Goal: Task Accomplishment & Management: Manage account settings

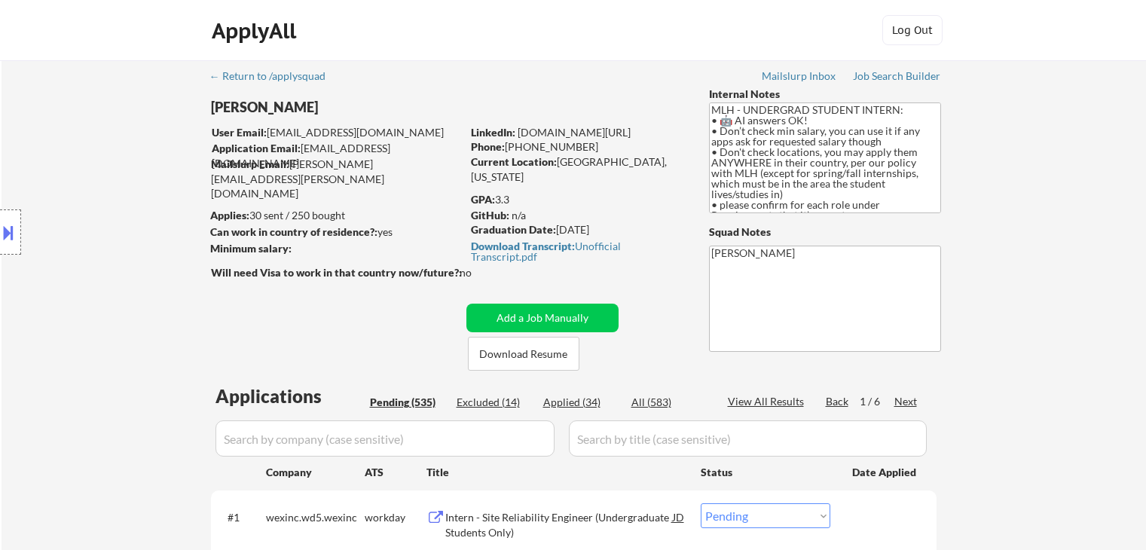
select select ""pending""
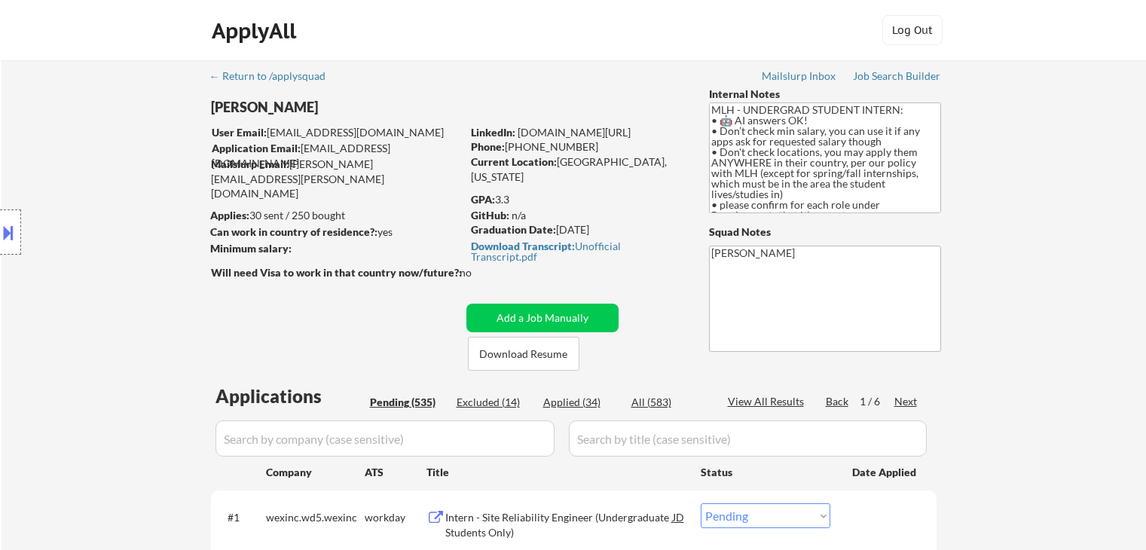
select select ""pending""
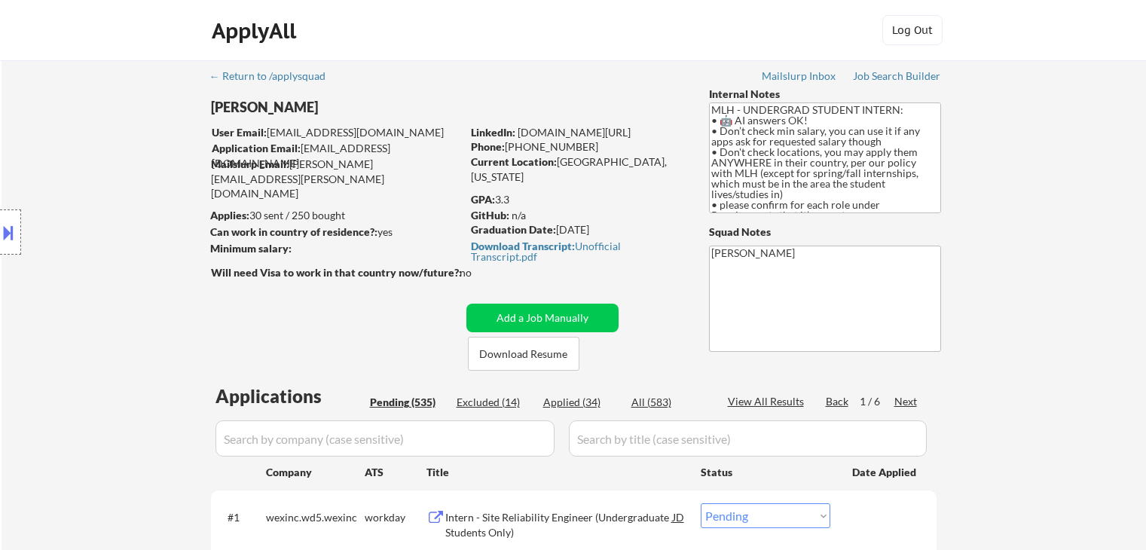
select select ""pending""
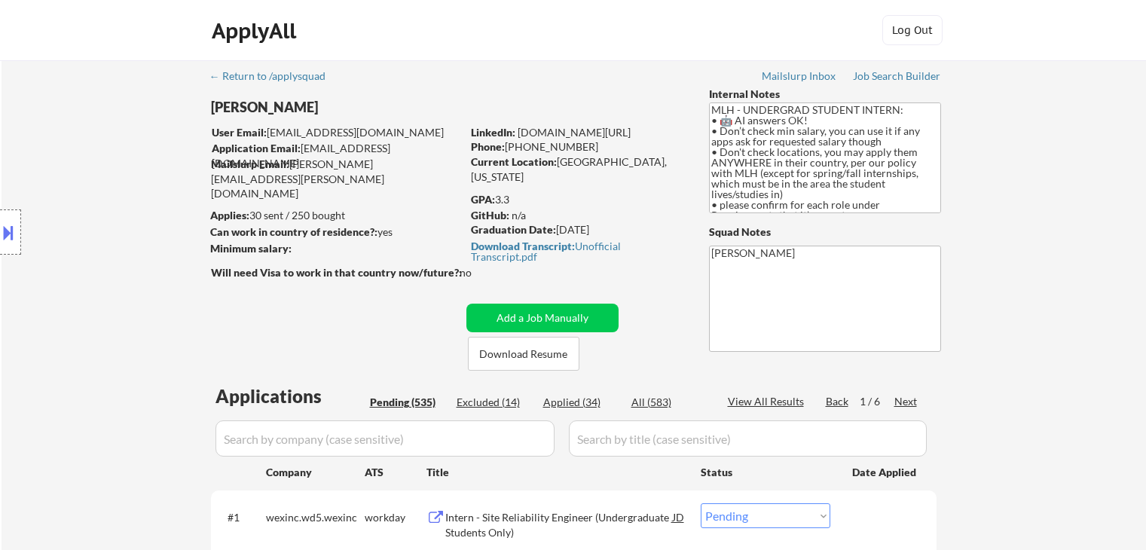
select select ""pending""
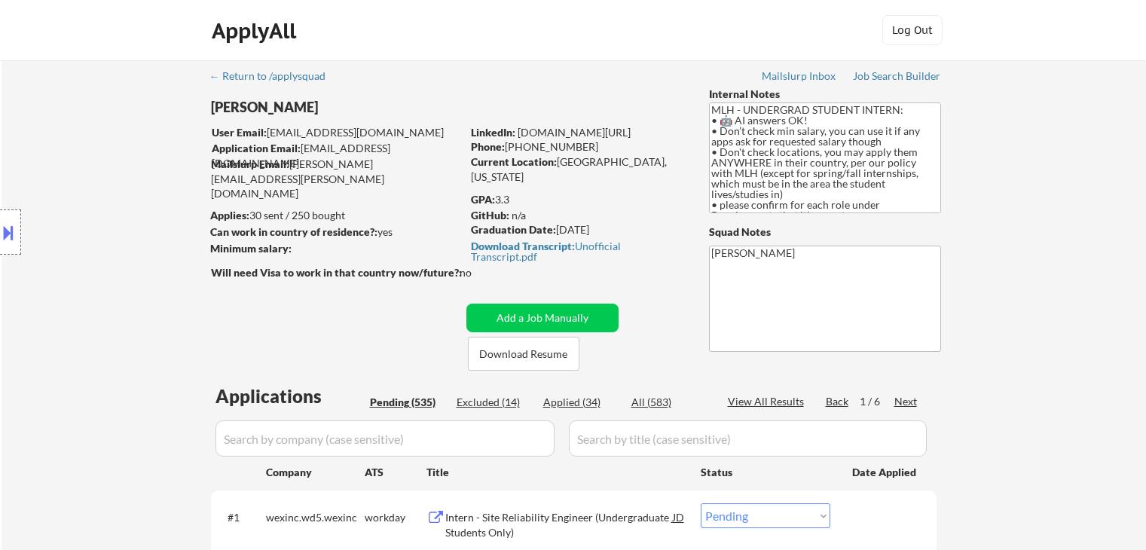
select select ""pending""
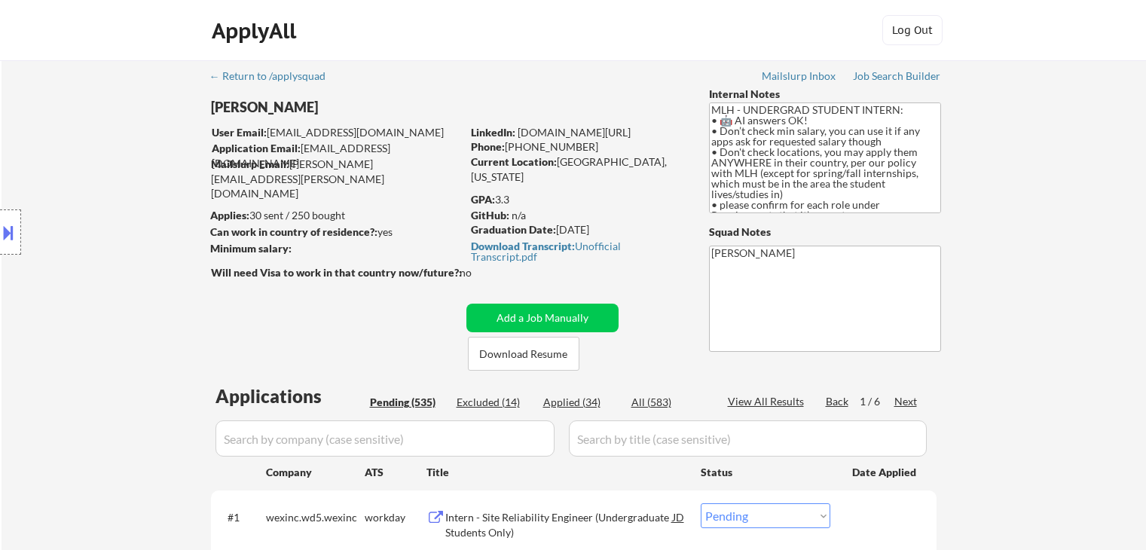
select select ""pending""
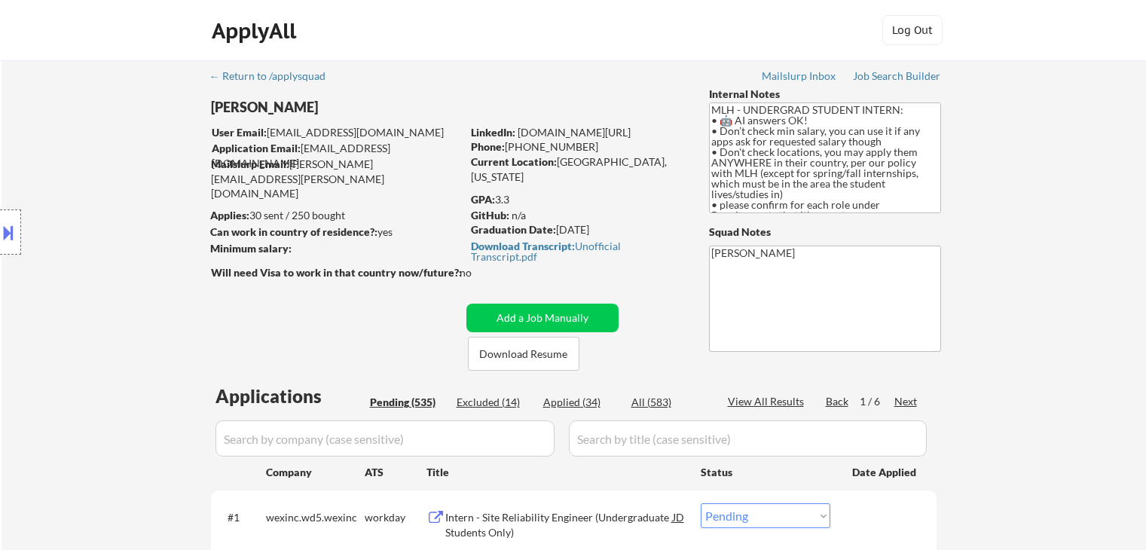
select select ""pending""
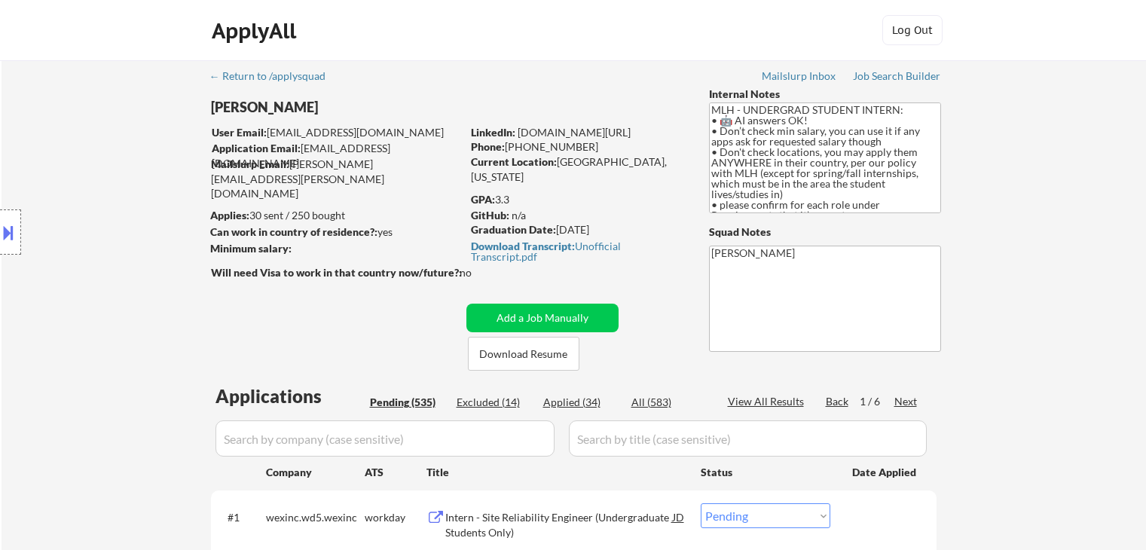
select select ""pending""
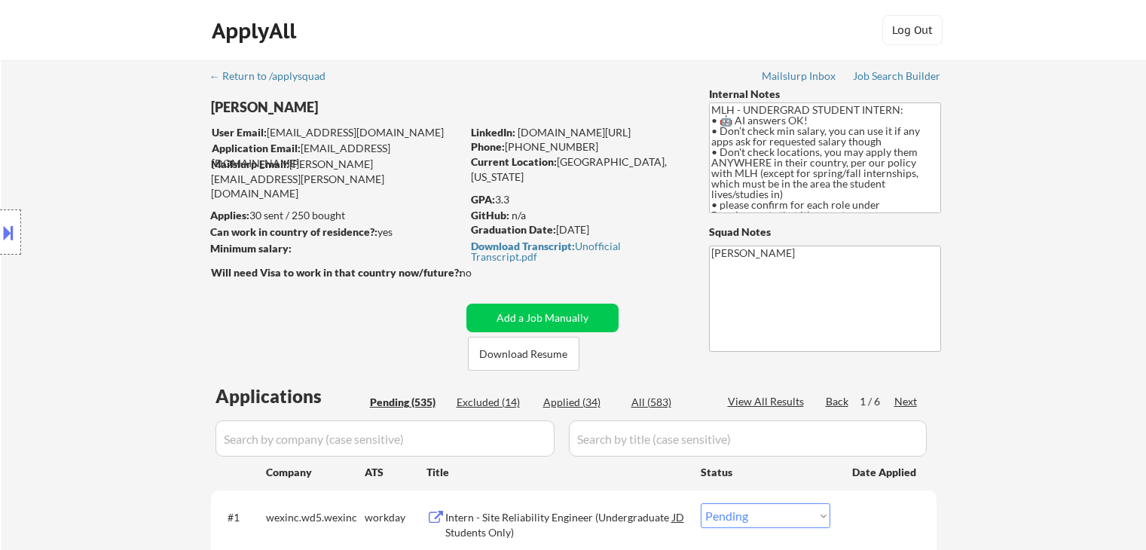
select select ""pending""
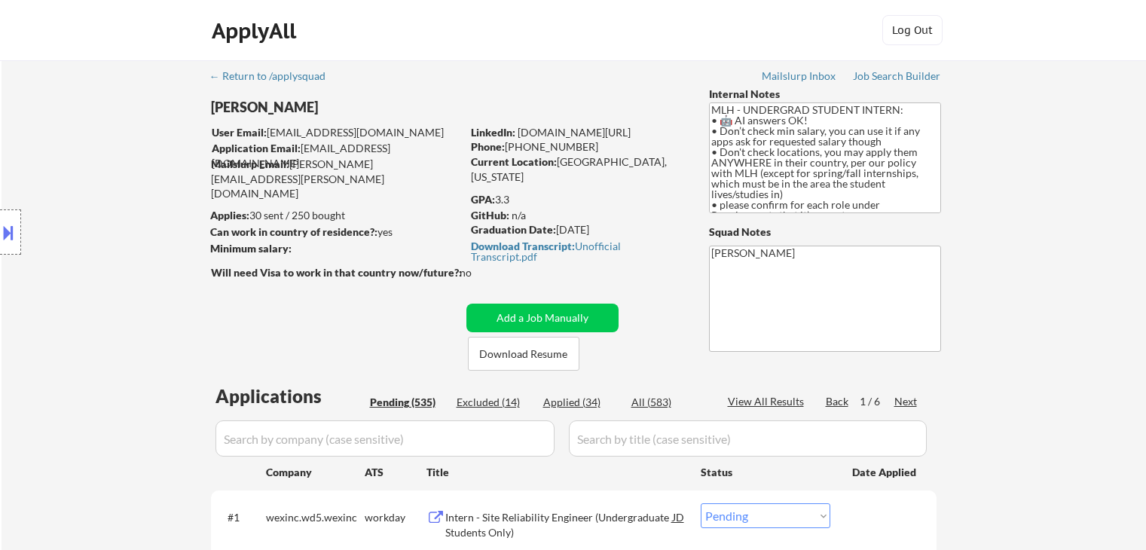
select select ""pending""
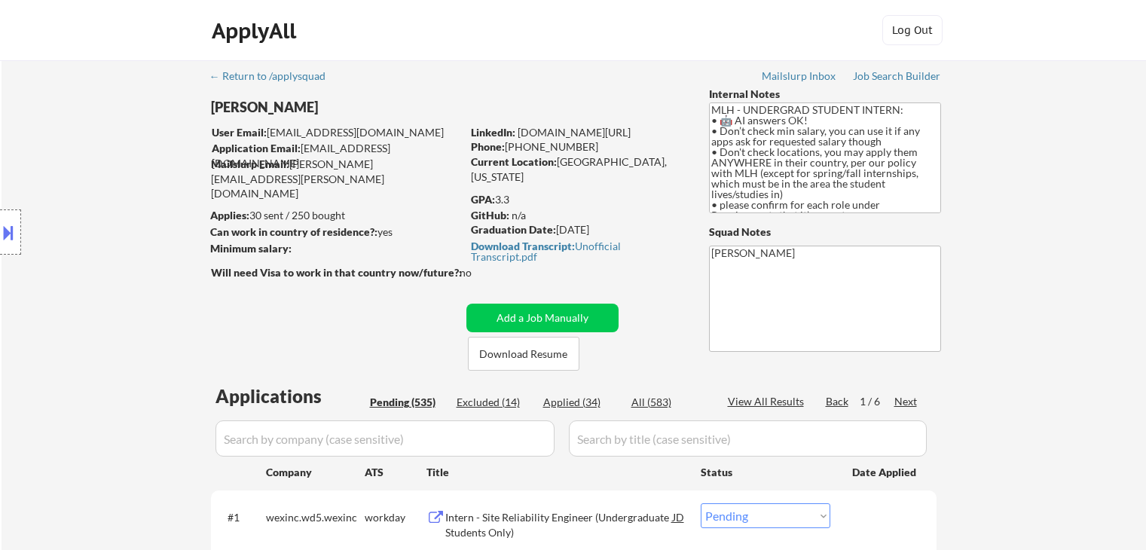
select select ""pending""
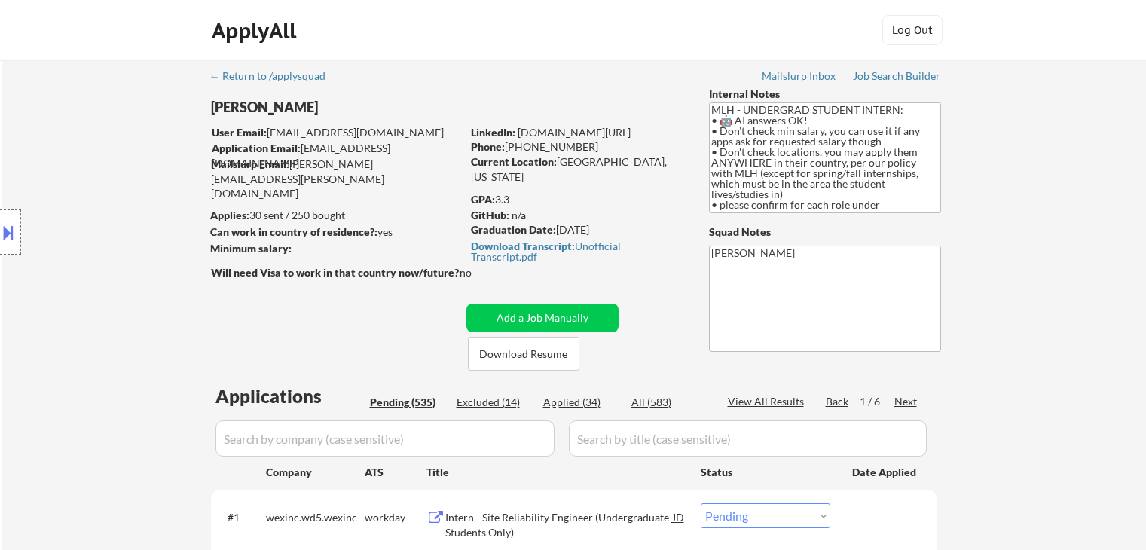
select select ""pending""
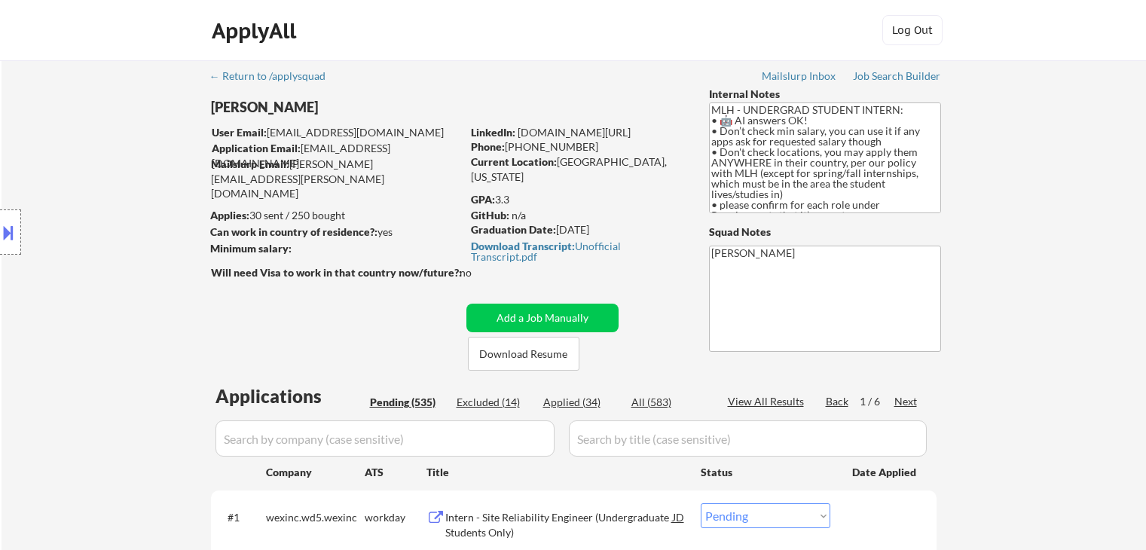
select select ""pending""
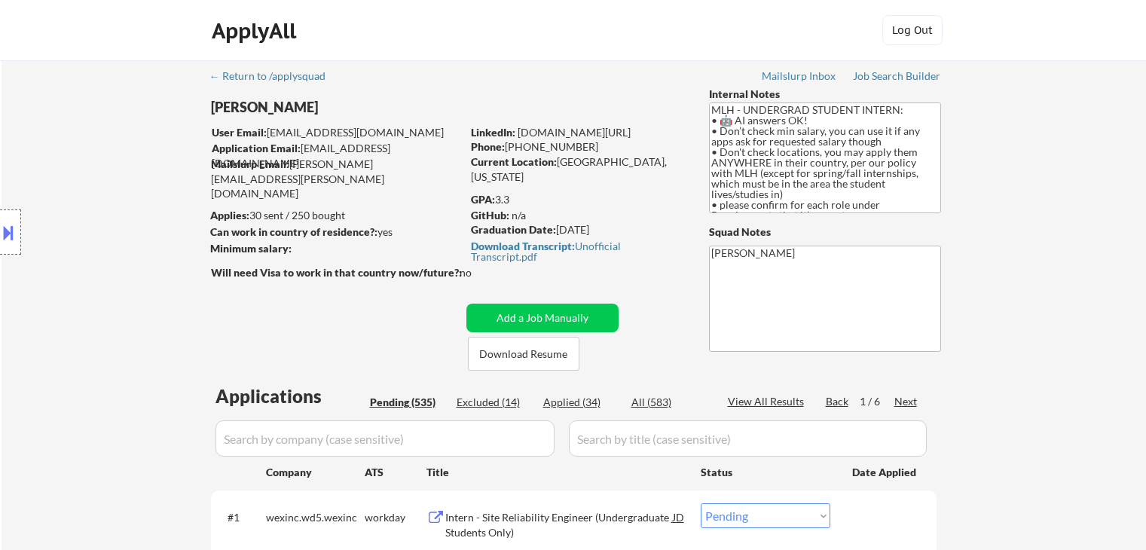
select select ""pending""
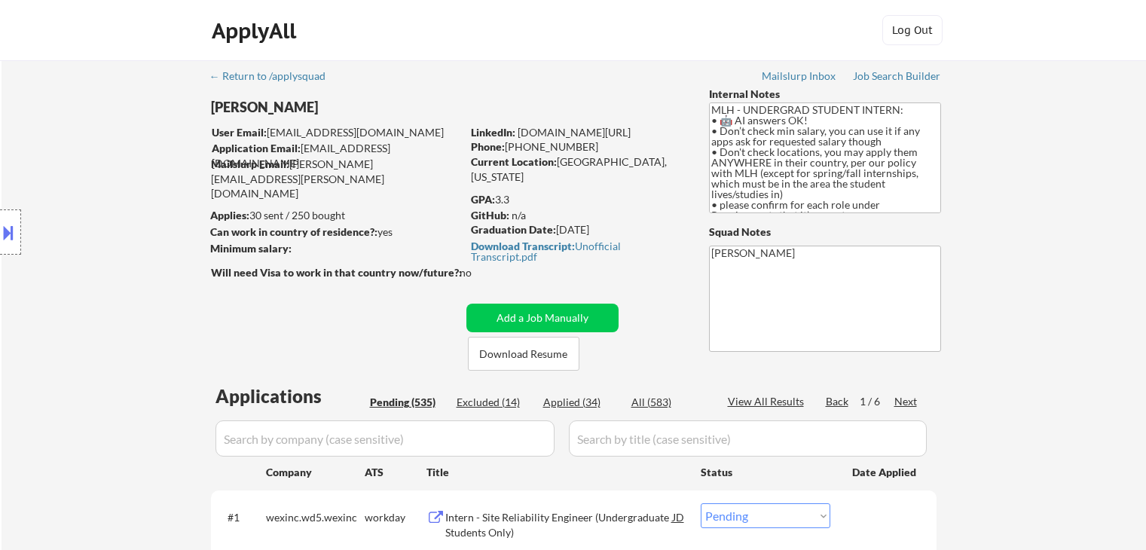
select select ""pending""
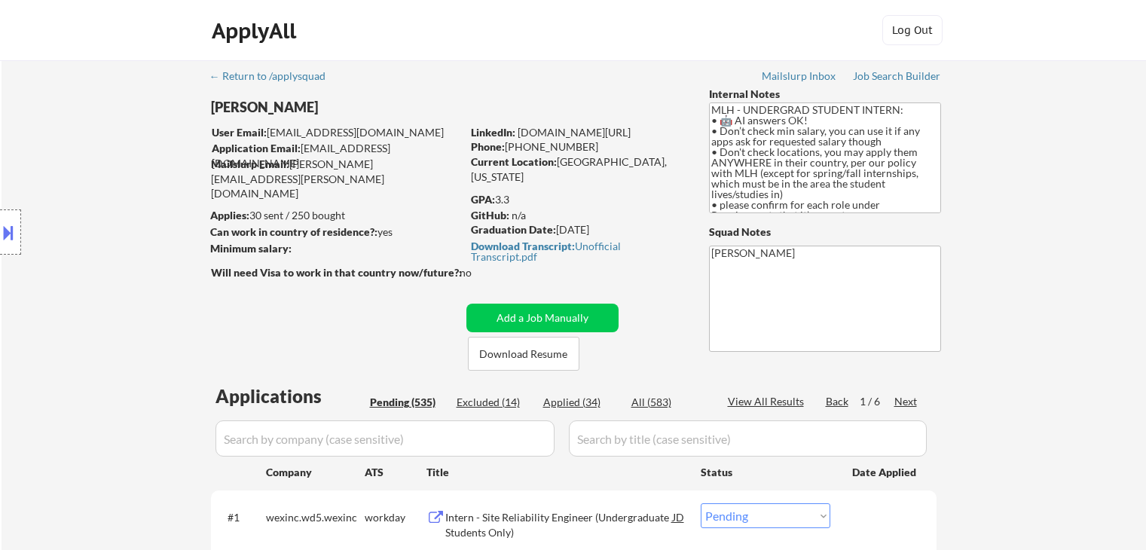
select select ""pending""
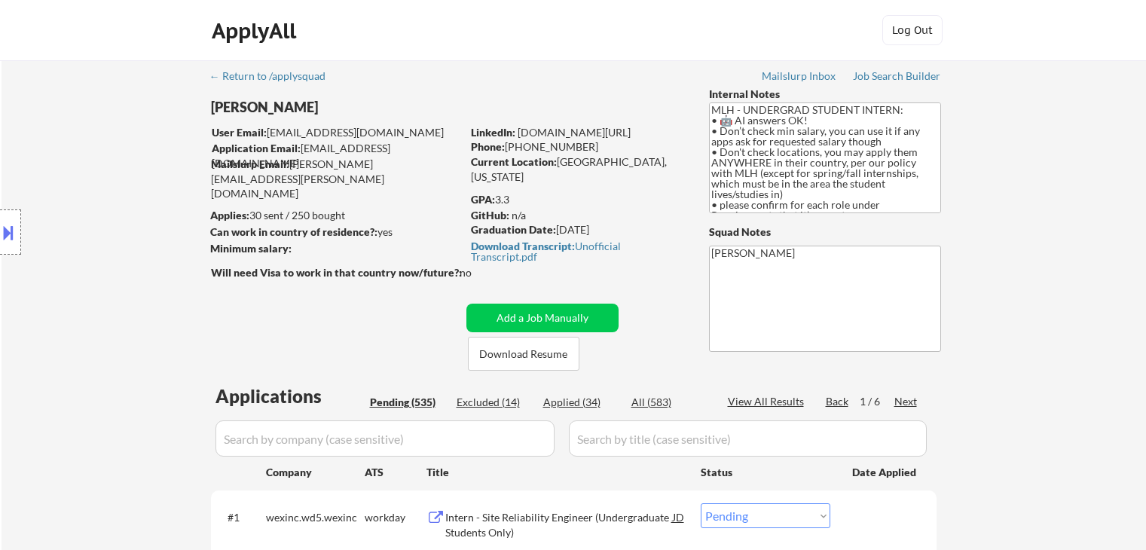
select select ""pending""
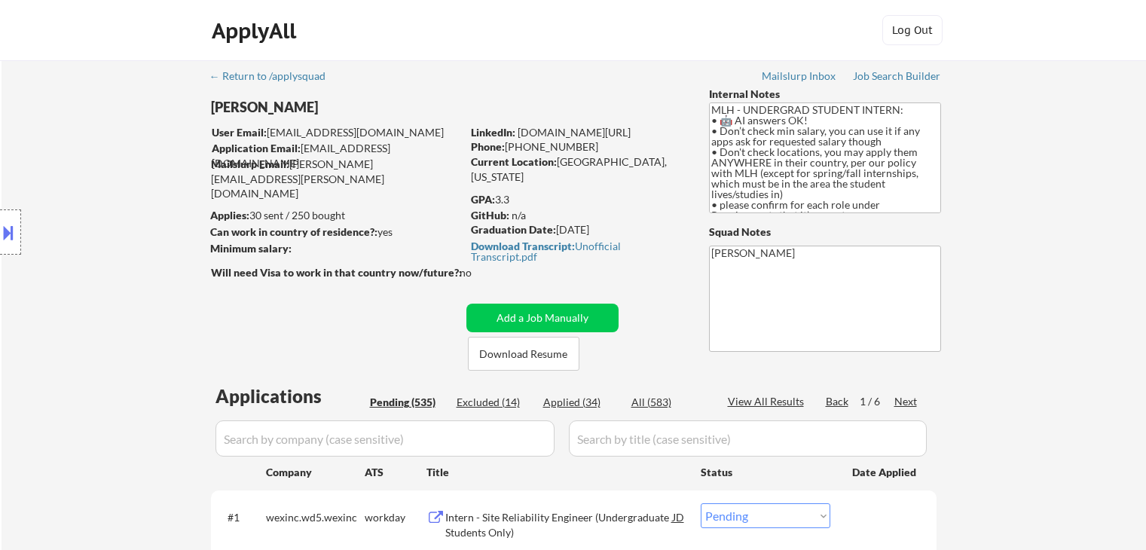
select select ""pending""
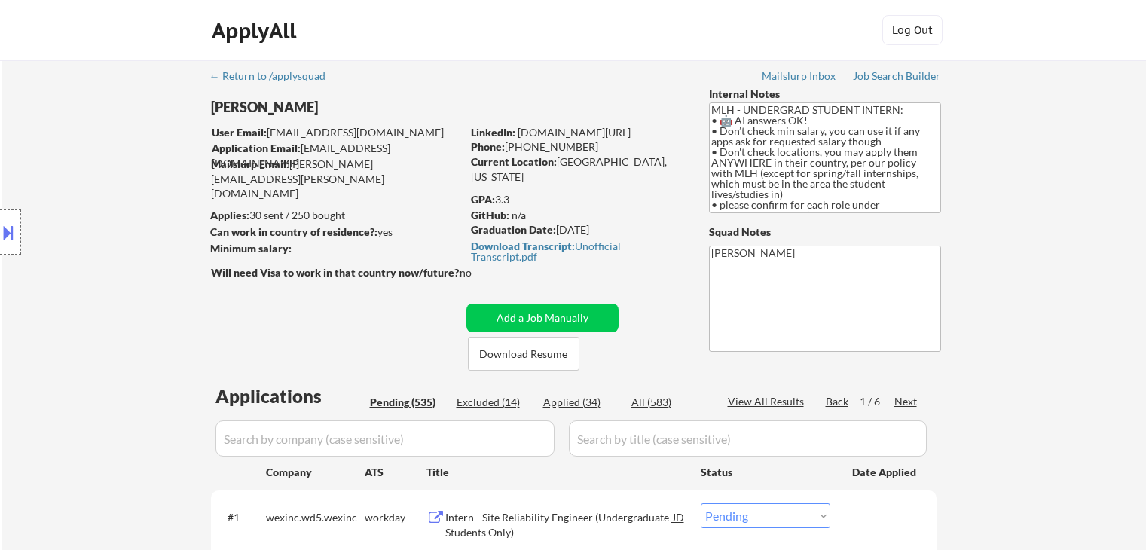
select select ""pending""
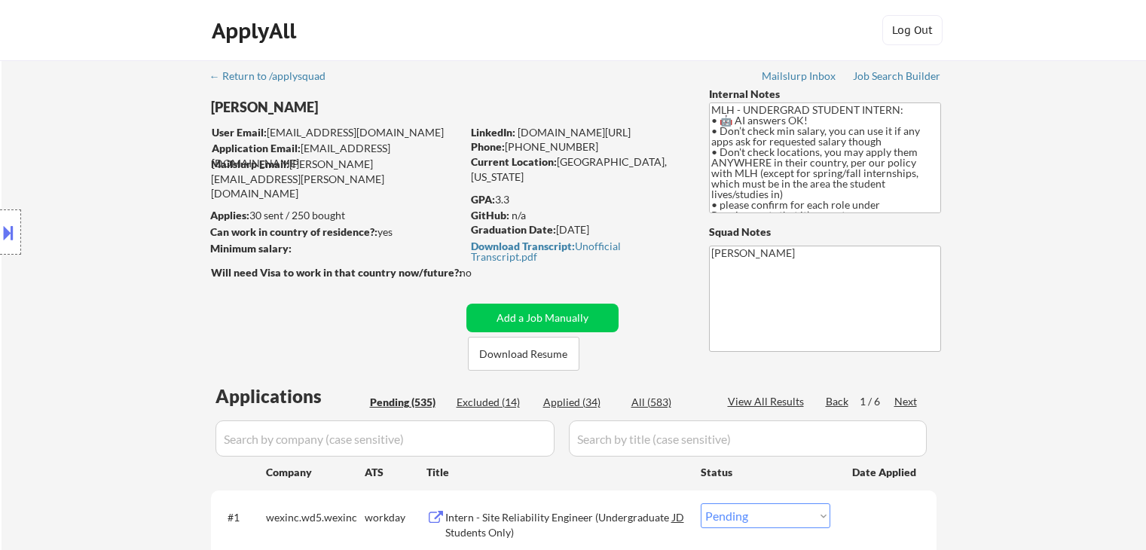
select select ""pending""
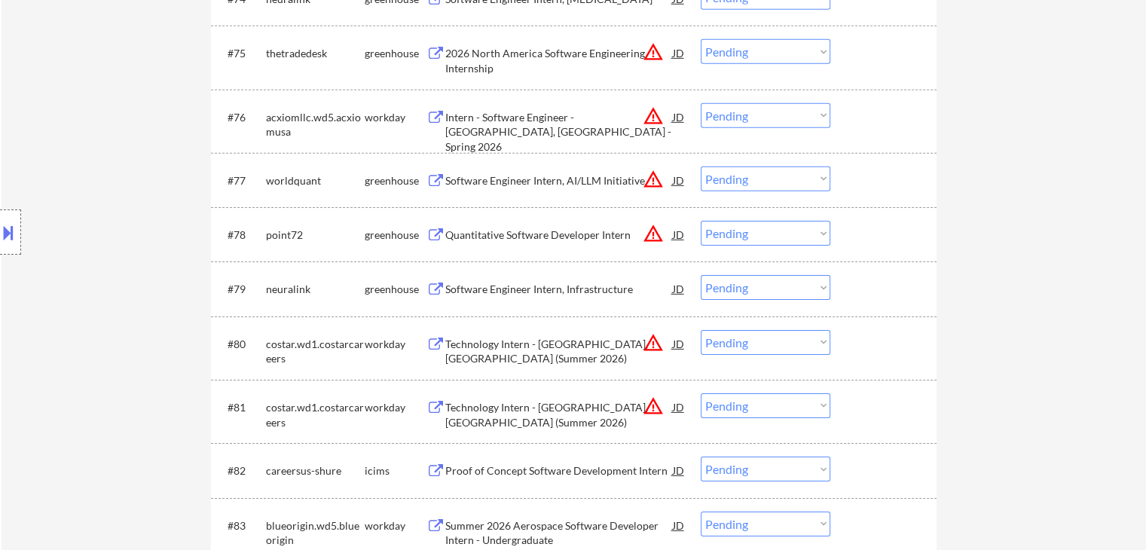
scroll to position [4845, 0]
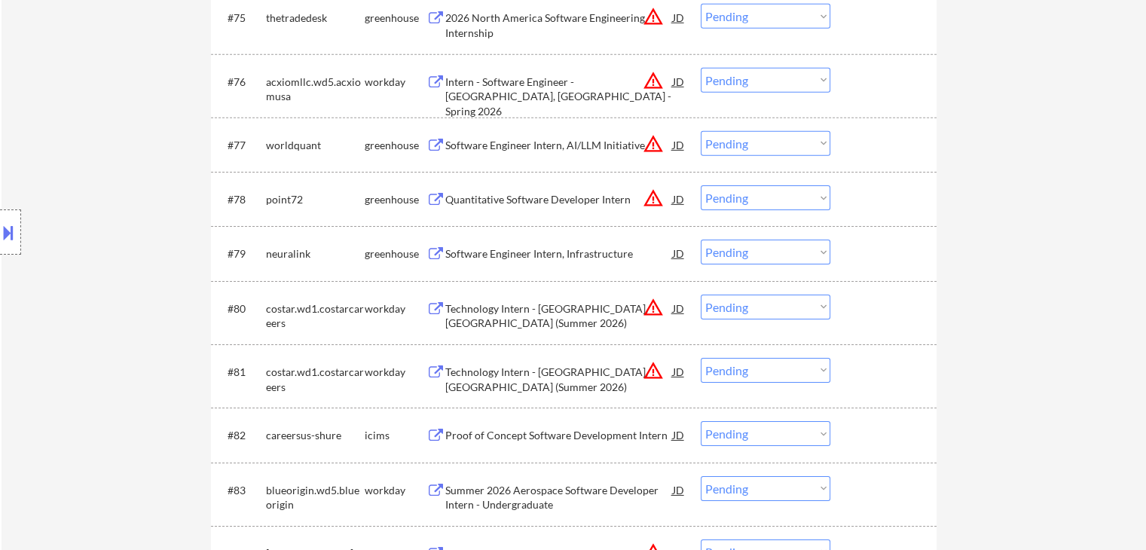
click at [157, 295] on div "Location Inclusions: country:[GEOGRAPHIC_DATA]" at bounding box center [135, 232] width 270 height 279
click at [741, 191] on select "Choose an option... Pending Applied Excluded (Questions) Excluded (Expired) Exc…" at bounding box center [766, 197] width 130 height 25
click at [701, 185] on select "Choose an option... Pending Applied Excluded (Questions) Excluded (Expired) Exc…" at bounding box center [766, 197] width 130 height 25
select select ""pending""
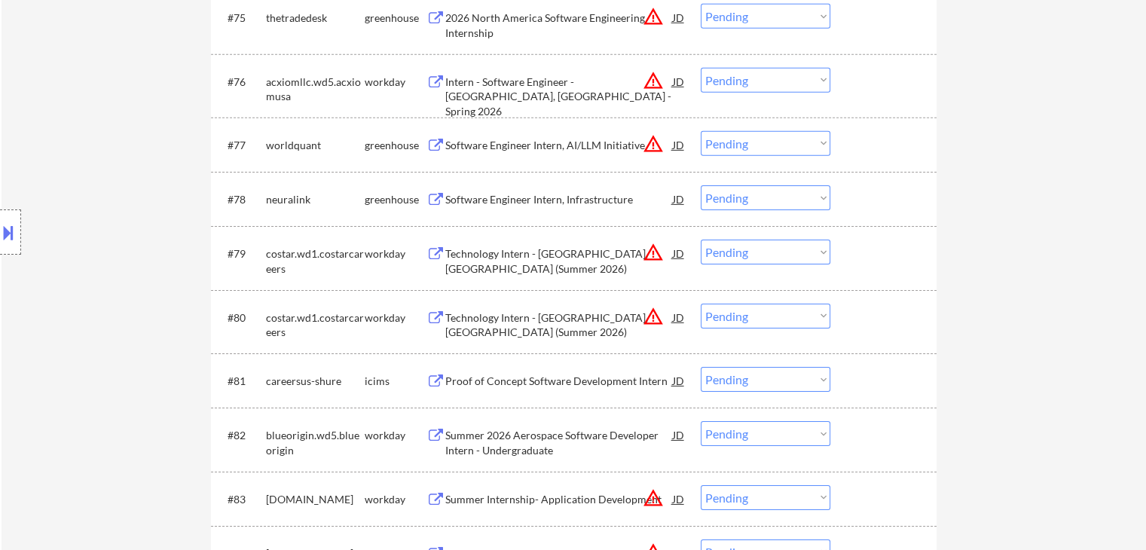
scroll to position [5351, 0]
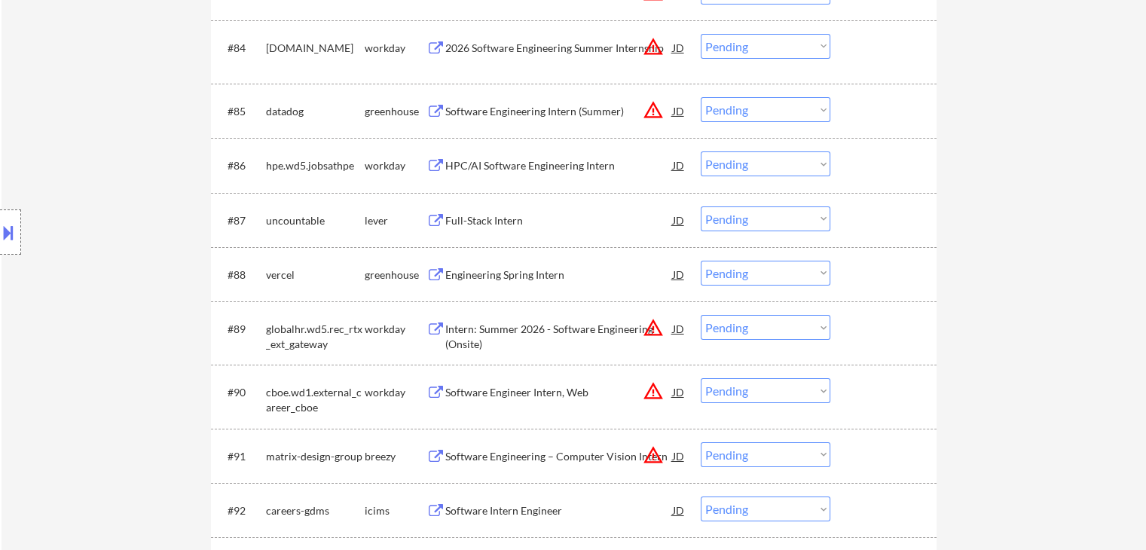
drag, startPoint x: 778, startPoint y: 278, endPoint x: 750, endPoint y: 267, distance: 30.8
click at [778, 278] on select "Choose an option... Pending Applied Excluded (Questions) Excluded (Expired) Exc…" at bounding box center [766, 273] width 130 height 25
click at [701, 261] on select "Choose an option... Pending Applied Excluded (Questions) Excluded (Expired) Exc…" at bounding box center [766, 273] width 130 height 25
select select ""pending""
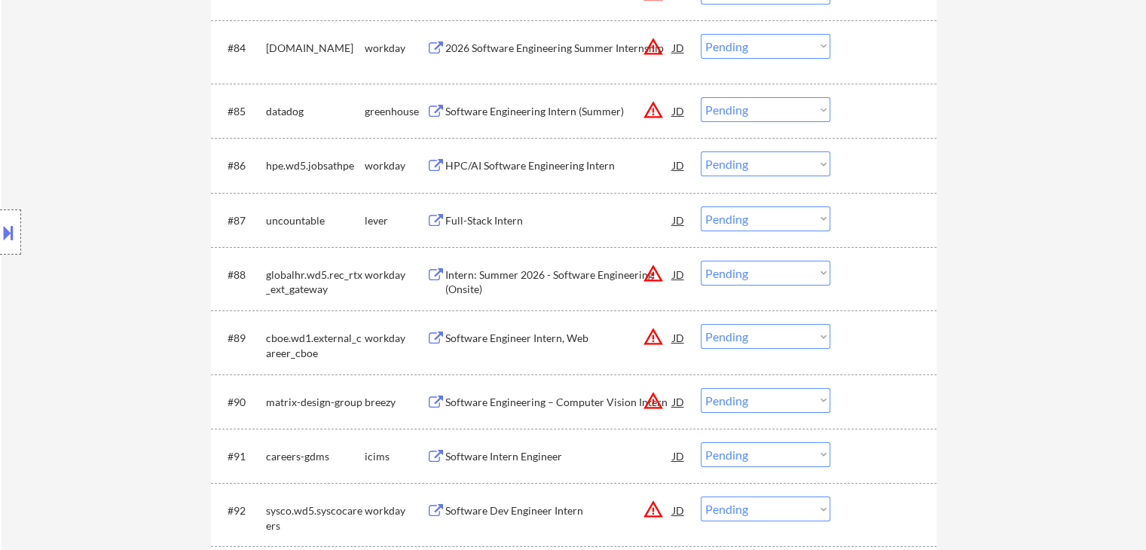
scroll to position [5713, 0]
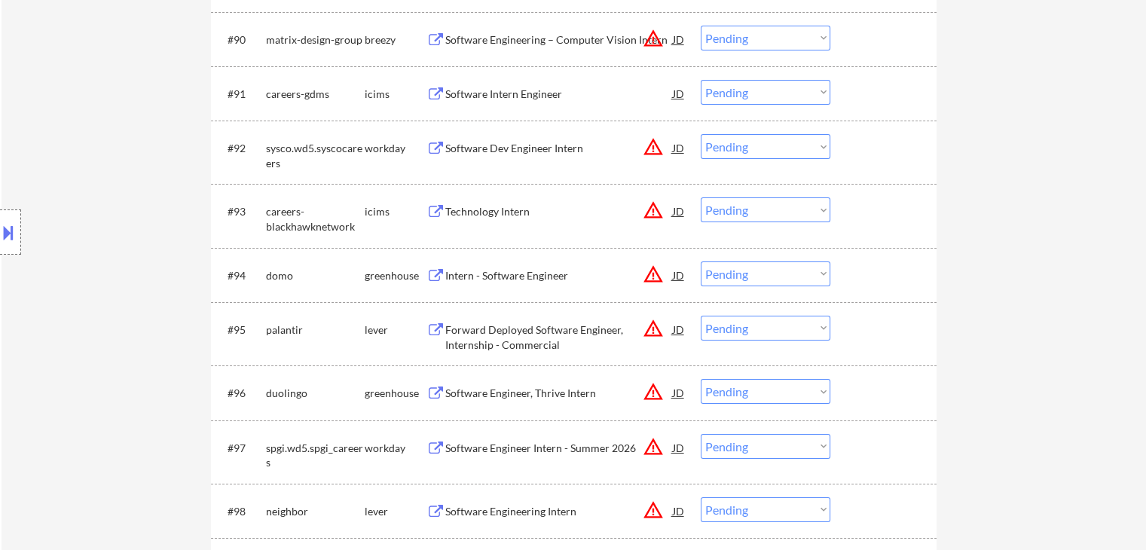
drag, startPoint x: 744, startPoint y: 268, endPoint x: 744, endPoint y: 282, distance: 13.6
click at [744, 268] on select "Choose an option... Pending Applied Excluded (Questions) Excluded (Expired) Exc…" at bounding box center [766, 273] width 130 height 25
click at [701, 261] on select "Choose an option... Pending Applied Excluded (Questions) Excluded (Expired) Exc…" at bounding box center [766, 273] width 130 height 25
select select ""pending""
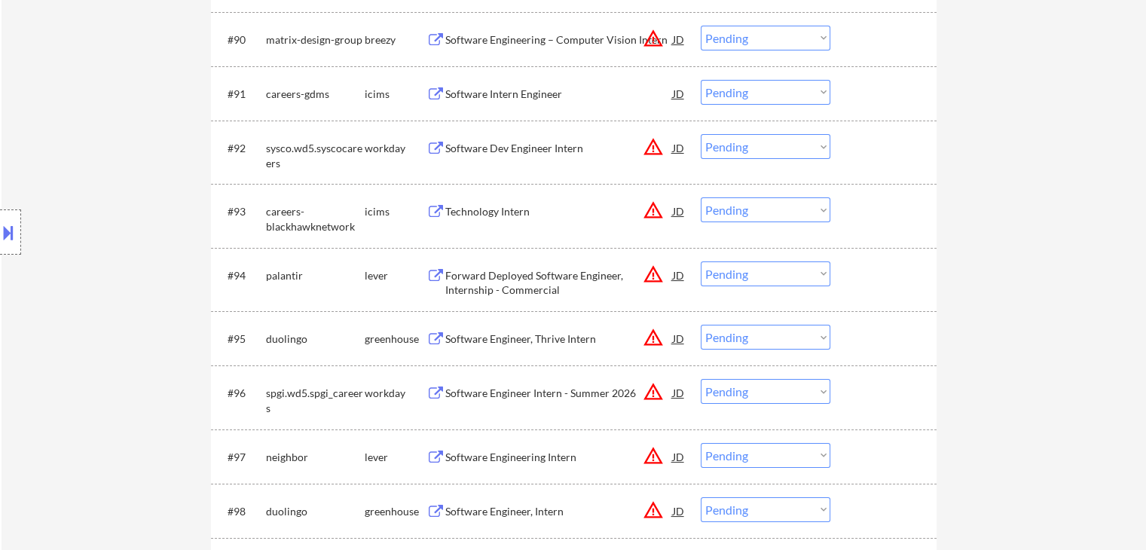
click at [497, 281] on div "Forward Deployed Software Engineer, Internship - Commercial" at bounding box center [559, 282] width 228 height 29
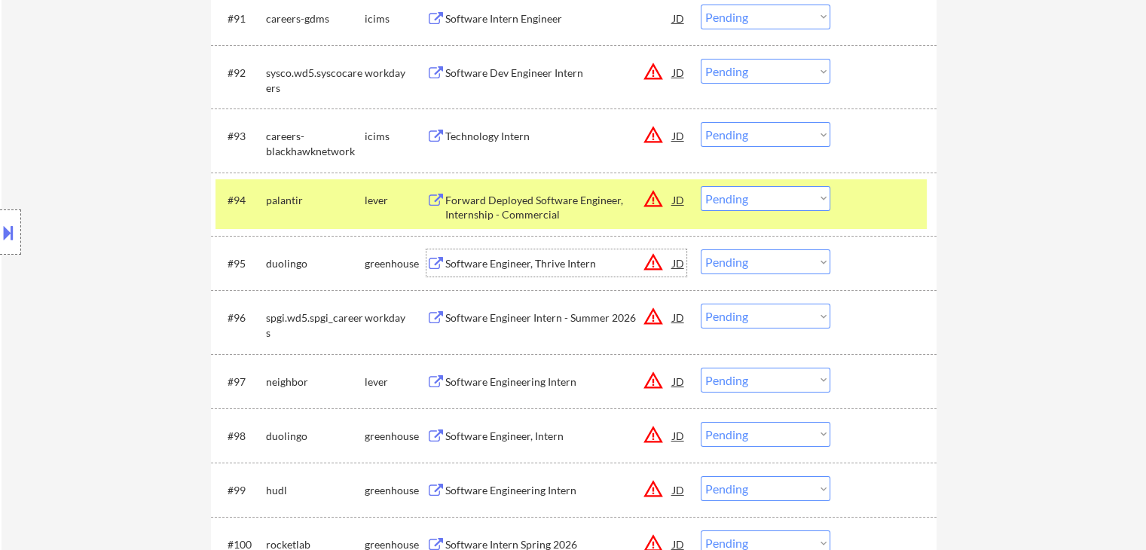
click at [530, 264] on div "Software Engineer, Thrive Intern" at bounding box center [559, 263] width 228 height 15
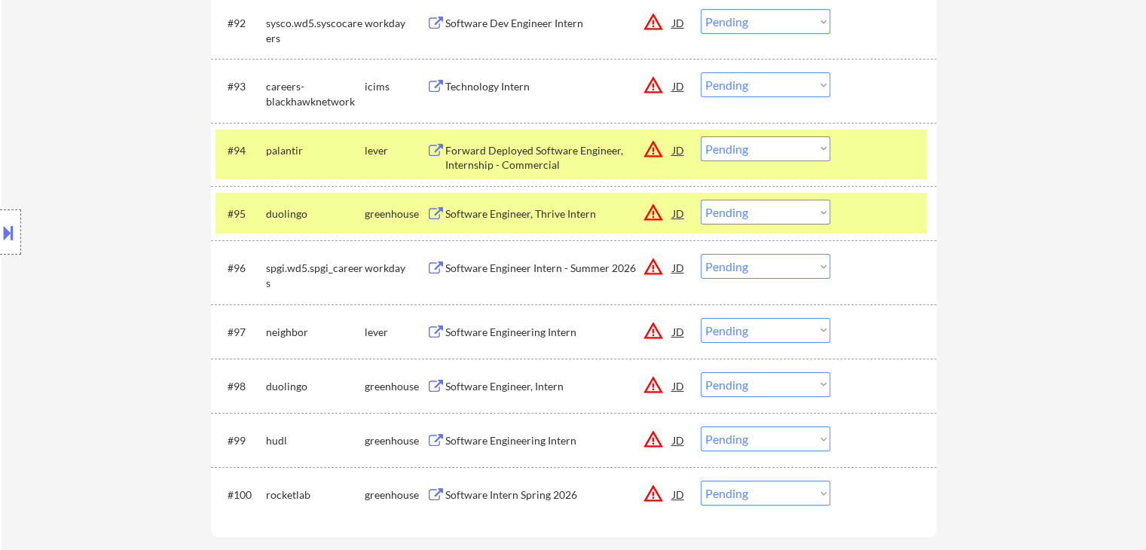
scroll to position [5864, 0]
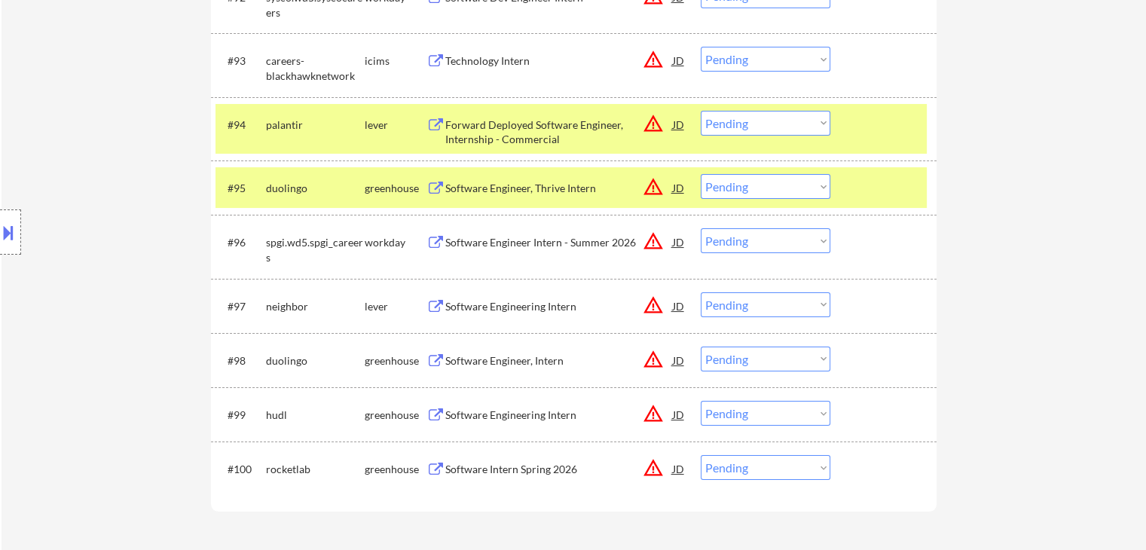
click at [524, 303] on div "Software Engineering Intern" at bounding box center [559, 306] width 228 height 15
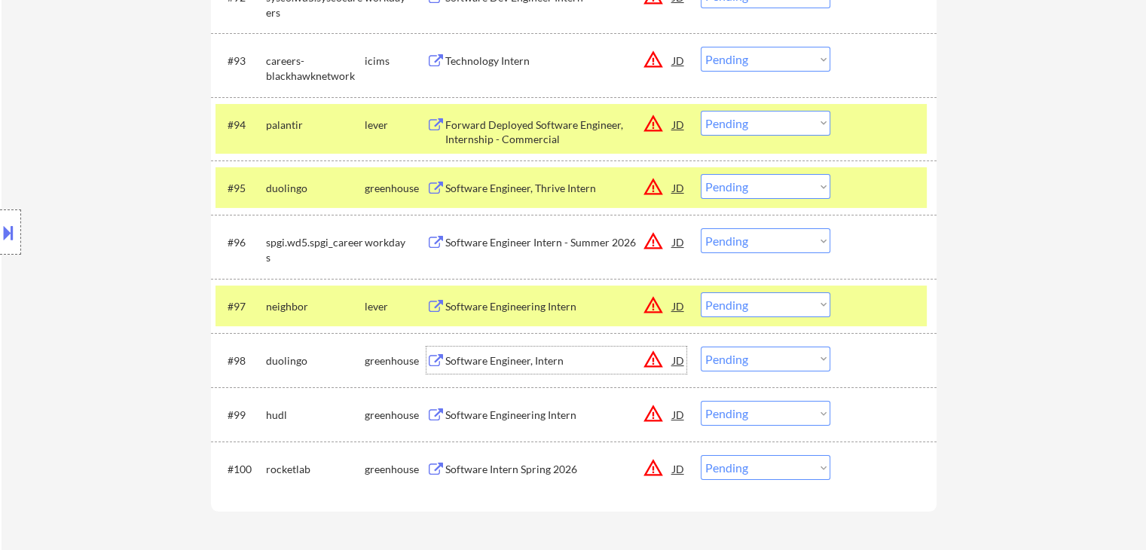
click at [554, 357] on div "Software Engineer, Intern" at bounding box center [559, 360] width 228 height 15
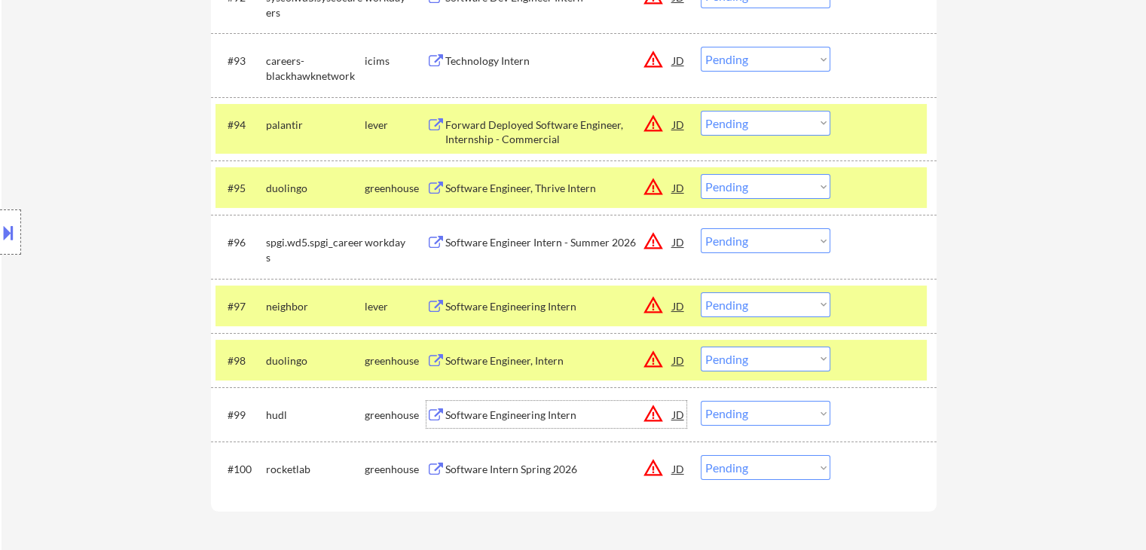
click at [555, 417] on div "Software Engineering Intern" at bounding box center [559, 415] width 228 height 15
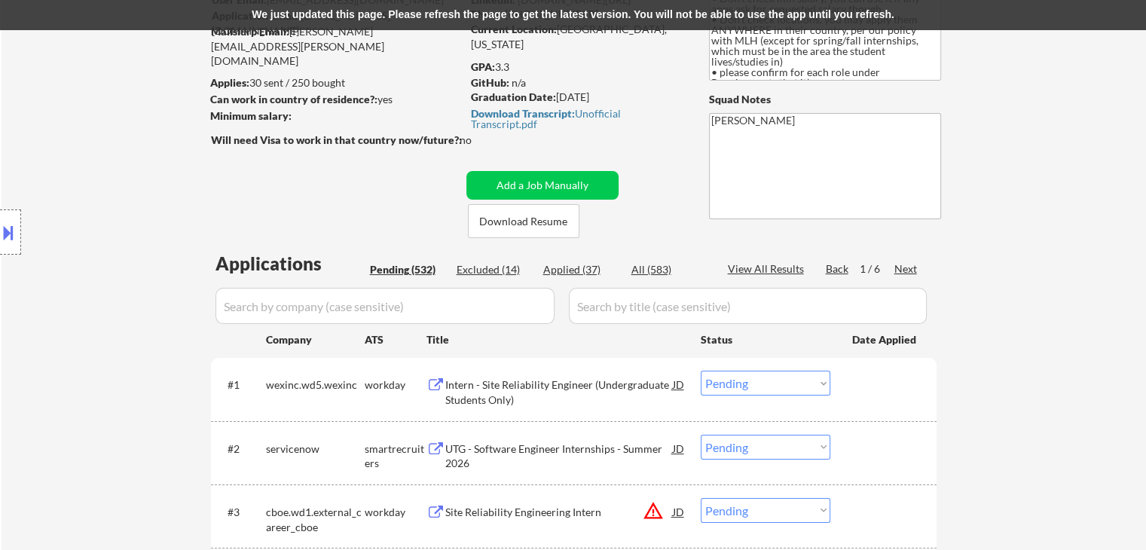
scroll to position [0, 0]
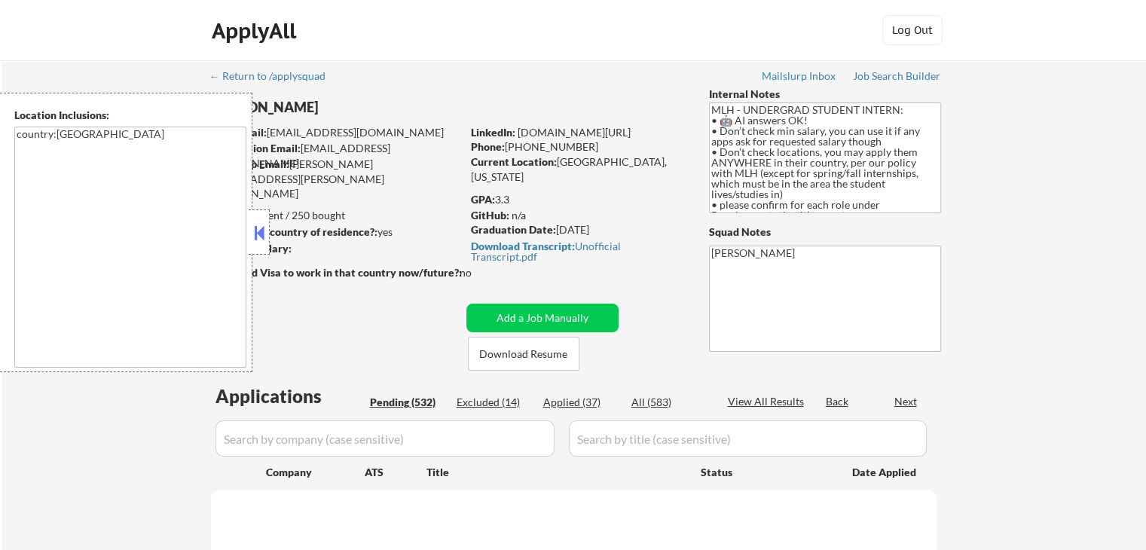
select select ""pending""
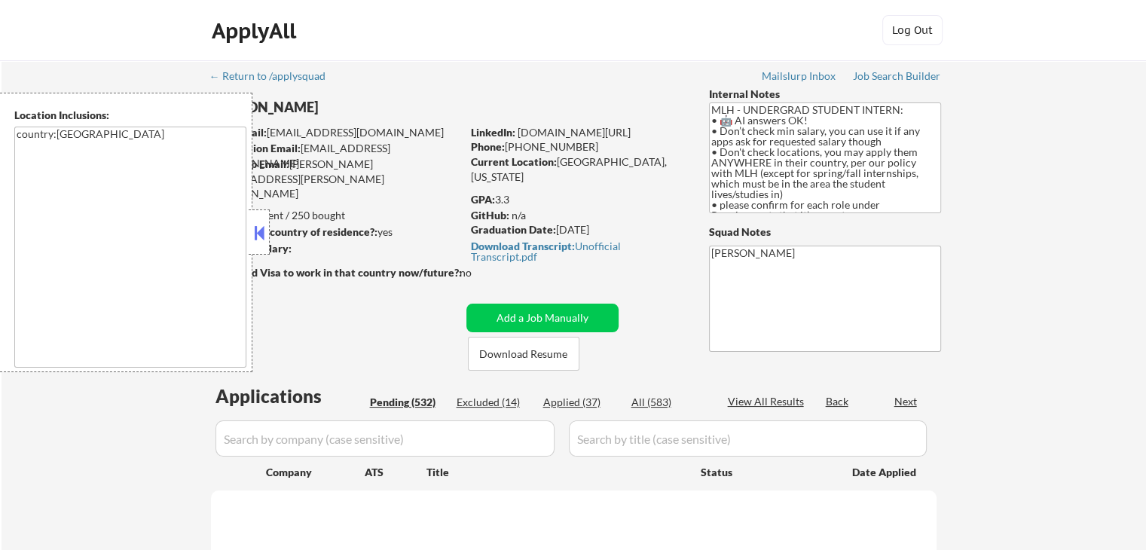
select select ""pending""
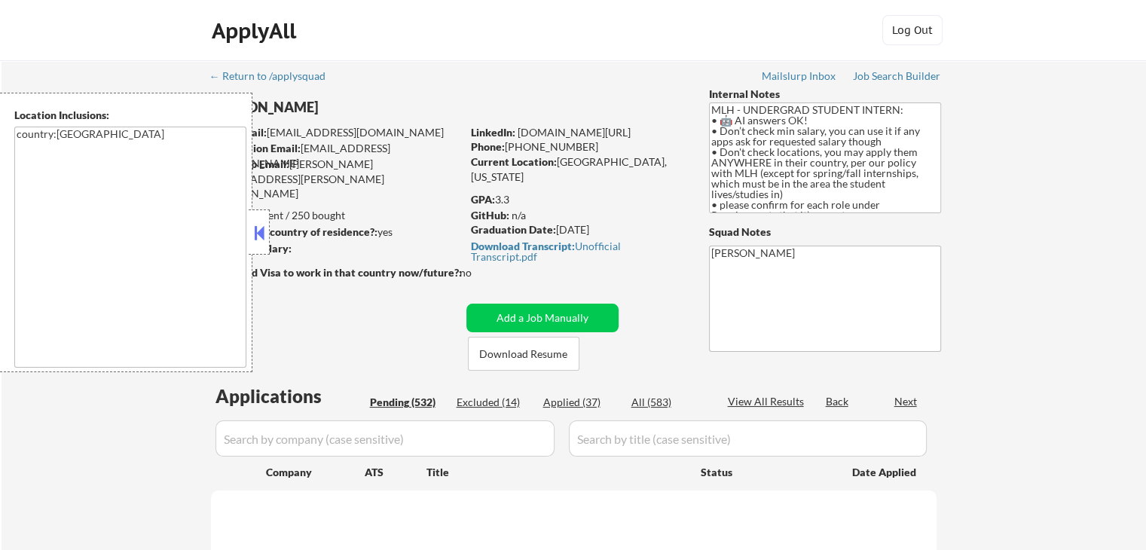
select select ""pending""
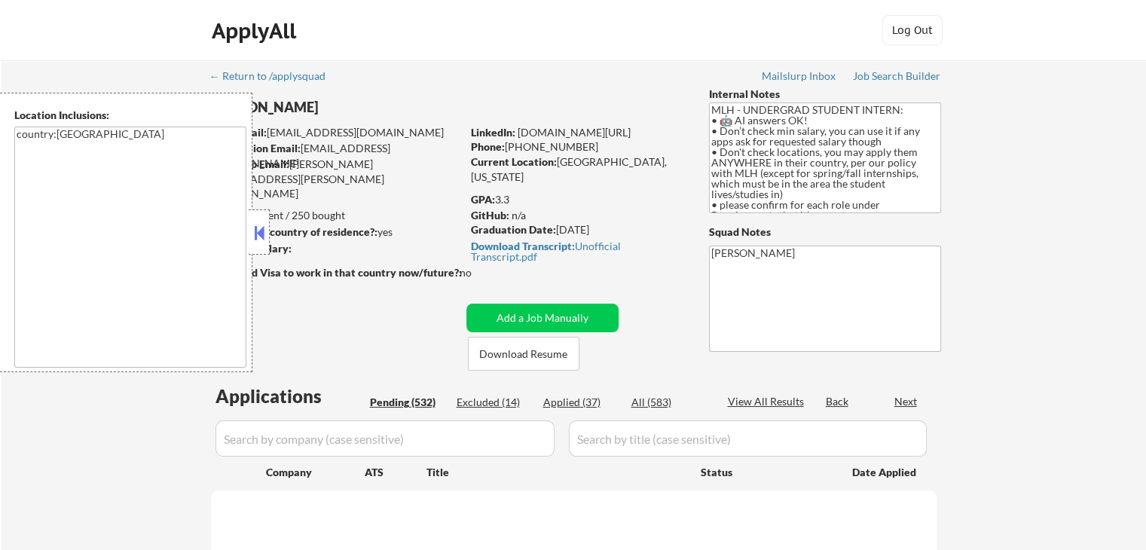
select select ""pending""
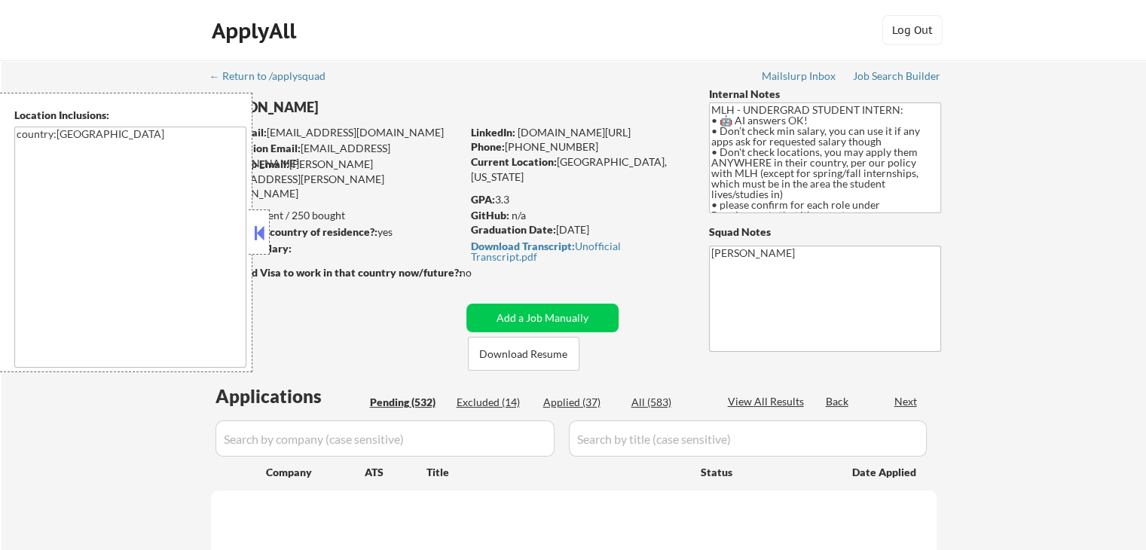
select select ""pending""
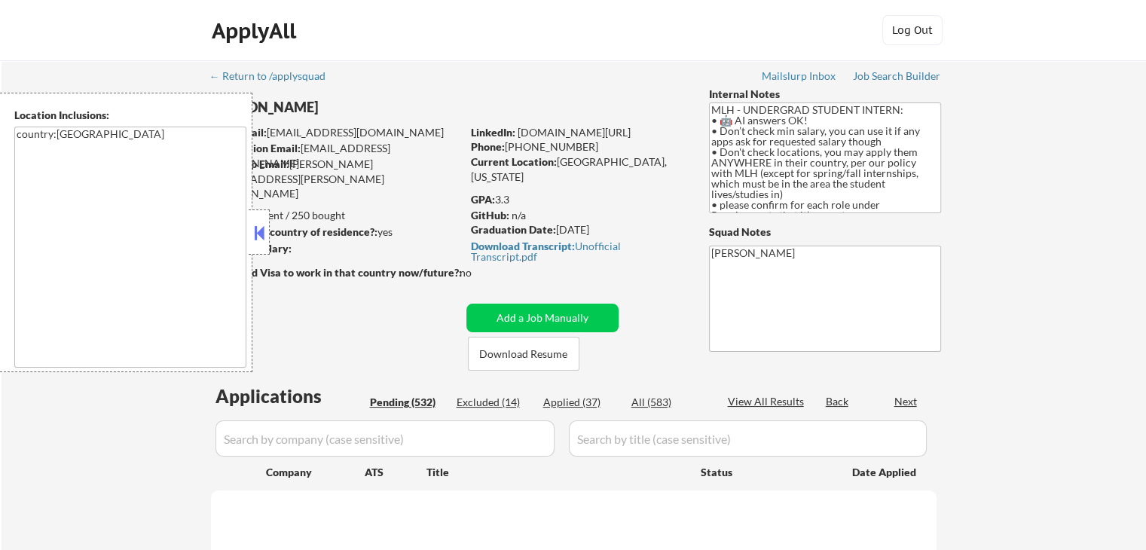
select select ""pending""
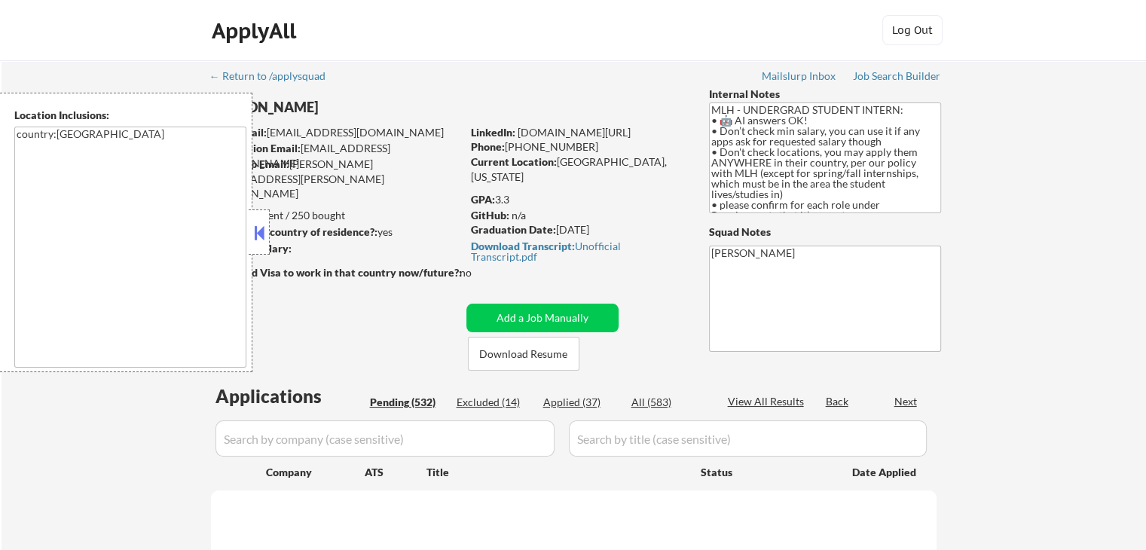
select select ""pending""
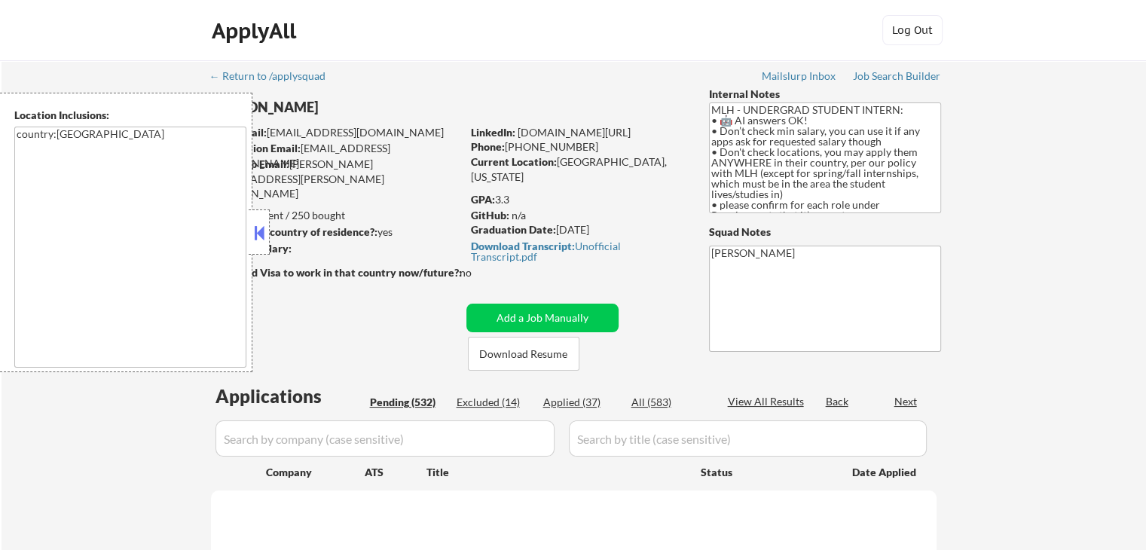
select select ""pending""
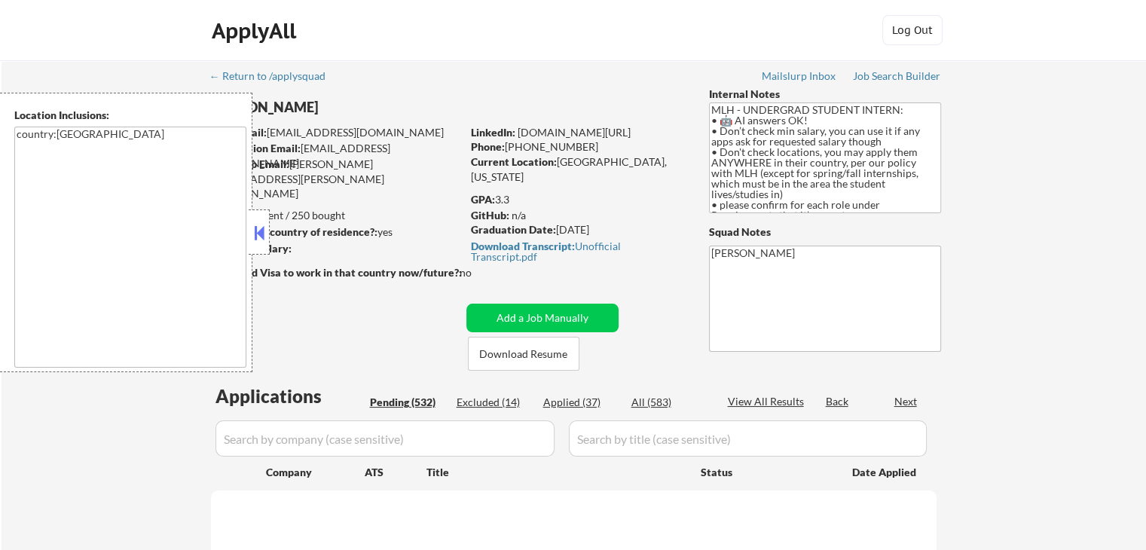
select select ""pending""
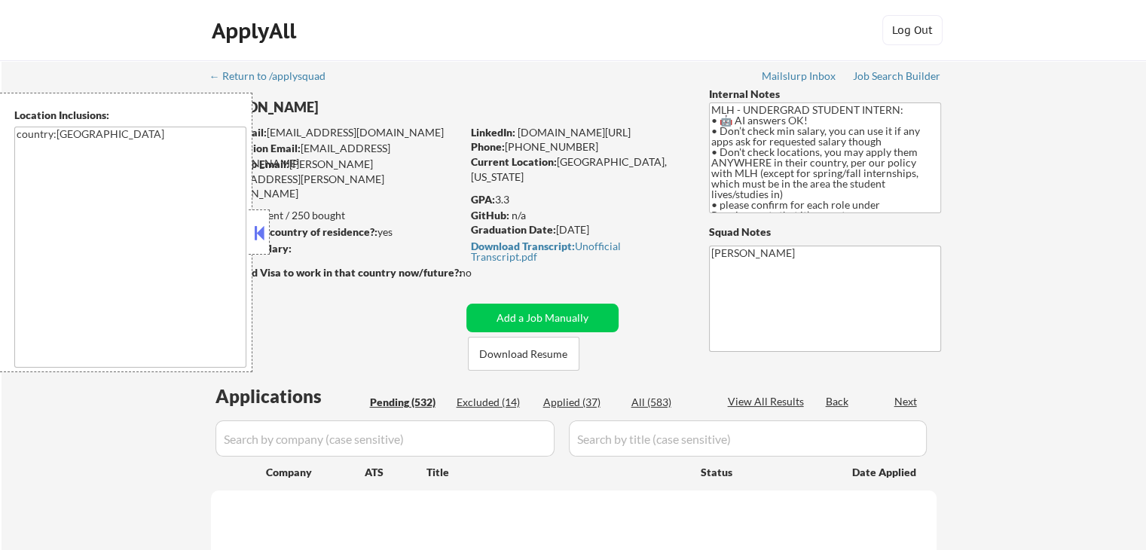
select select ""pending""
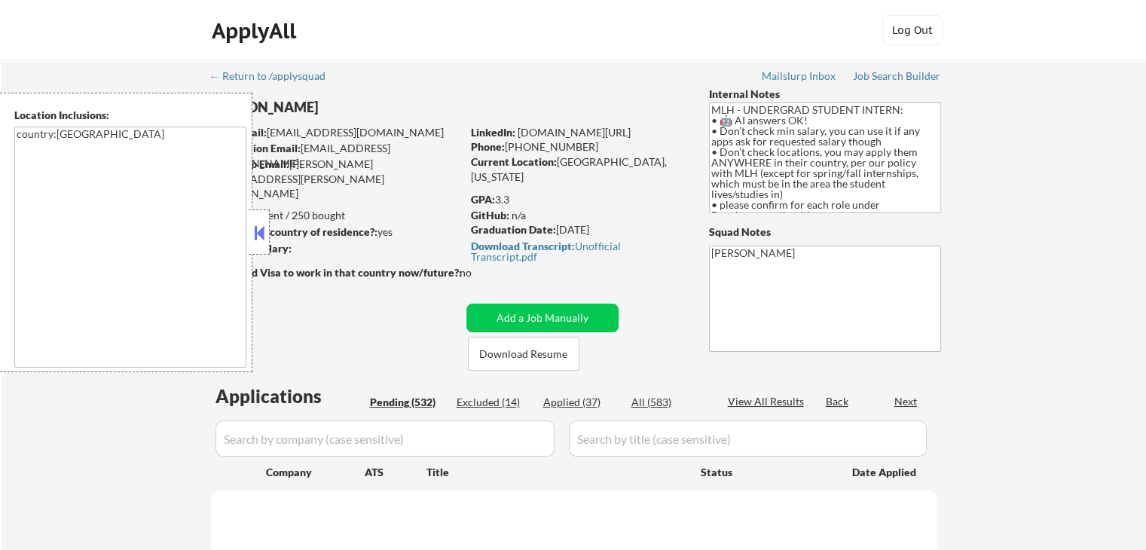
select select ""pending""
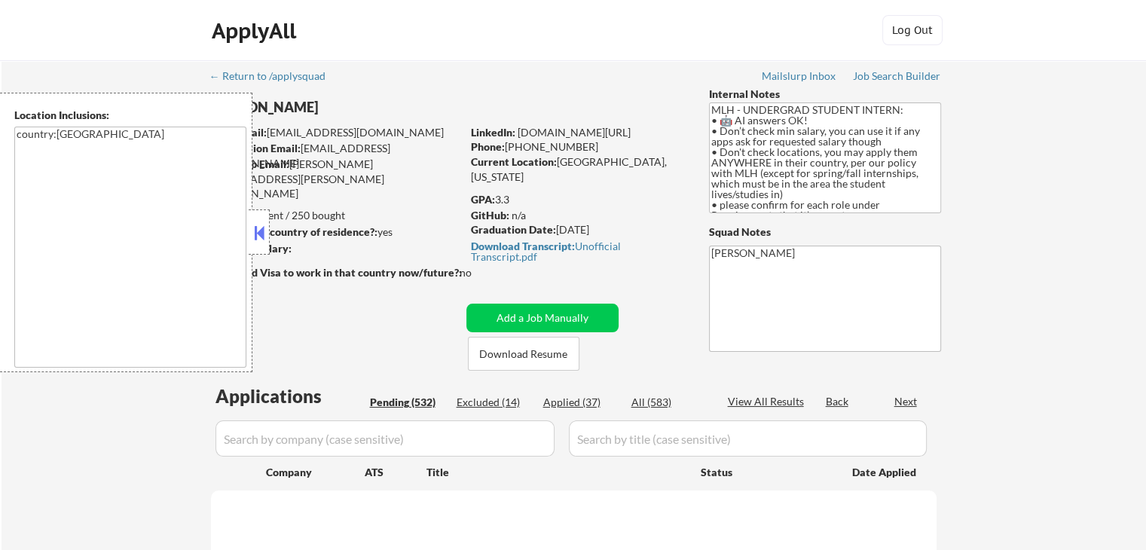
select select ""pending""
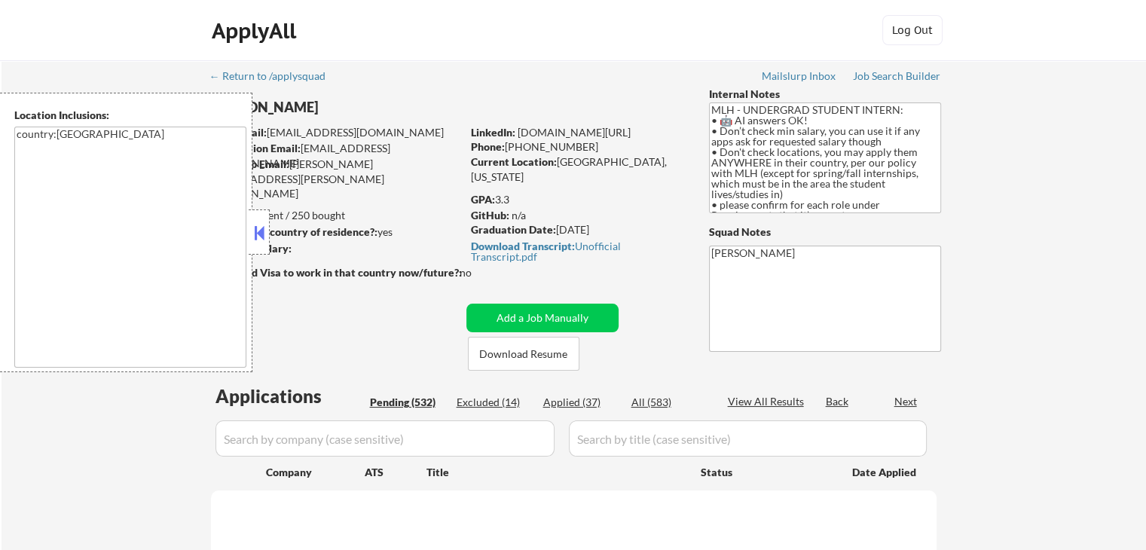
select select ""pending""
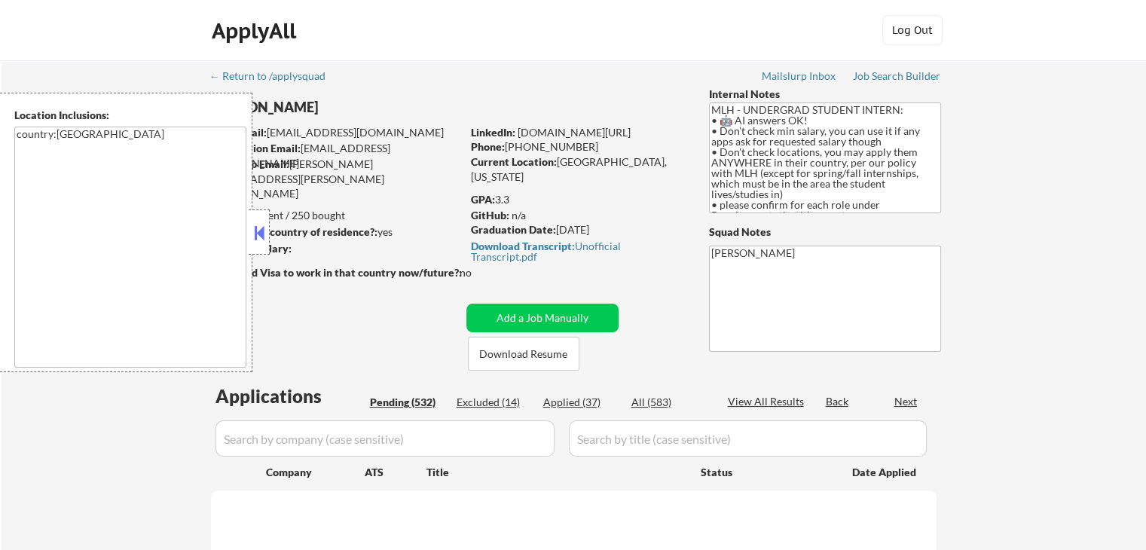
select select ""pending""
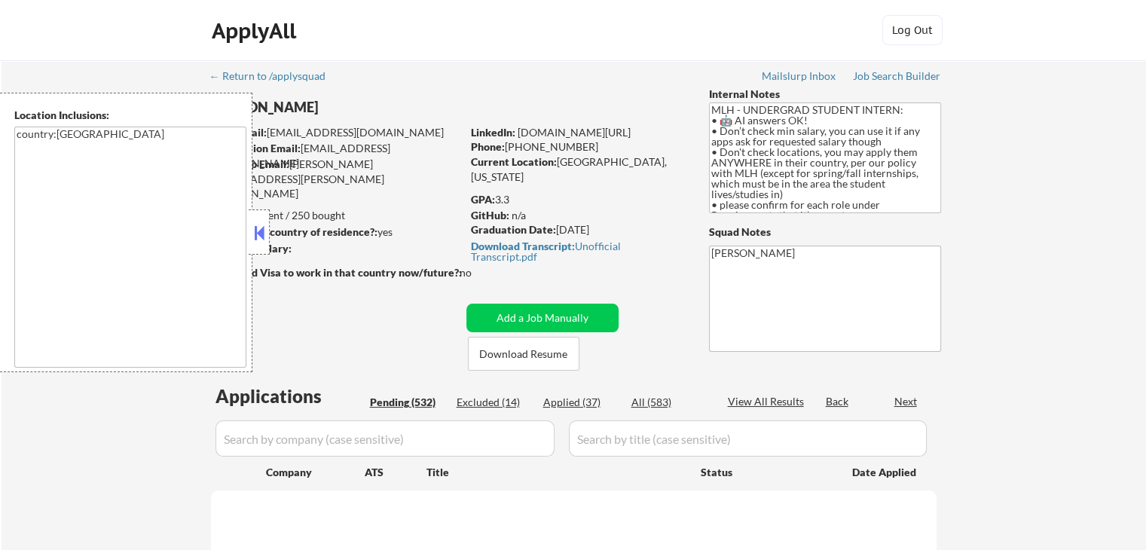
select select ""pending""
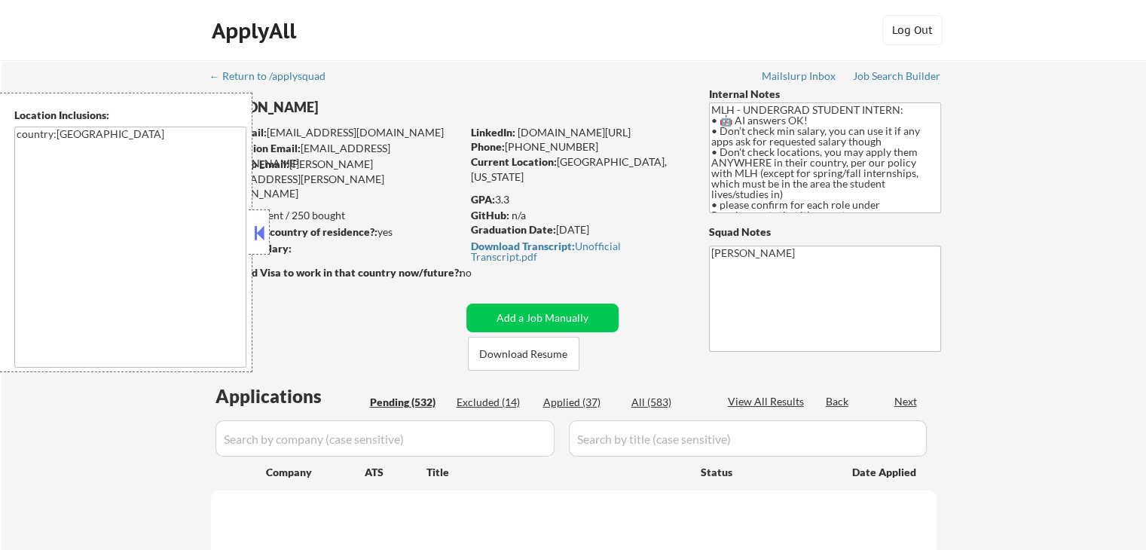
select select ""pending""
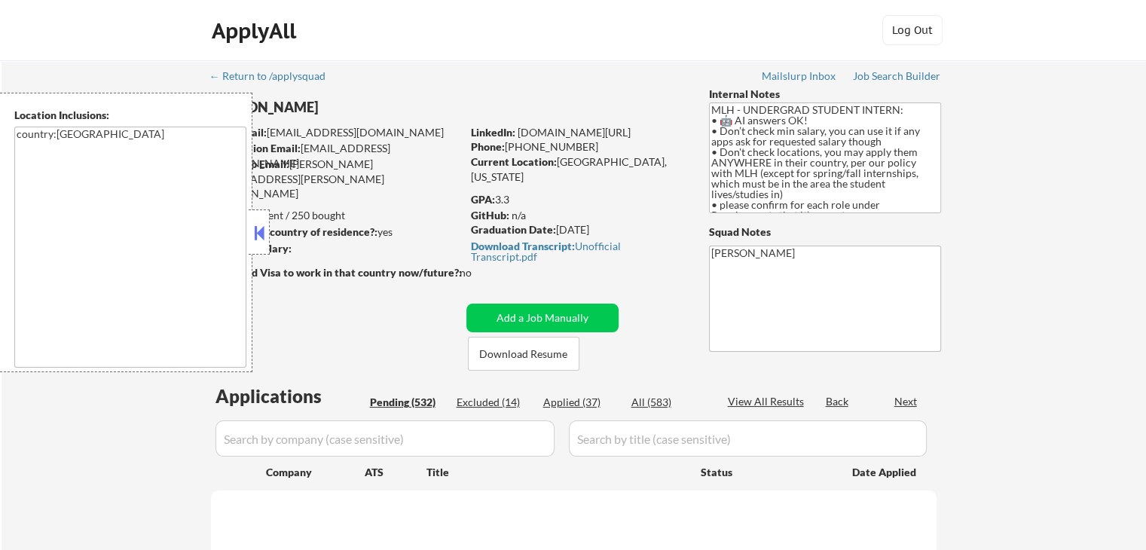
select select ""pending""
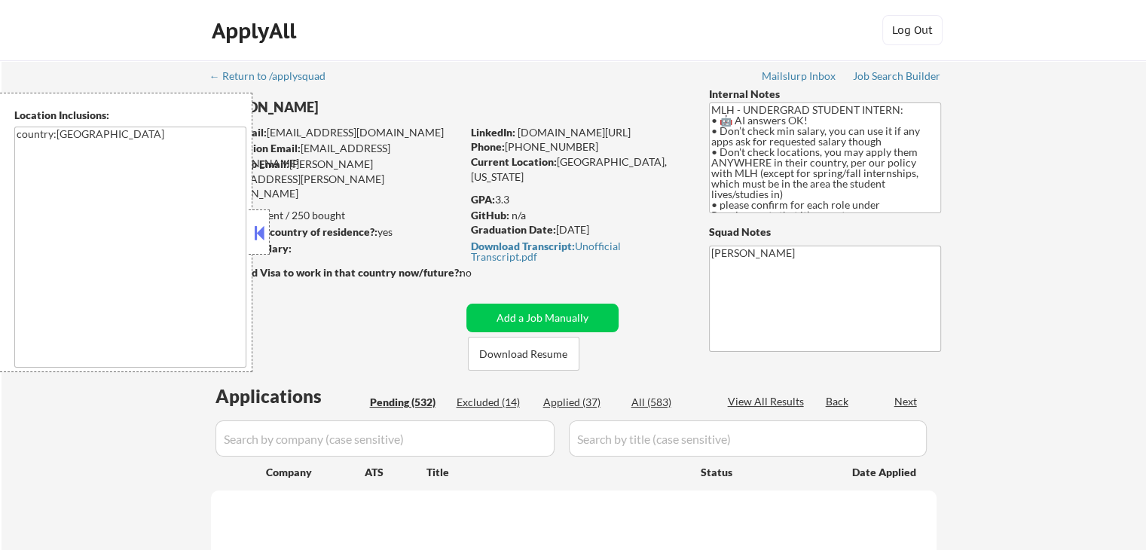
select select ""pending""
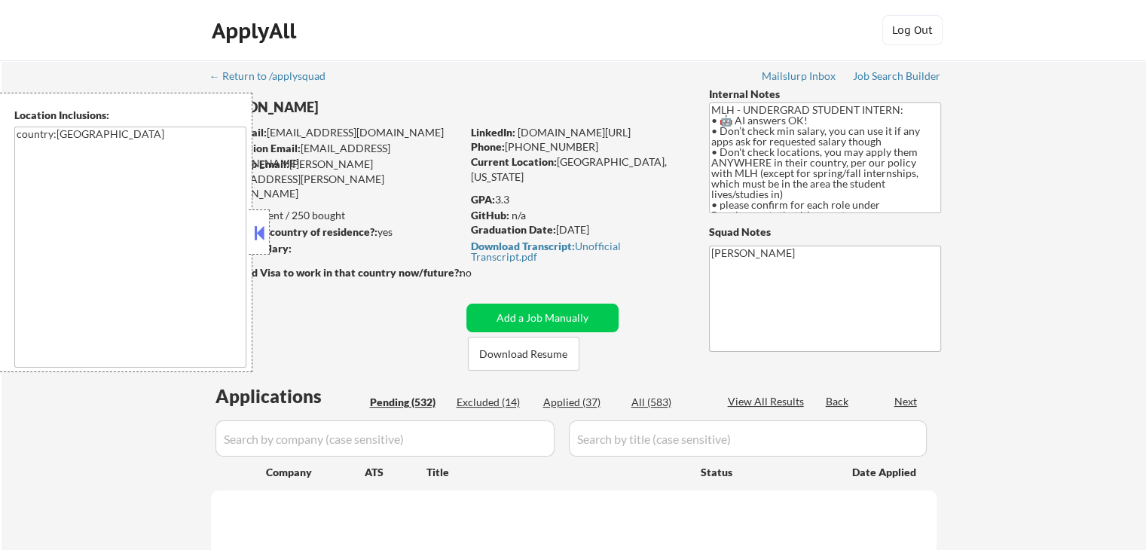
select select ""pending""
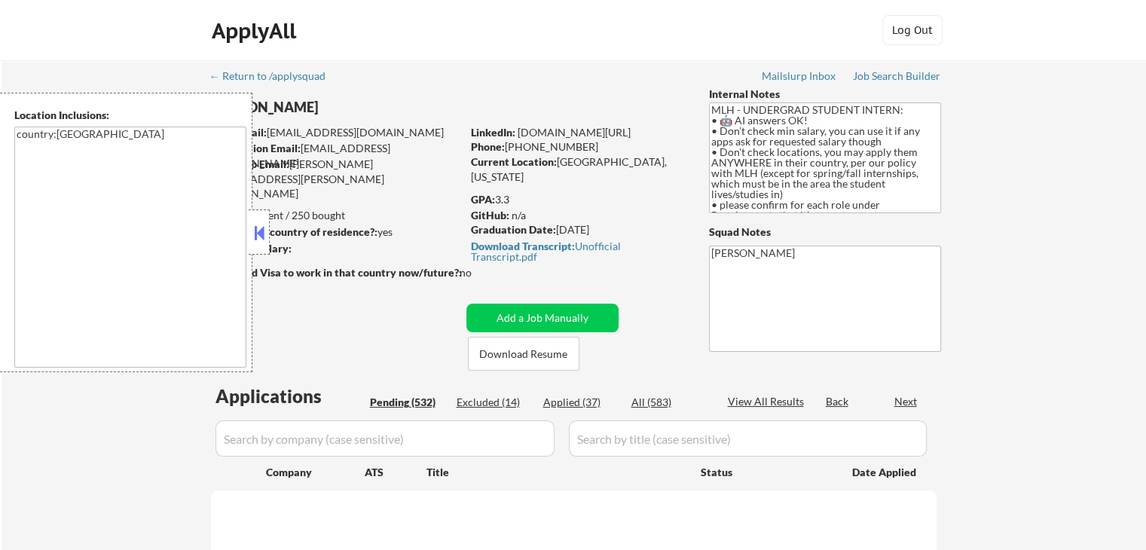
select select ""pending""
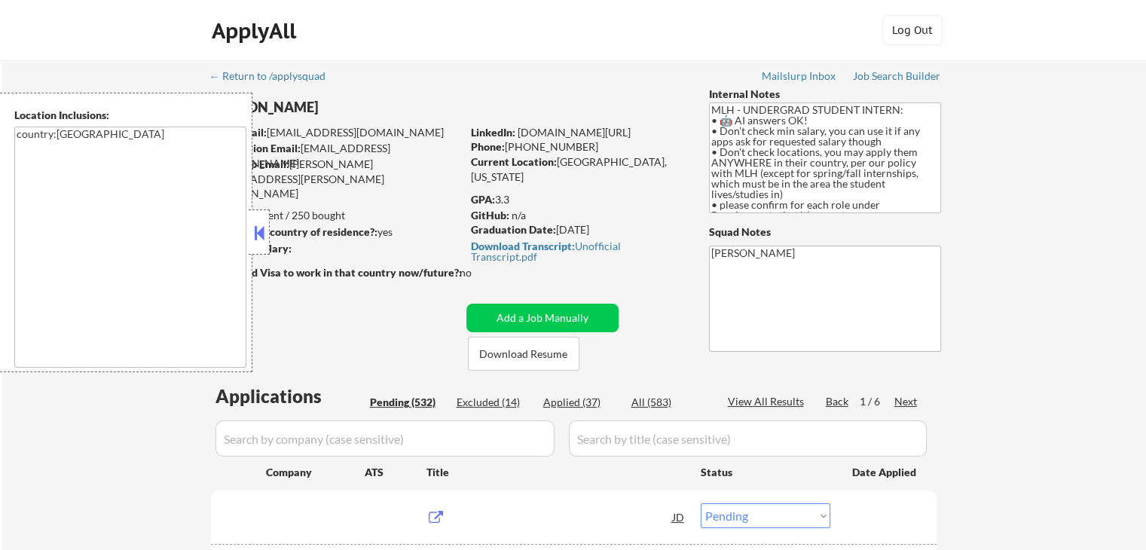
scroll to position [753, 0]
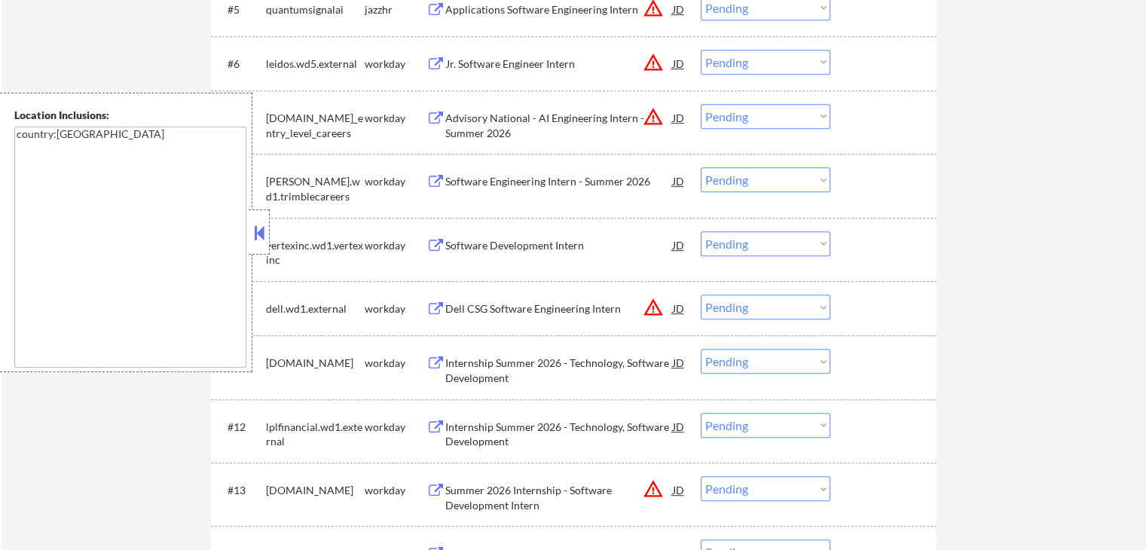
click at [261, 239] on button at bounding box center [259, 232] width 17 height 23
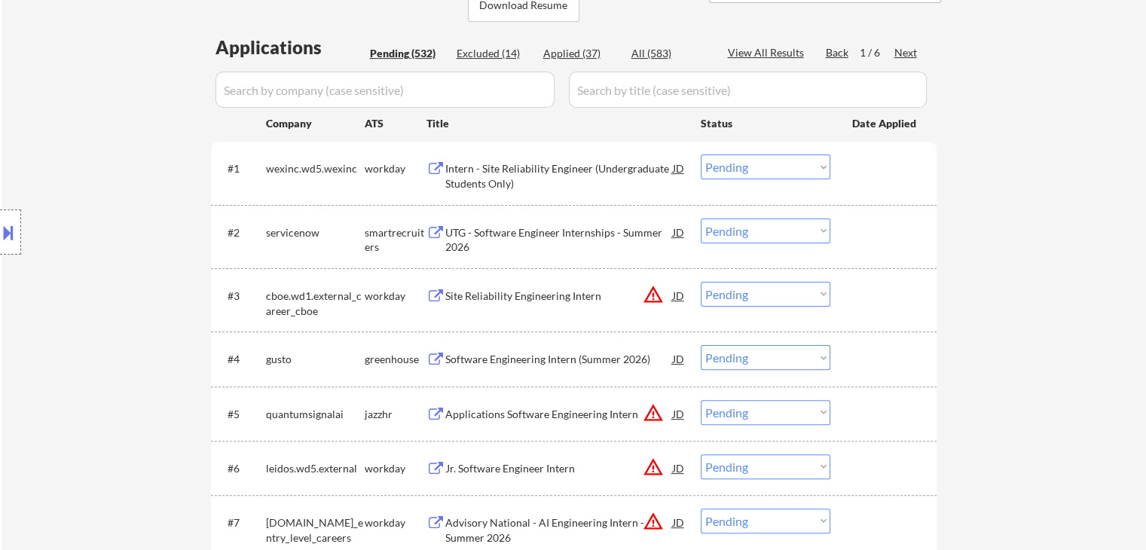
scroll to position [226, 0]
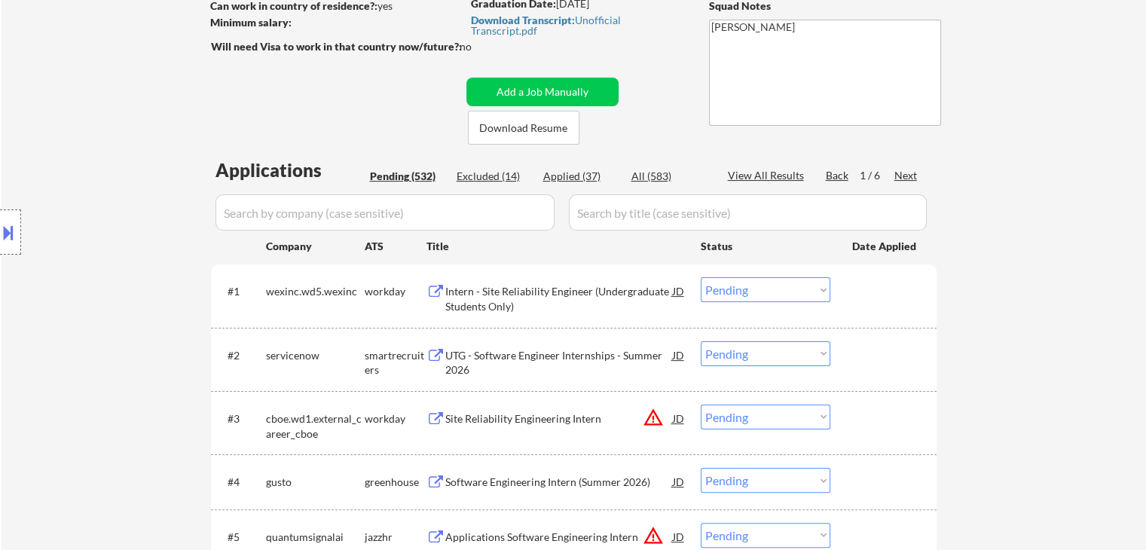
click at [106, 253] on div "Location Inclusions: country:[GEOGRAPHIC_DATA]" at bounding box center [135, 232] width 270 height 279
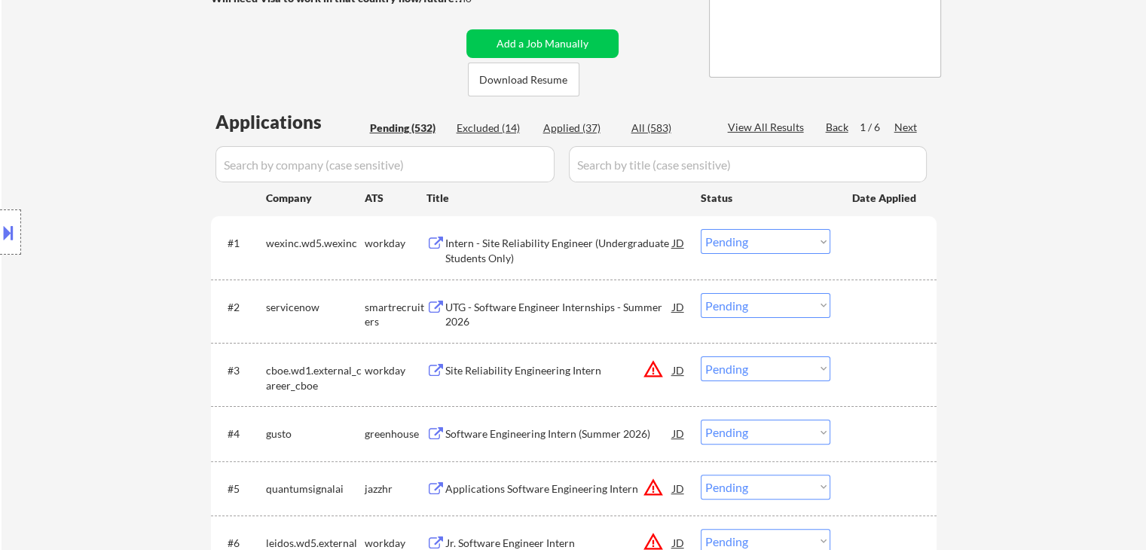
scroll to position [301, 0]
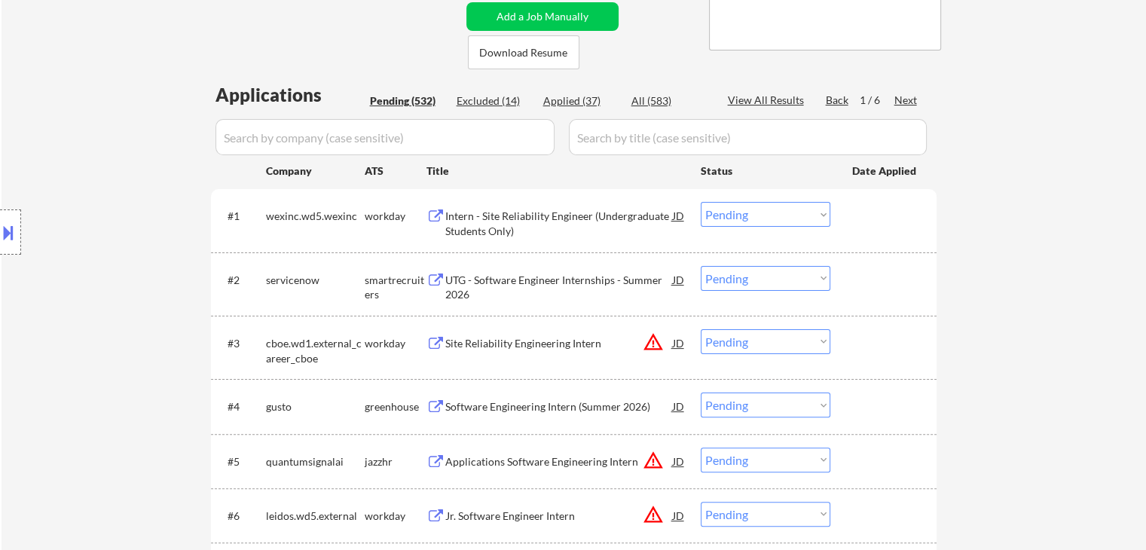
select select ""pending""
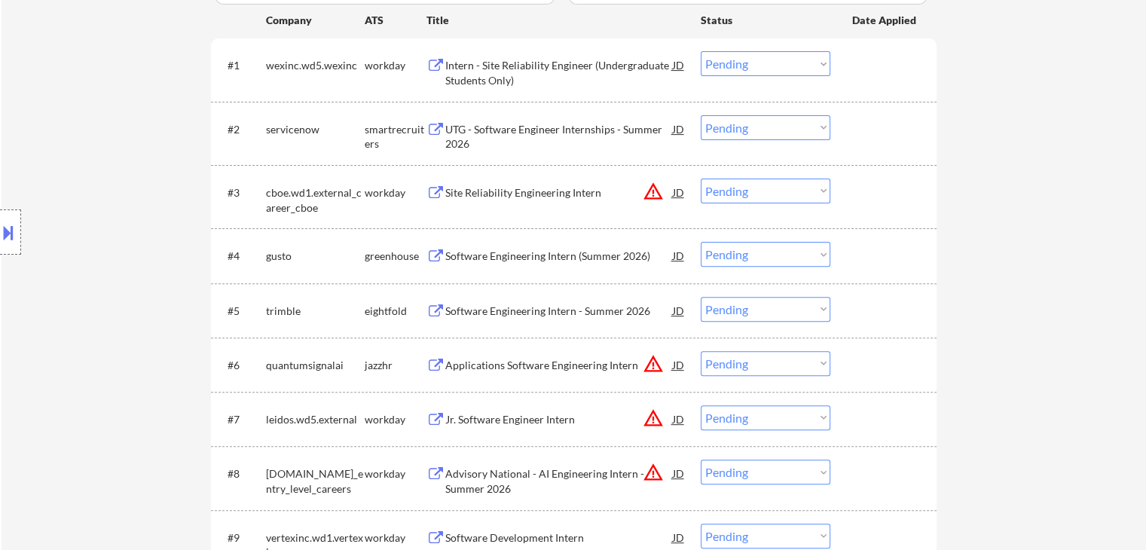
scroll to position [5886, 0]
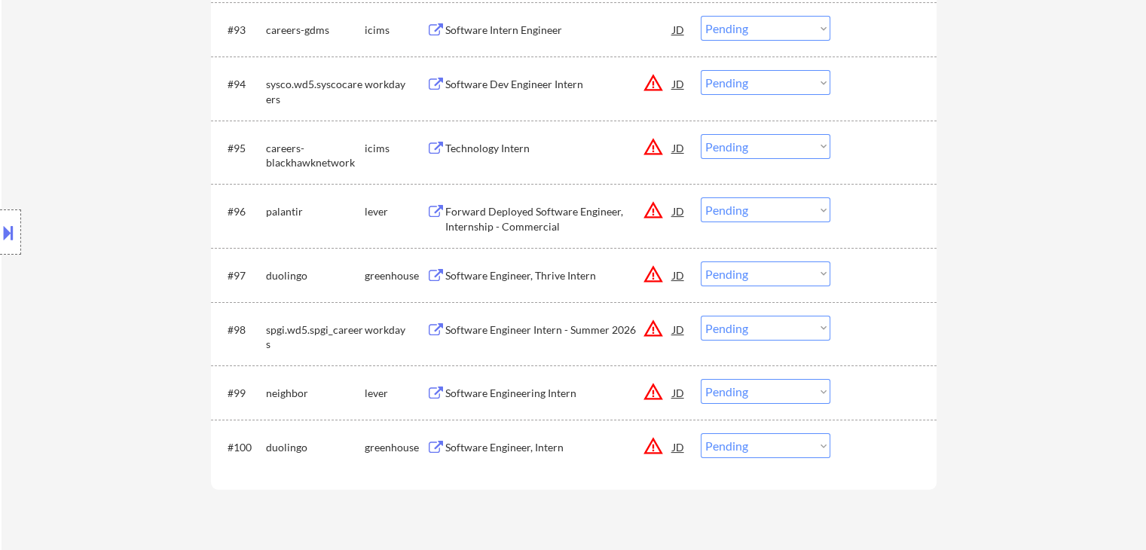
click at [778, 273] on select "Choose an option... Pending Applied Excluded (Questions) Excluded (Expired) Exc…" at bounding box center [766, 273] width 130 height 25
click at [701, 261] on select "Choose an option... Pending Applied Excluded (Questions) Excluded (Expired) Exc…" at bounding box center [766, 273] width 130 height 25
select select ""pending""
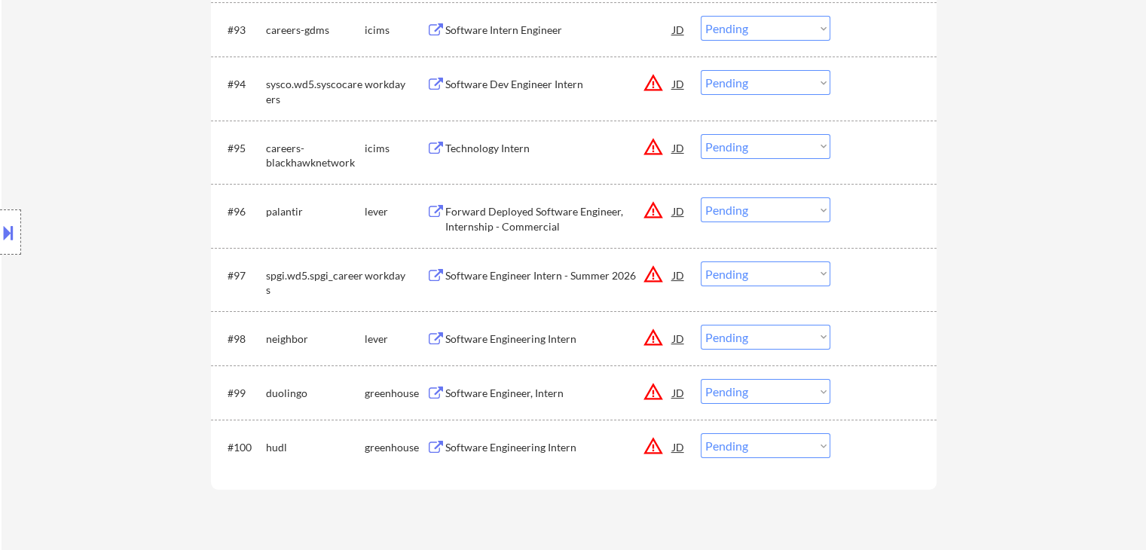
click at [776, 334] on select "Choose an option... Pending Applied Excluded (Questions) Excluded (Expired) Exc…" at bounding box center [766, 337] width 130 height 25
click at [701, 325] on select "Choose an option... Pending Applied Excluded (Questions) Excluded (Expired) Exc…" at bounding box center [766, 337] width 130 height 25
drag, startPoint x: 769, startPoint y: 340, endPoint x: 759, endPoint y: 343, distance: 10.2
click at [769, 340] on select "Choose an option... Pending Applied Excluded (Questions) Excluded (Expired) Exc…" at bounding box center [766, 337] width 130 height 25
click at [701, 325] on select "Choose an option... Pending Applied Excluded (Questions) Excluded (Expired) Exc…" at bounding box center [766, 337] width 130 height 25
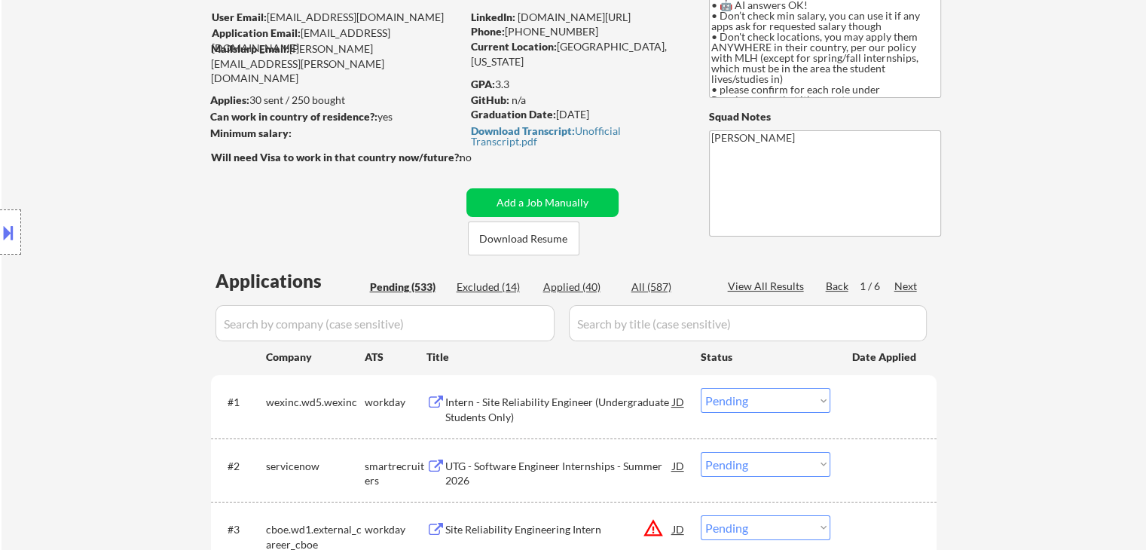
scroll to position [0, 0]
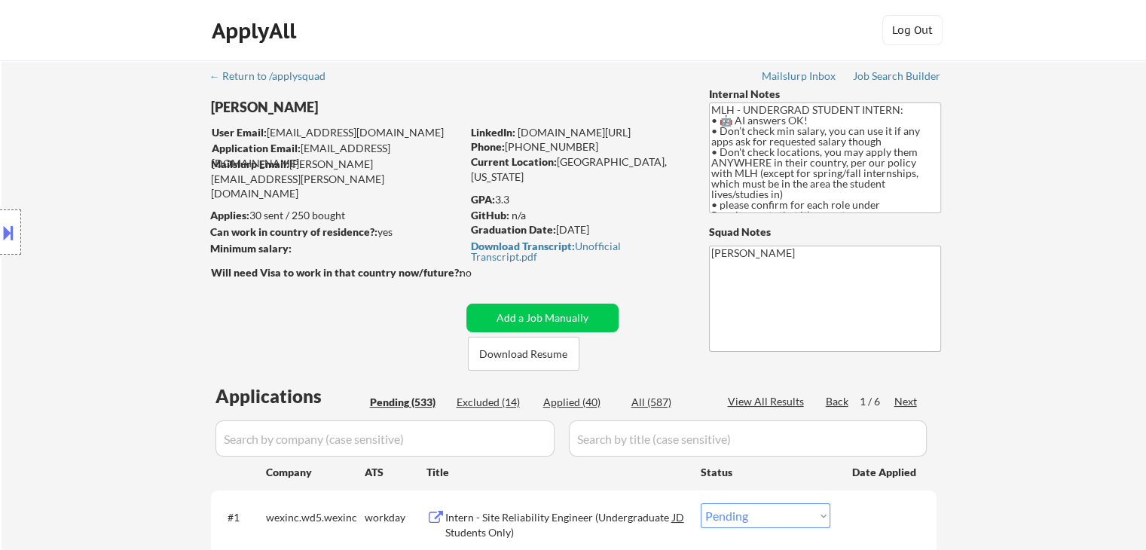
click at [915, 401] on div "Next" at bounding box center [906, 401] width 24 height 15
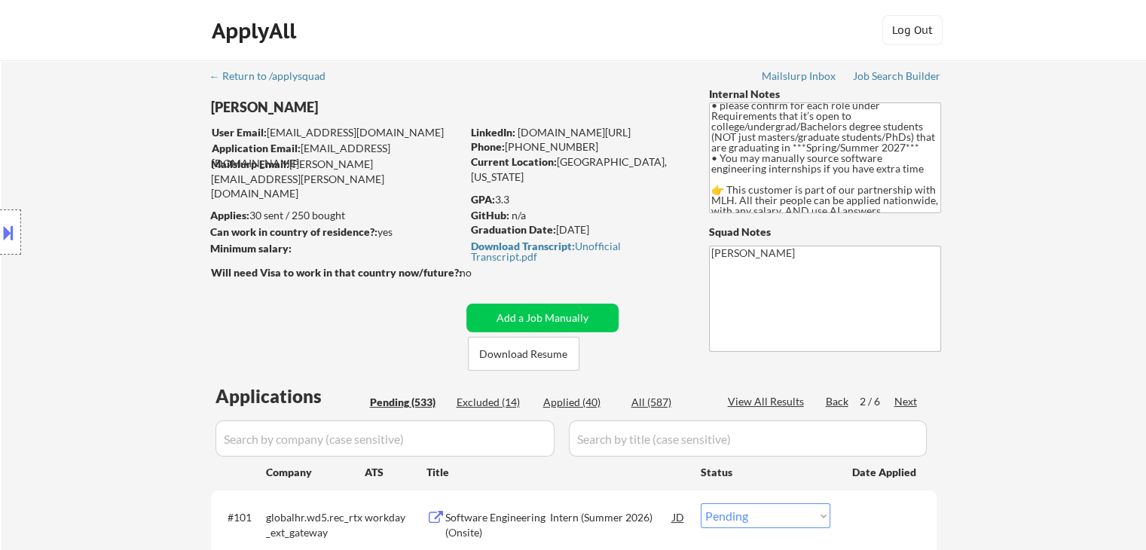
scroll to position [125, 0]
drag, startPoint x: 785, startPoint y: 215, endPoint x: 756, endPoint y: 177, distance: 47.3
drag, startPoint x: 1050, startPoint y: 173, endPoint x: 829, endPoint y: 164, distance: 220.9
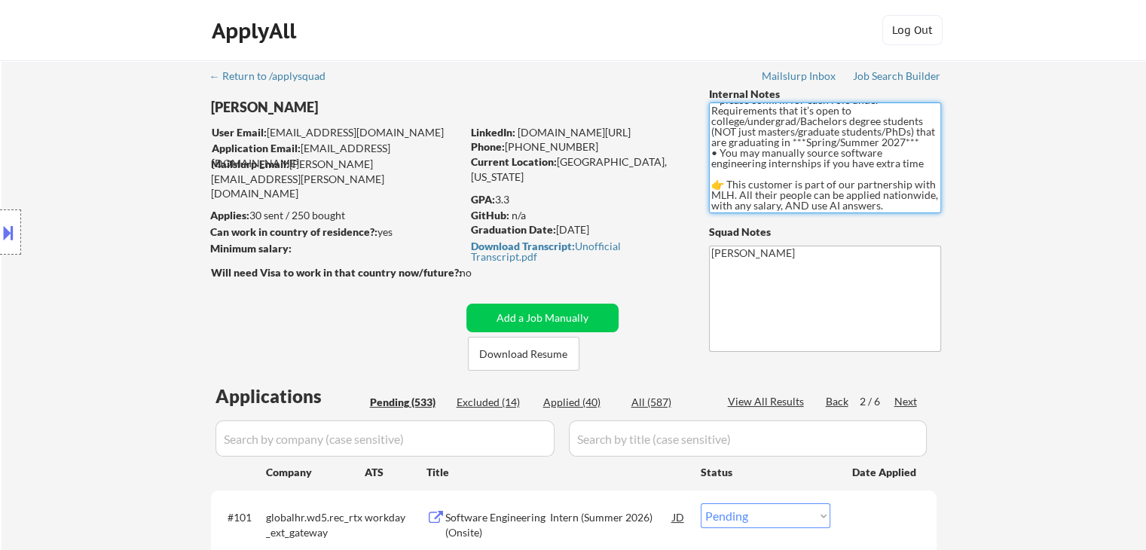
drag, startPoint x: 730, startPoint y: 143, endPoint x: 908, endPoint y: 149, distance: 177.9
click at [908, 149] on textarea "MLH - UNDERGRAD STUDENT INTERN: • 🤖 AI answers OK! • Don’t check min salary, yo…" at bounding box center [825, 157] width 232 height 111
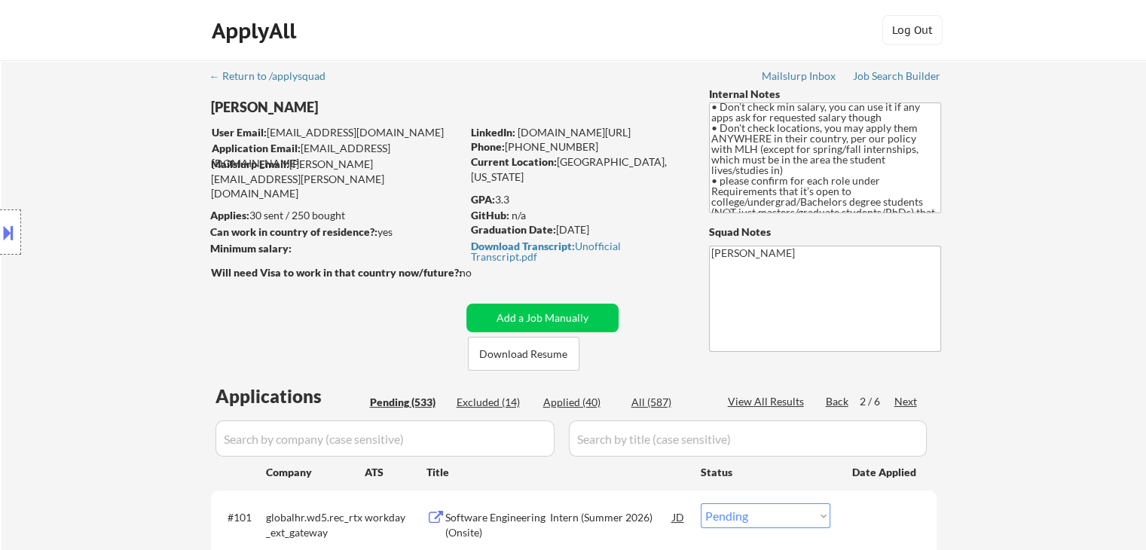
scroll to position [0, 0]
click at [830, 399] on div "Back" at bounding box center [838, 401] width 24 height 15
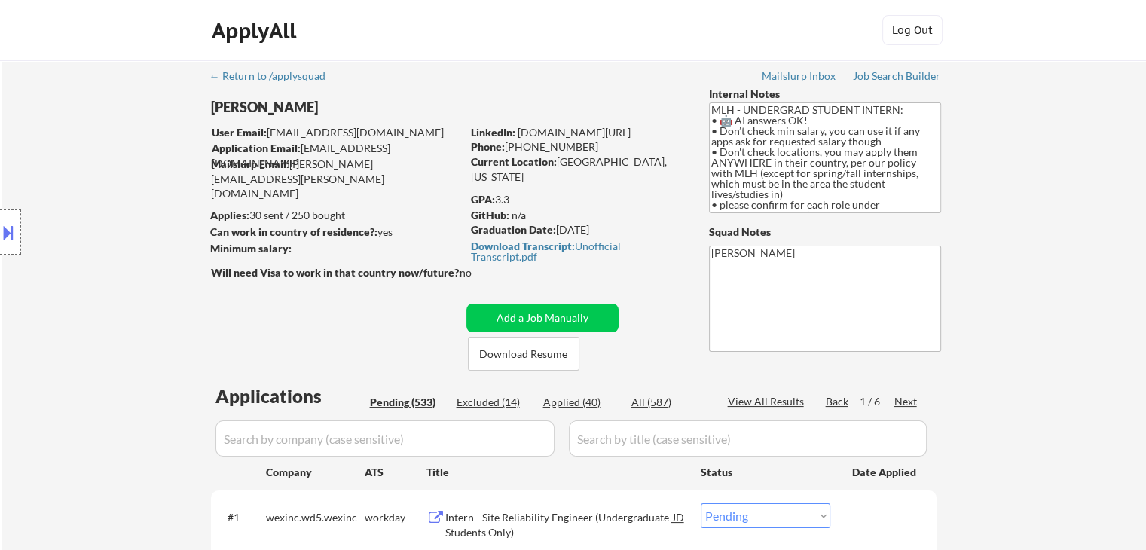
scroll to position [5950, 0]
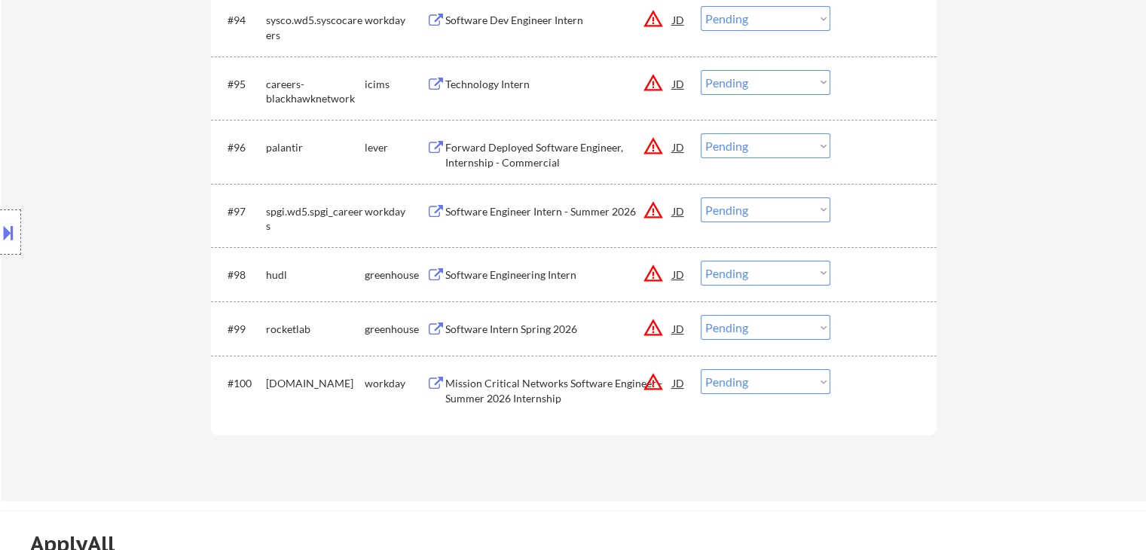
click at [733, 279] on select "Choose an option... Pending Applied Excluded (Questions) Excluded (Expired) Exc…" at bounding box center [766, 273] width 130 height 25
click at [701, 261] on select "Choose an option... Pending Applied Excluded (Questions) Excluded (Expired) Exc…" at bounding box center [766, 273] width 130 height 25
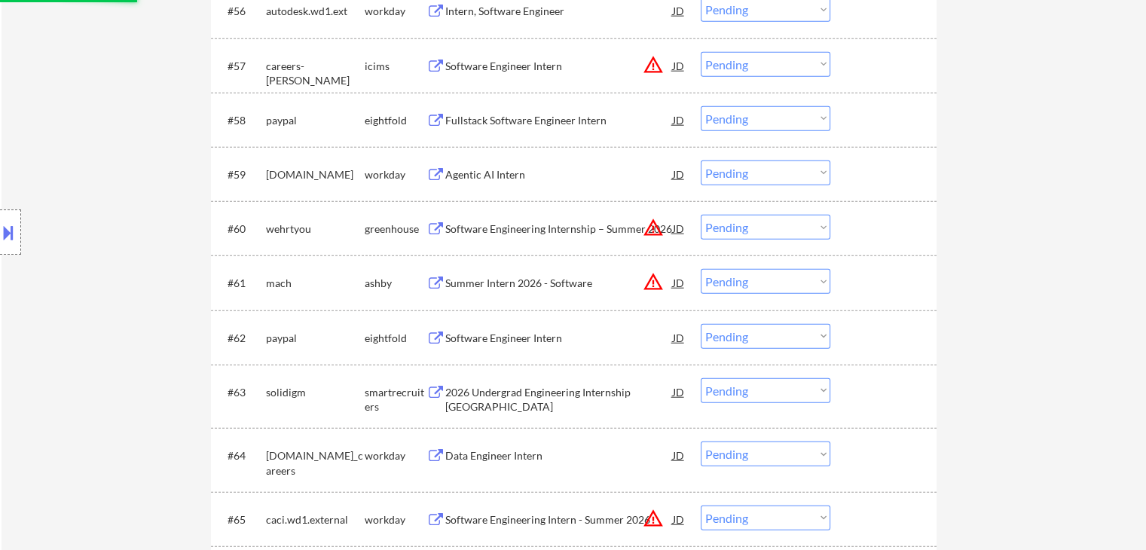
select select ""pending""
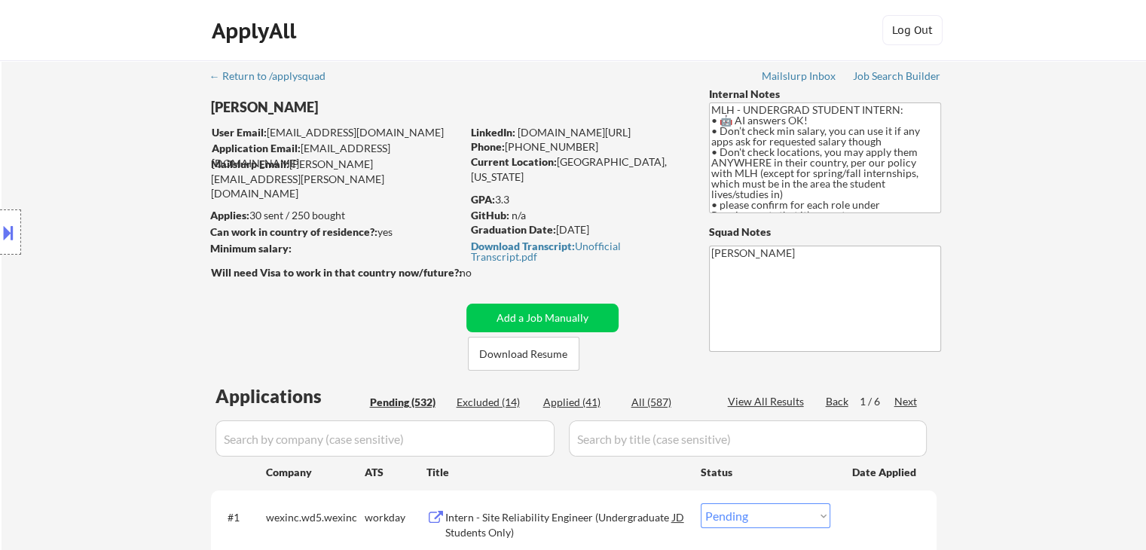
scroll to position [75, 0]
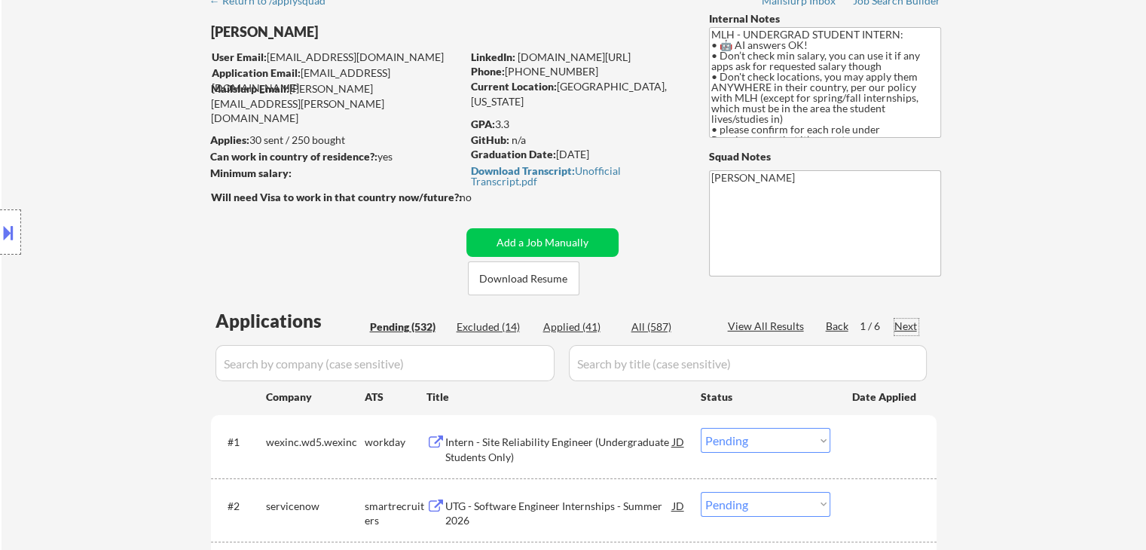
click at [907, 320] on div "Next" at bounding box center [906, 326] width 24 height 15
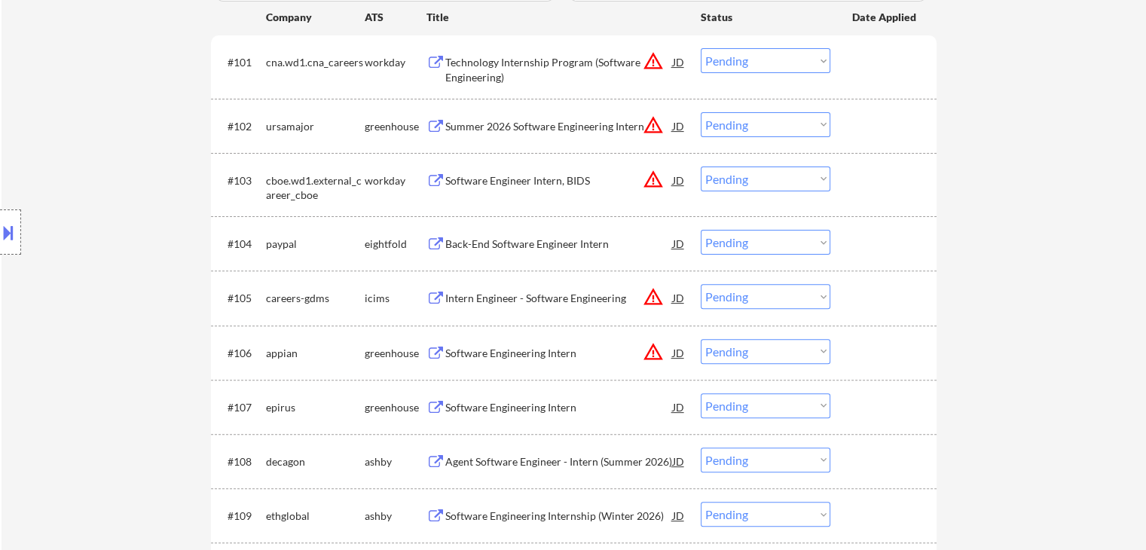
scroll to position [753, 0]
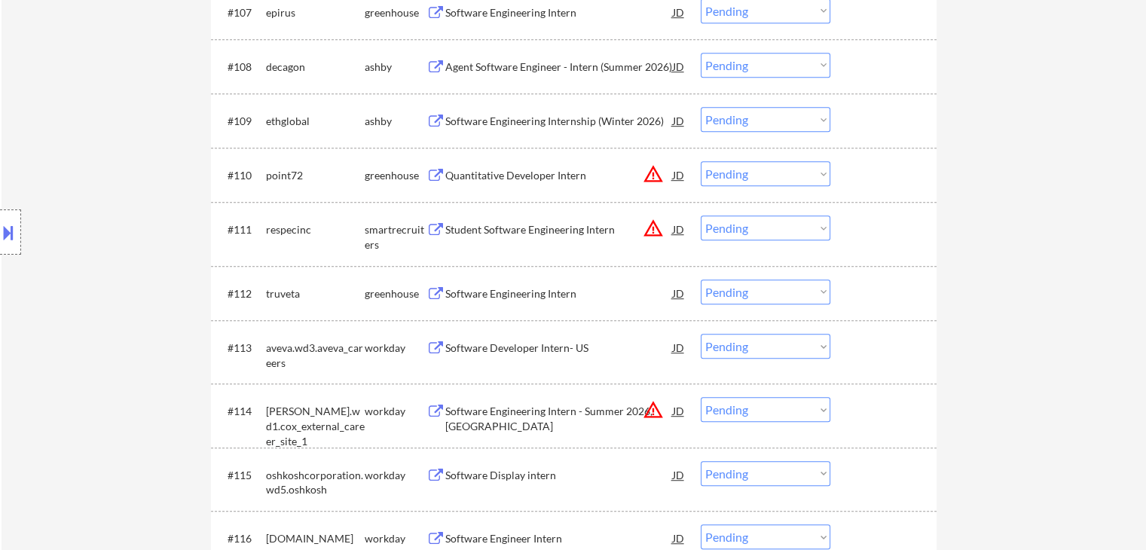
scroll to position [904, 0]
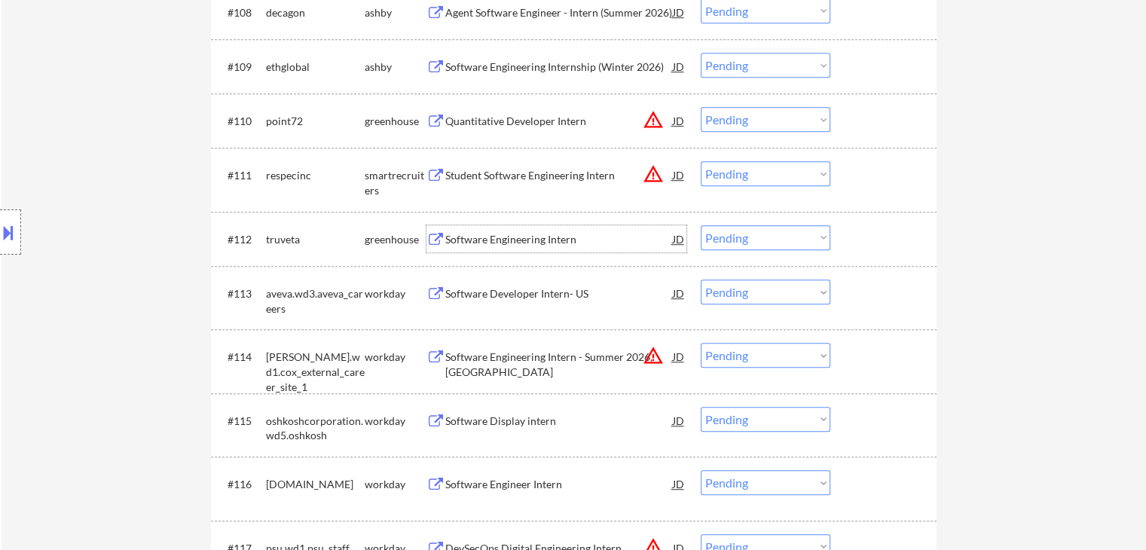
click at [509, 240] on div "Software Engineering Intern" at bounding box center [559, 239] width 228 height 15
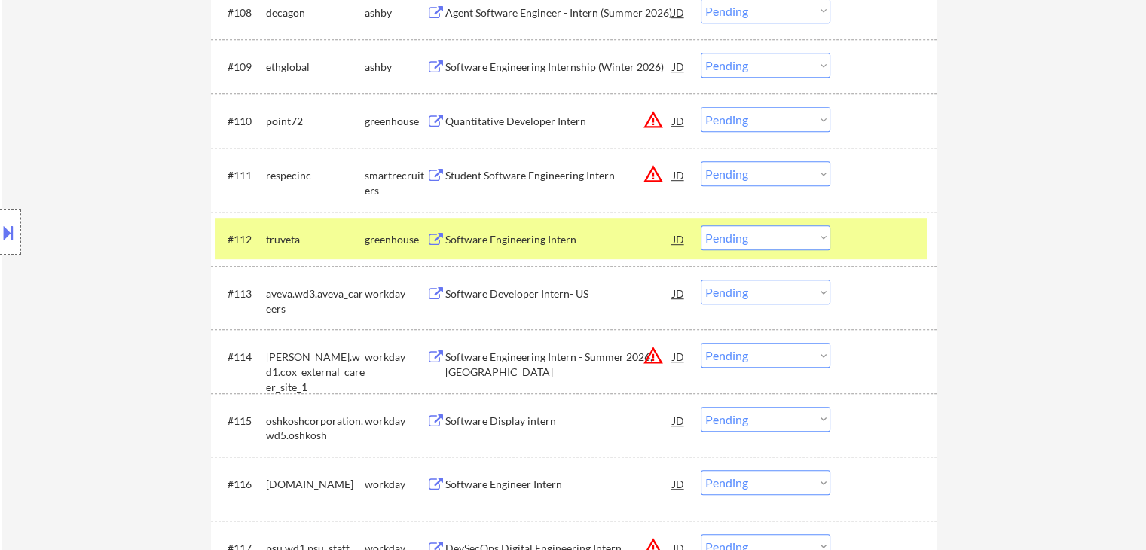
click at [491, 125] on div "Quantitative Developer Intern" at bounding box center [559, 121] width 228 height 15
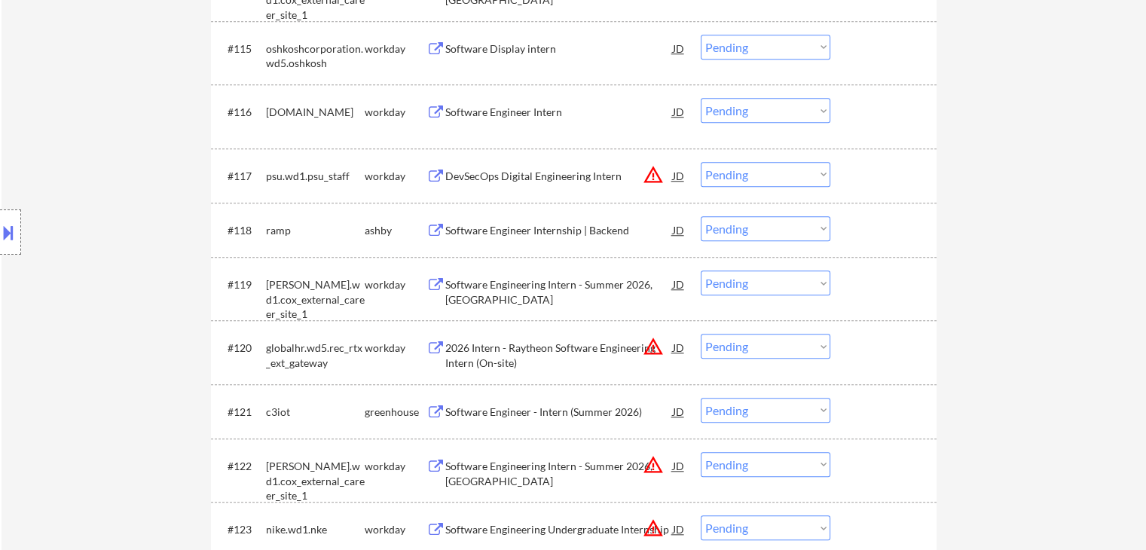
scroll to position [1281, 0]
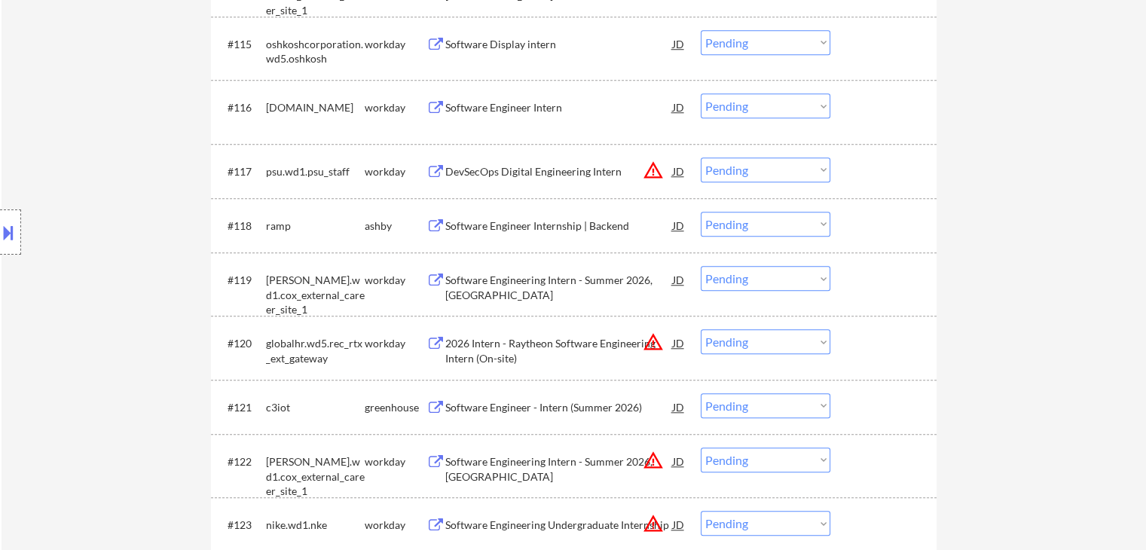
click at [536, 225] on div "Software Engineer Internship | Backend" at bounding box center [559, 225] width 228 height 15
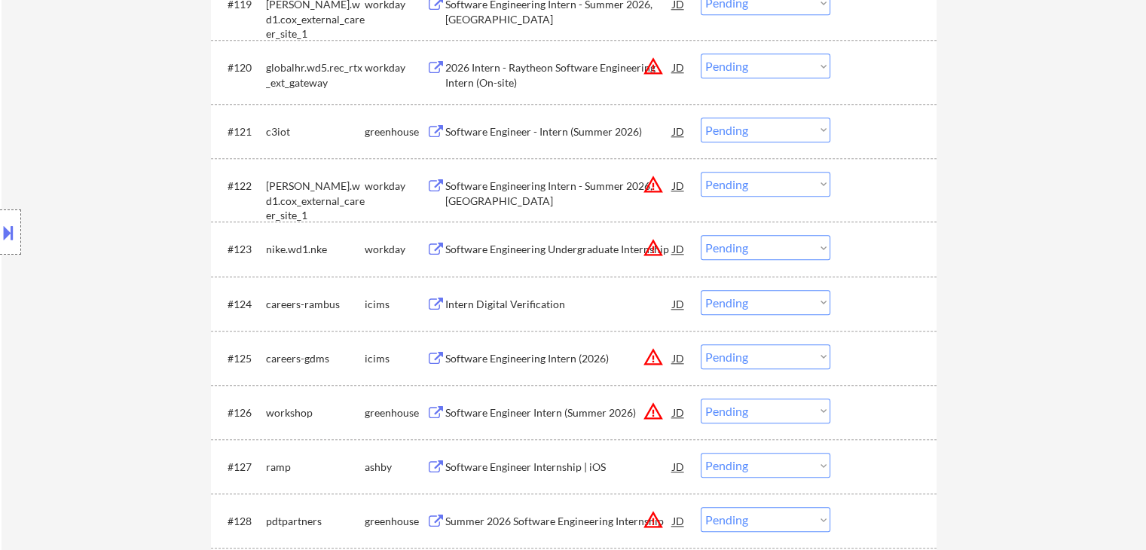
scroll to position [1582, 0]
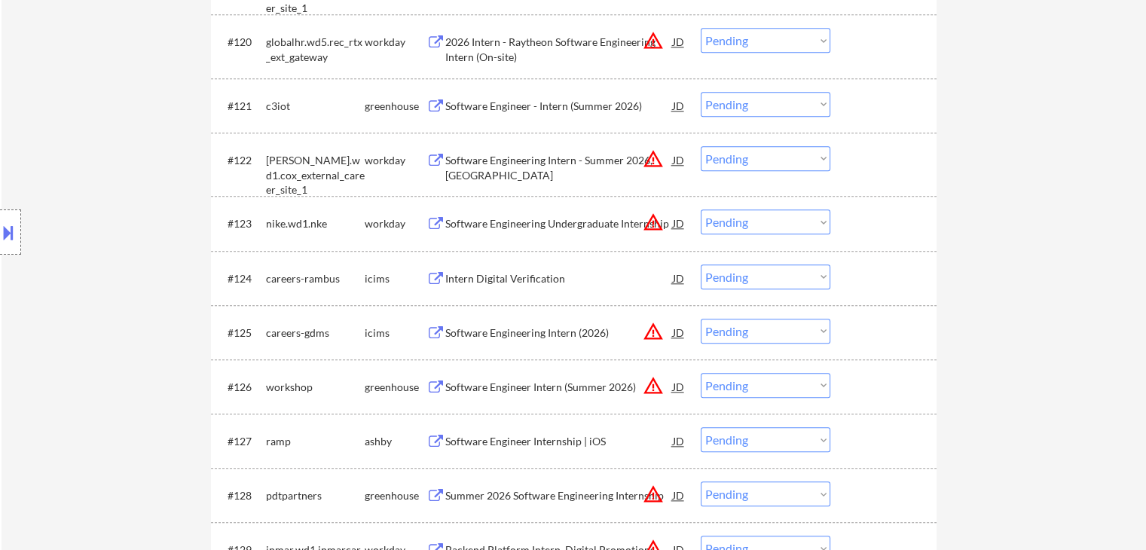
click at [530, 281] on div "Intern Digital Verification" at bounding box center [559, 278] width 228 height 15
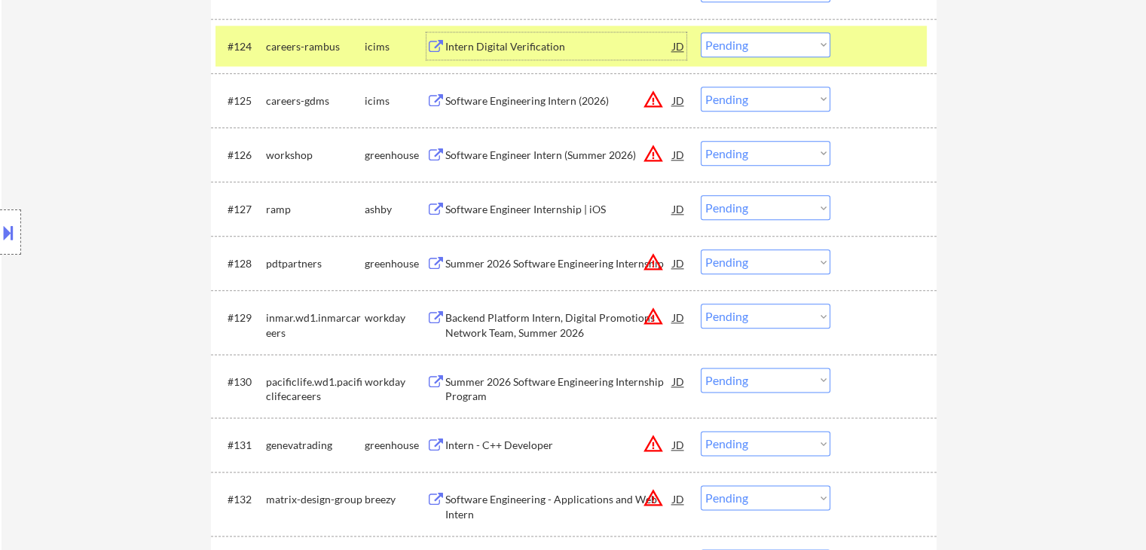
scroll to position [1883, 0]
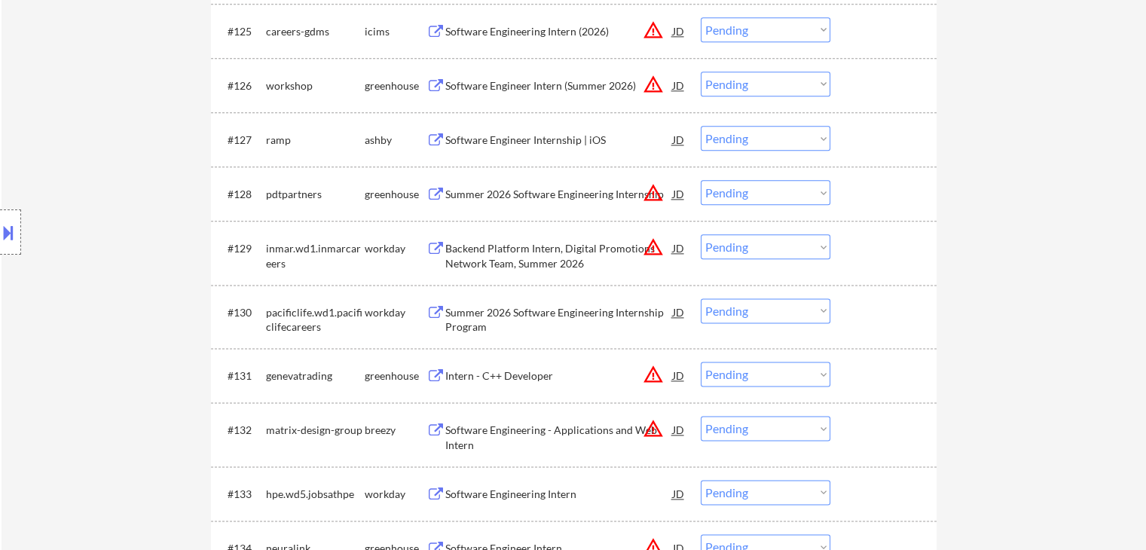
click at [545, 142] on div "Software Engineer Internship | iOS" at bounding box center [559, 140] width 228 height 15
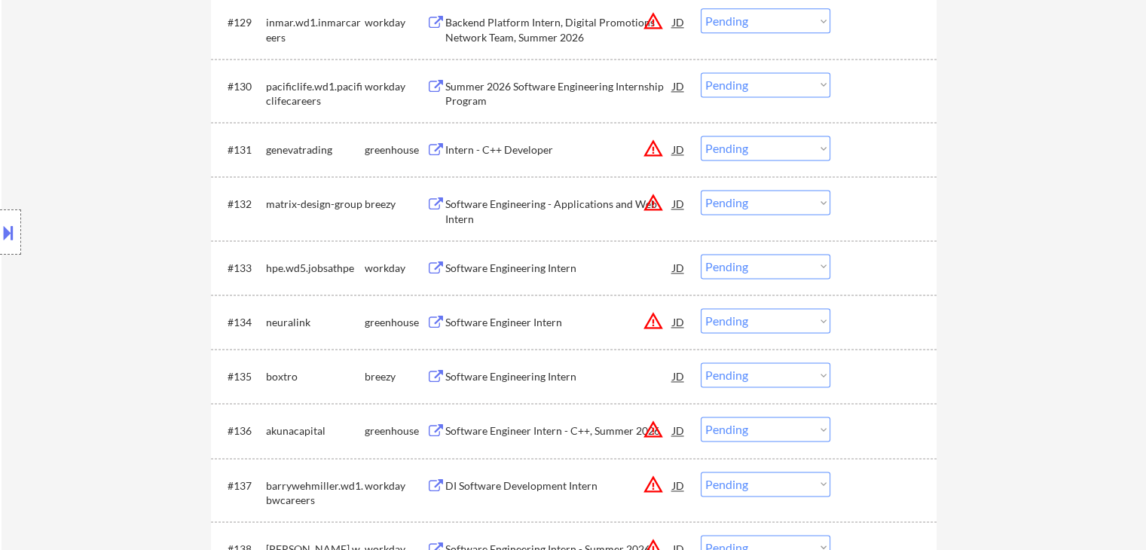
click at [512, 316] on div "Software Engineer Intern" at bounding box center [559, 322] width 228 height 15
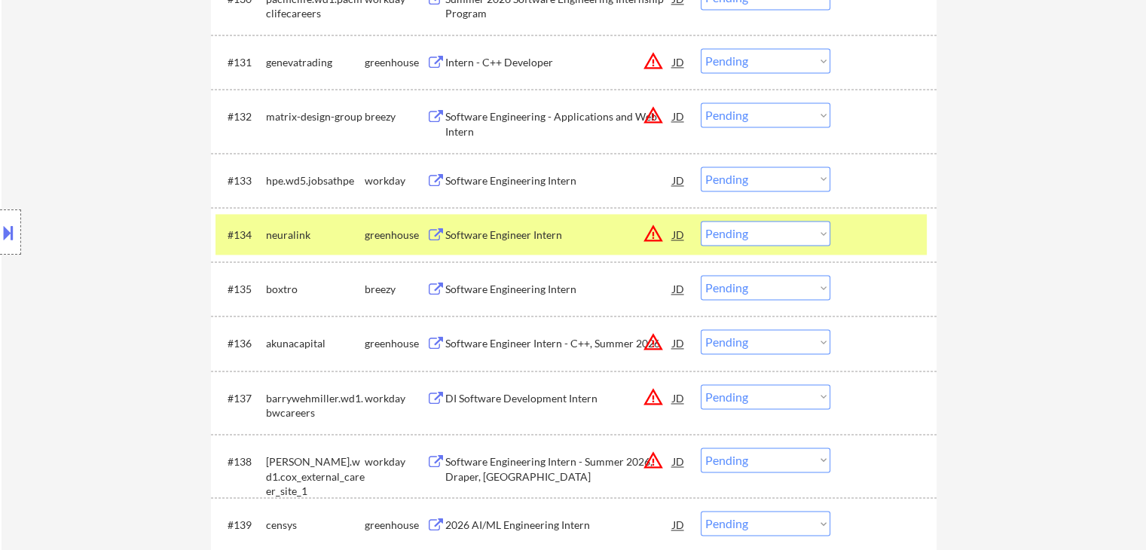
scroll to position [2260, 0]
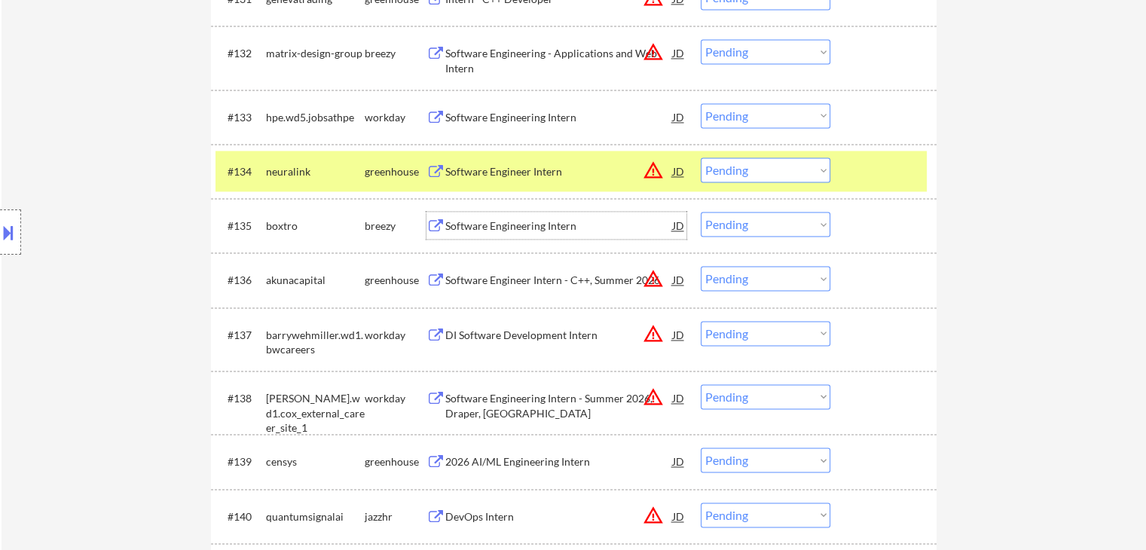
click at [511, 224] on div "Software Engineering Intern" at bounding box center [559, 225] width 228 height 15
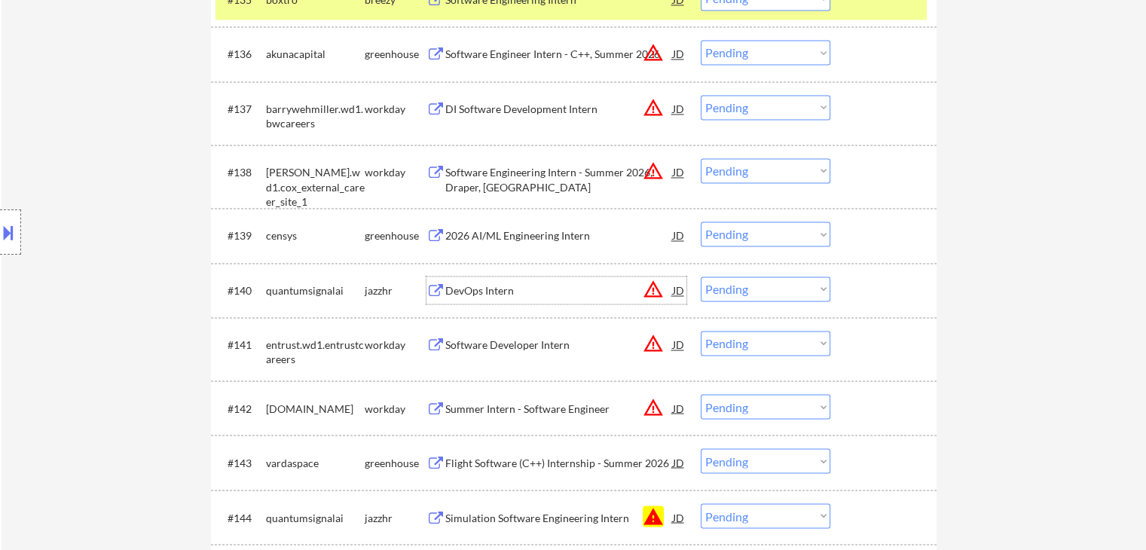
click at [485, 282] on div "DevOps Intern" at bounding box center [559, 289] width 228 height 27
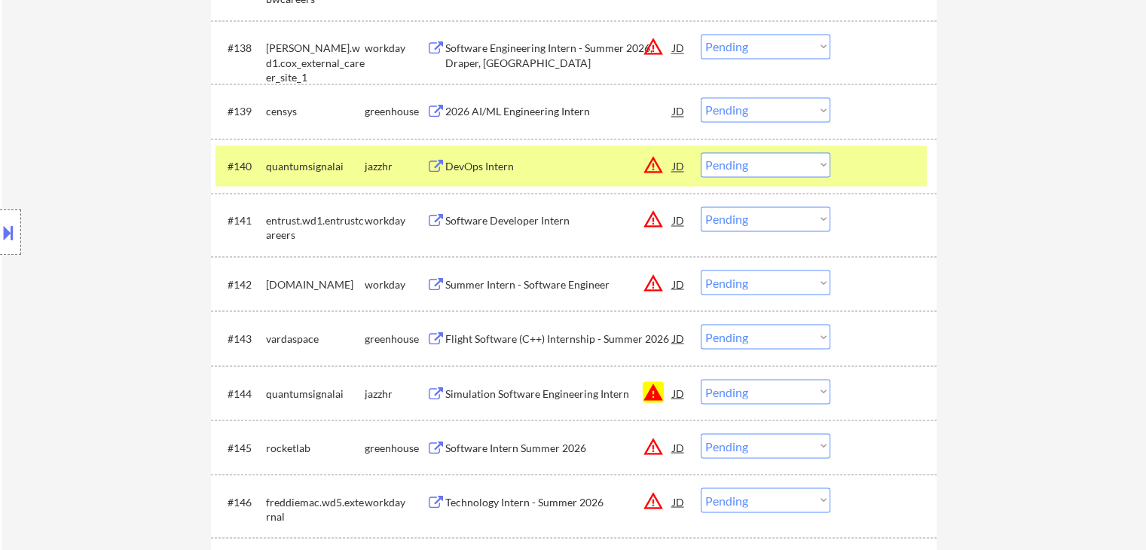
scroll to position [2637, 0]
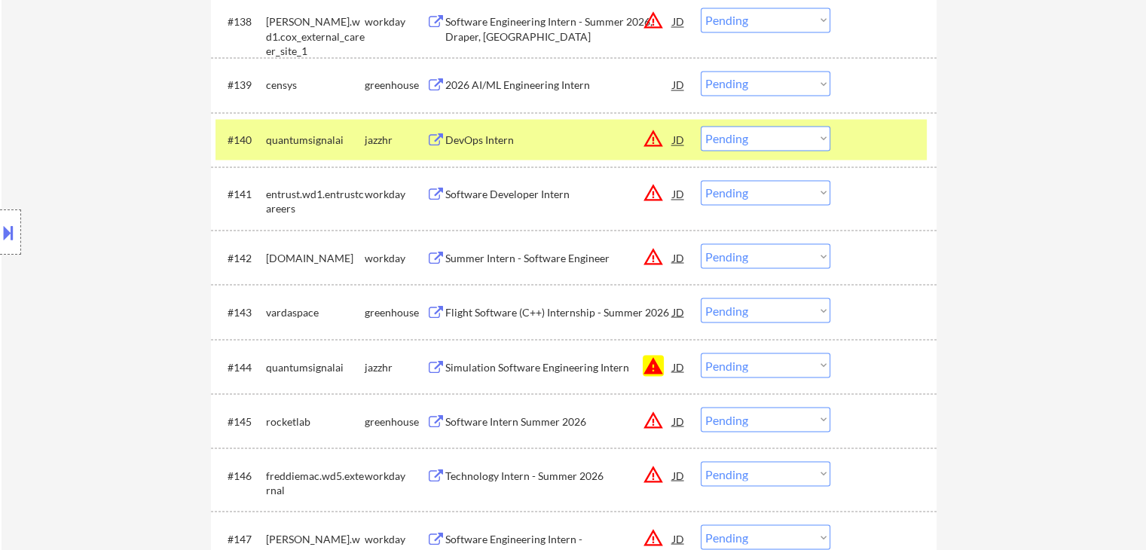
click at [548, 373] on div "Simulation Software Engineering Intern" at bounding box center [559, 366] width 228 height 15
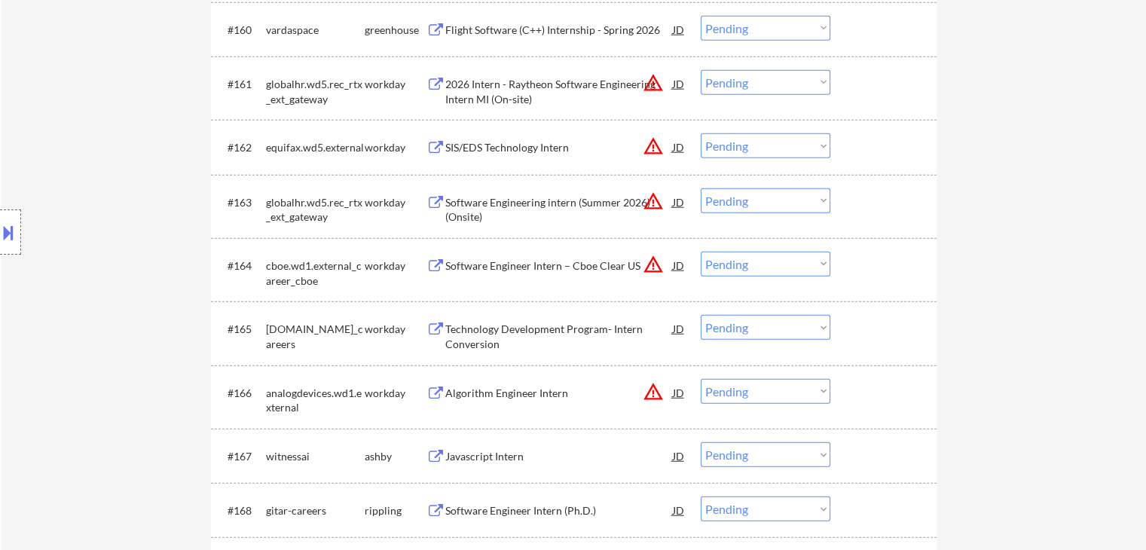
scroll to position [4068, 0]
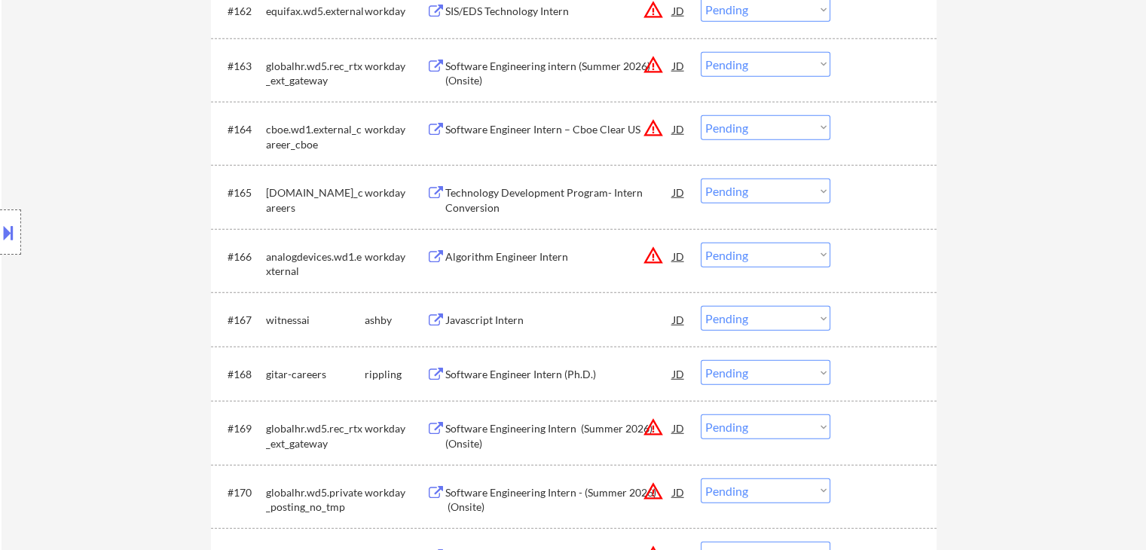
click at [488, 320] on div "Javascript Intern" at bounding box center [559, 320] width 228 height 15
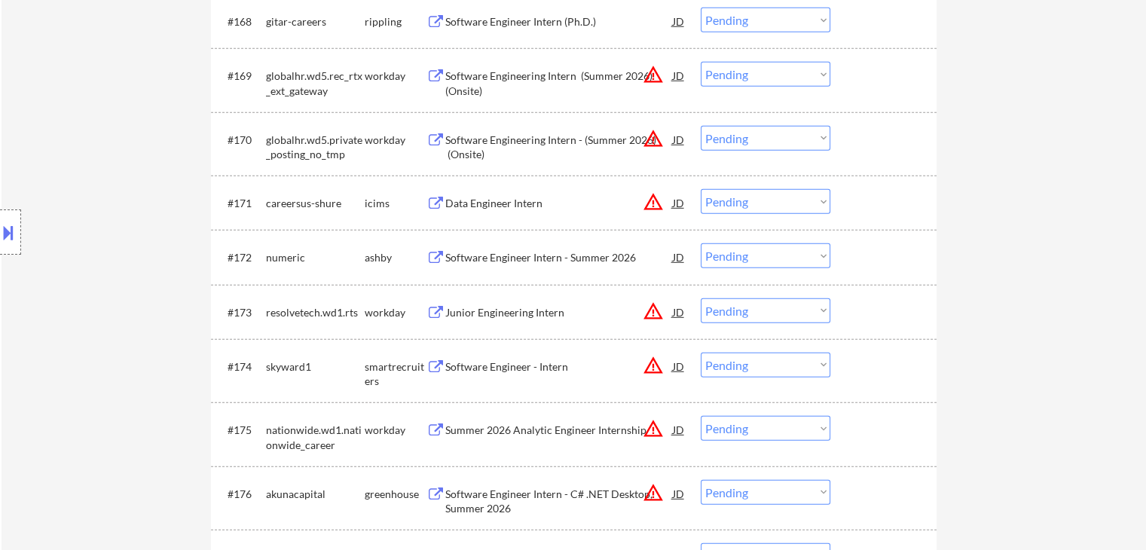
scroll to position [4445, 0]
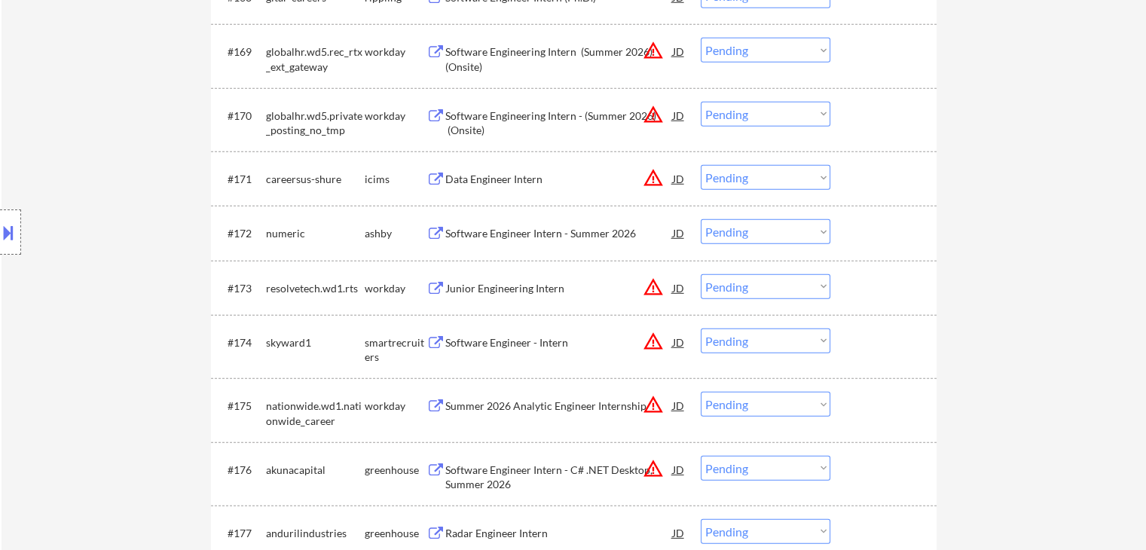
click at [521, 341] on div "Software Engineer - Intern" at bounding box center [559, 342] width 228 height 15
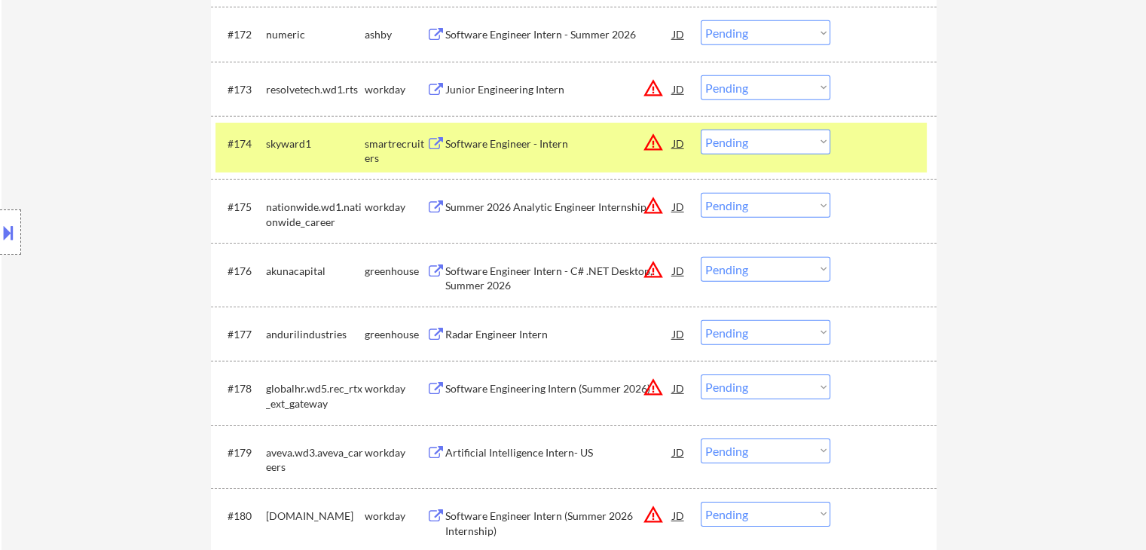
scroll to position [4671, 0]
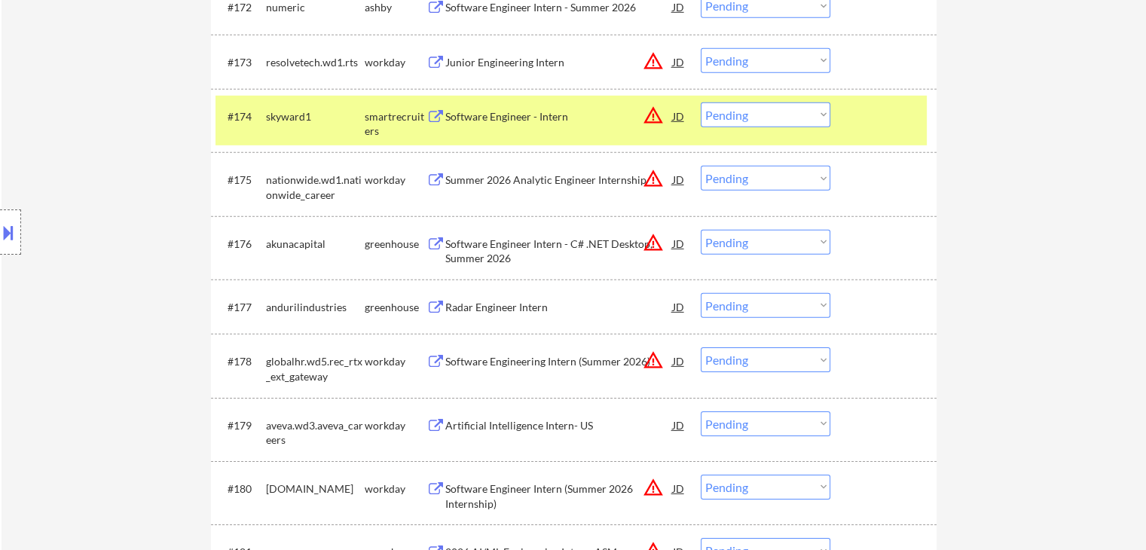
click at [493, 289] on div "#177 andurilindustries greenhouse Radar Engineer Intern JD warning_amber Choose…" at bounding box center [570, 306] width 711 height 41
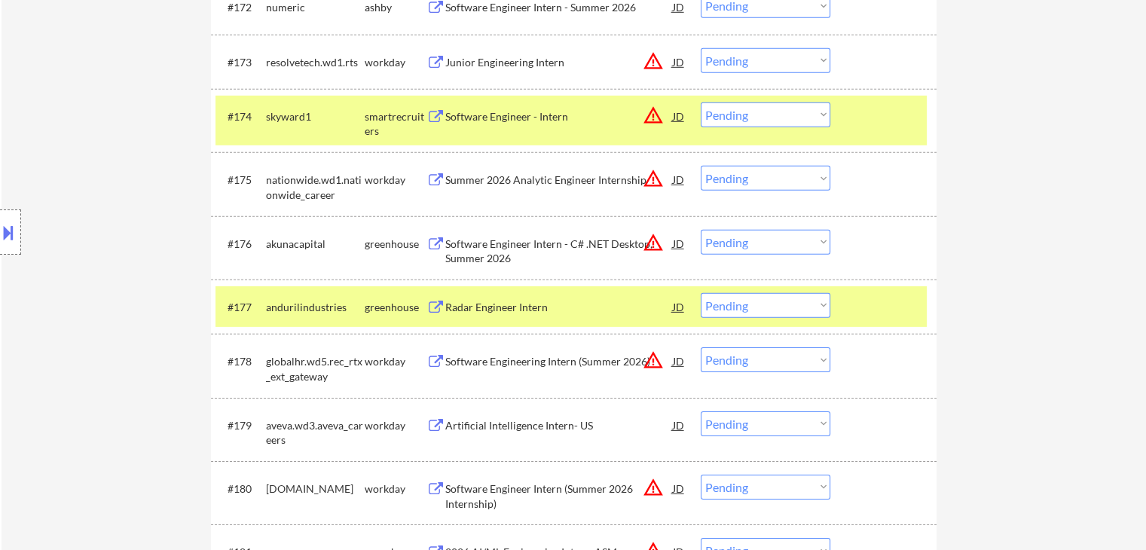
click at [489, 308] on div "Radar Engineer Intern" at bounding box center [559, 307] width 228 height 15
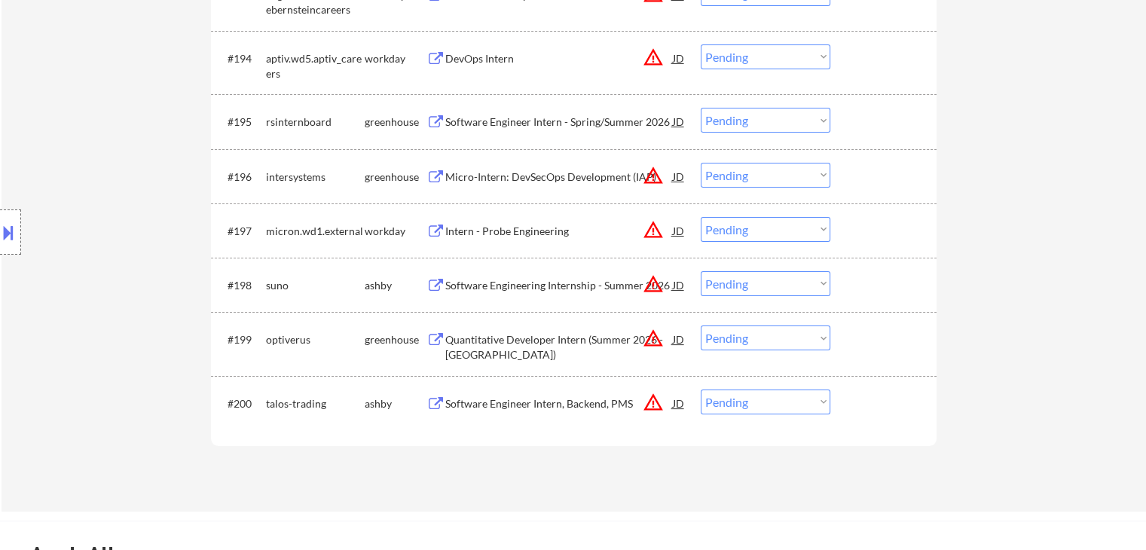
scroll to position [5951, 0]
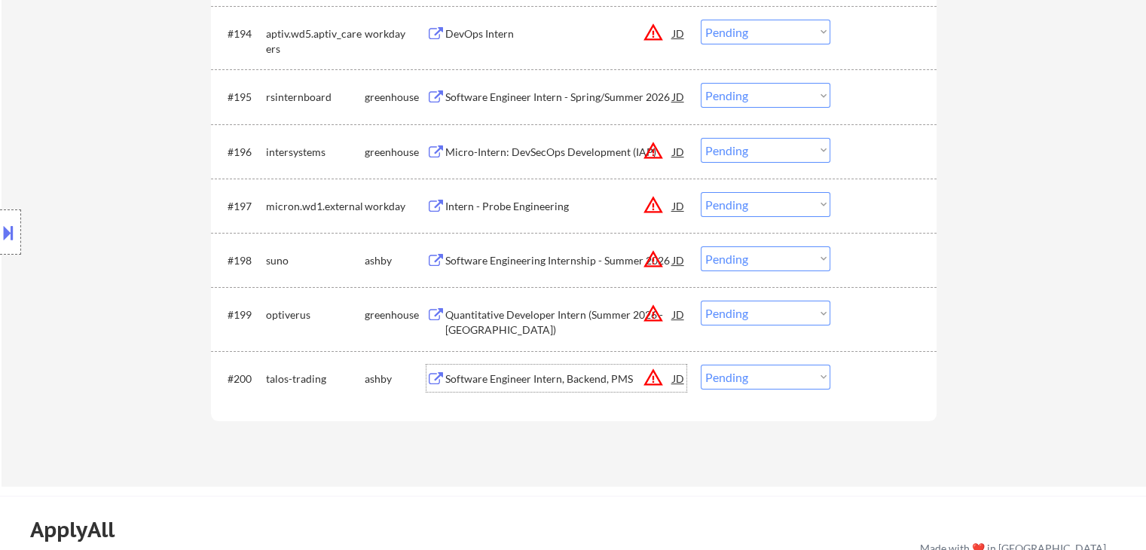
click at [539, 380] on div "Software Engineer Intern, Backend, PMS" at bounding box center [559, 378] width 228 height 15
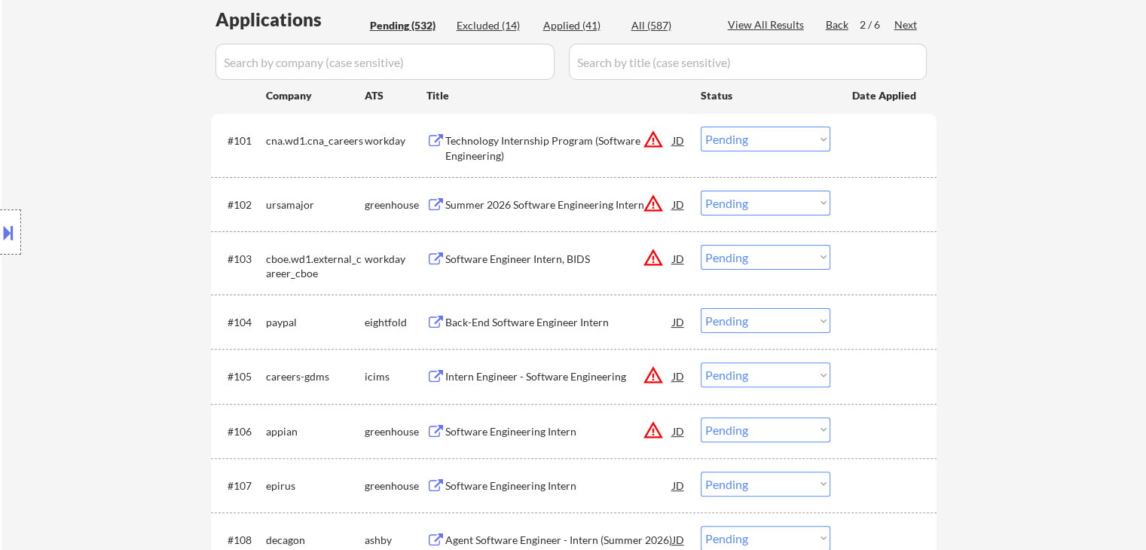
scroll to position [0, 0]
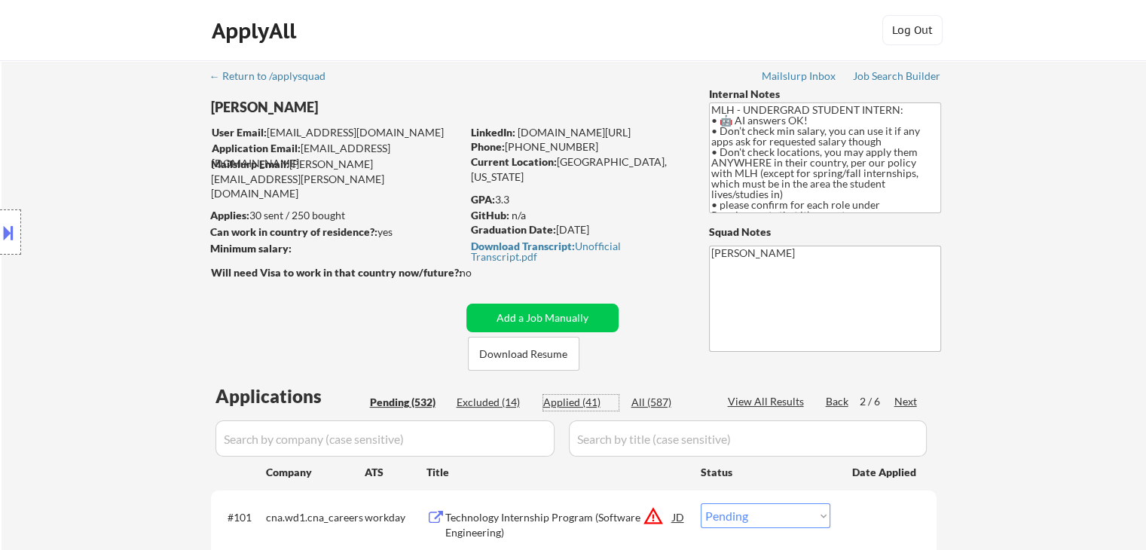
click at [569, 405] on div "Applied (41)" at bounding box center [580, 402] width 75 height 15
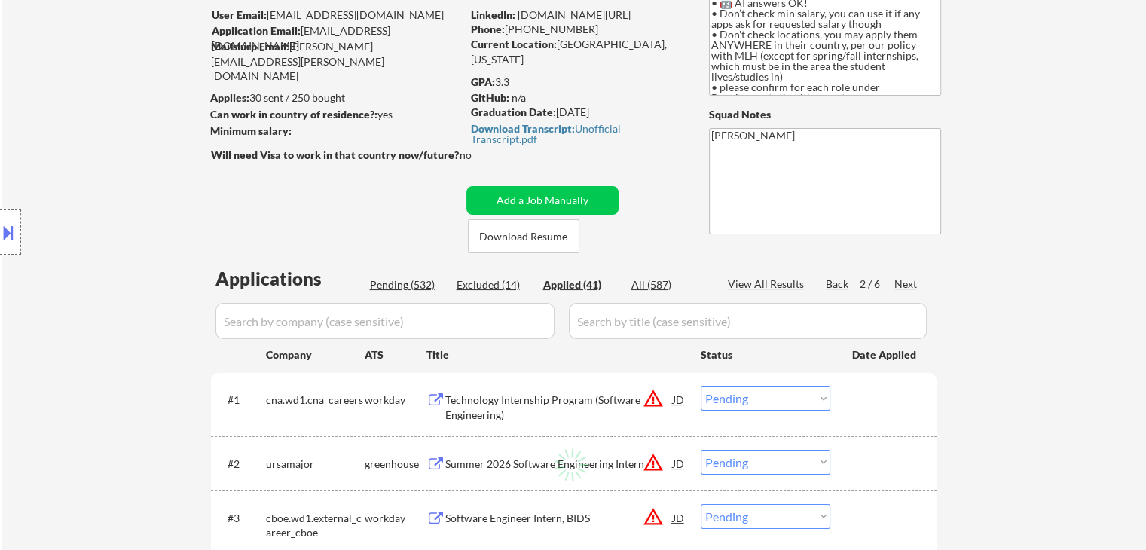
scroll to position [226, 0]
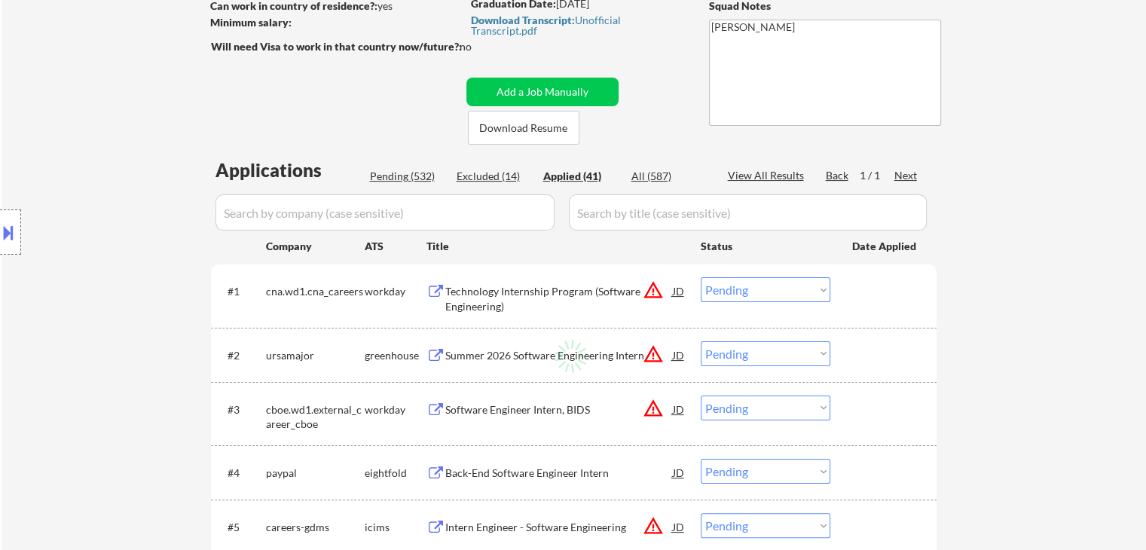
select select ""applied""
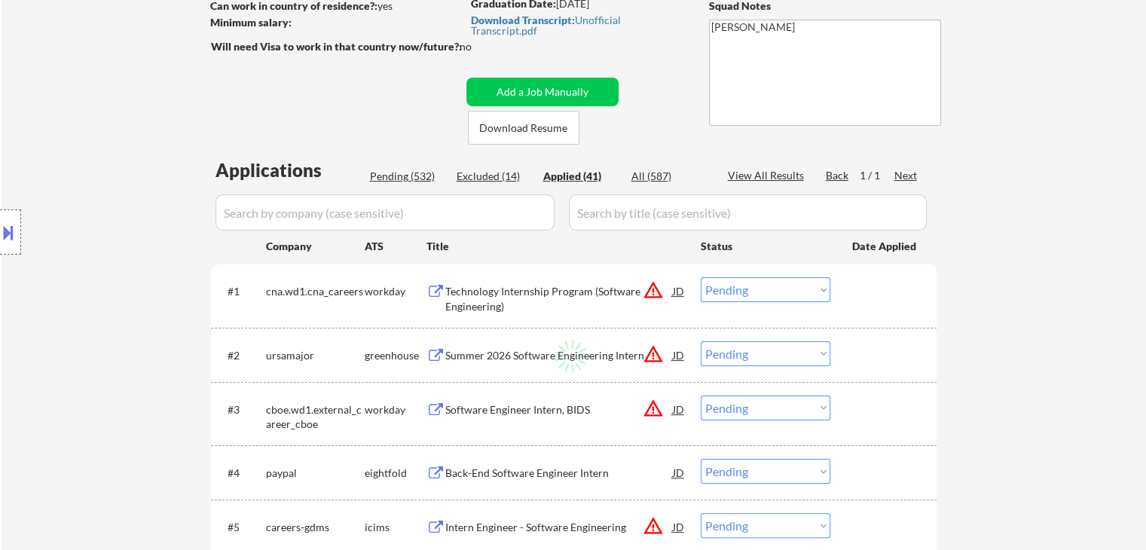
select select ""applied""
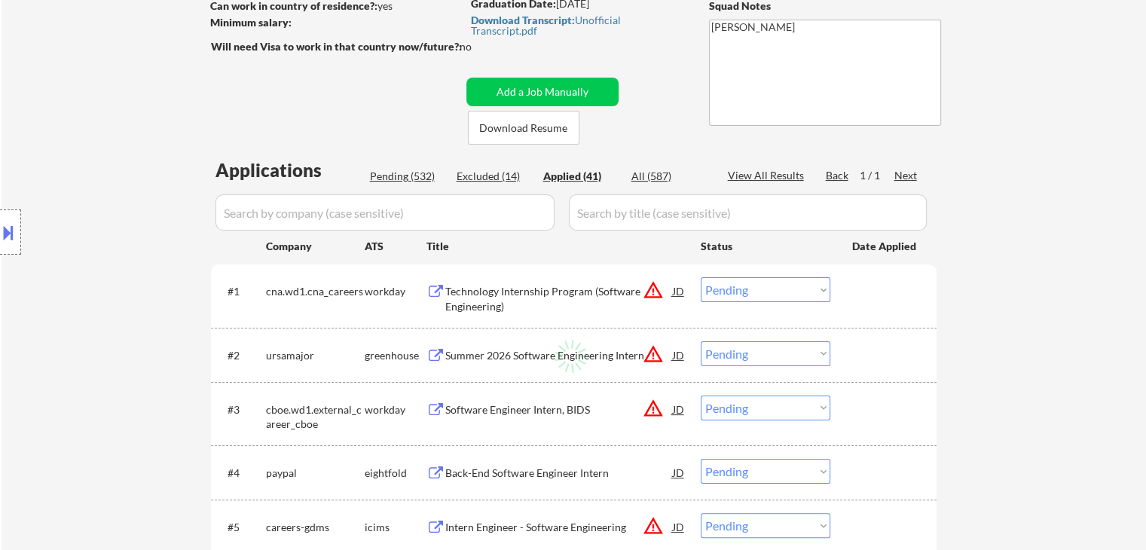
select select ""applied""
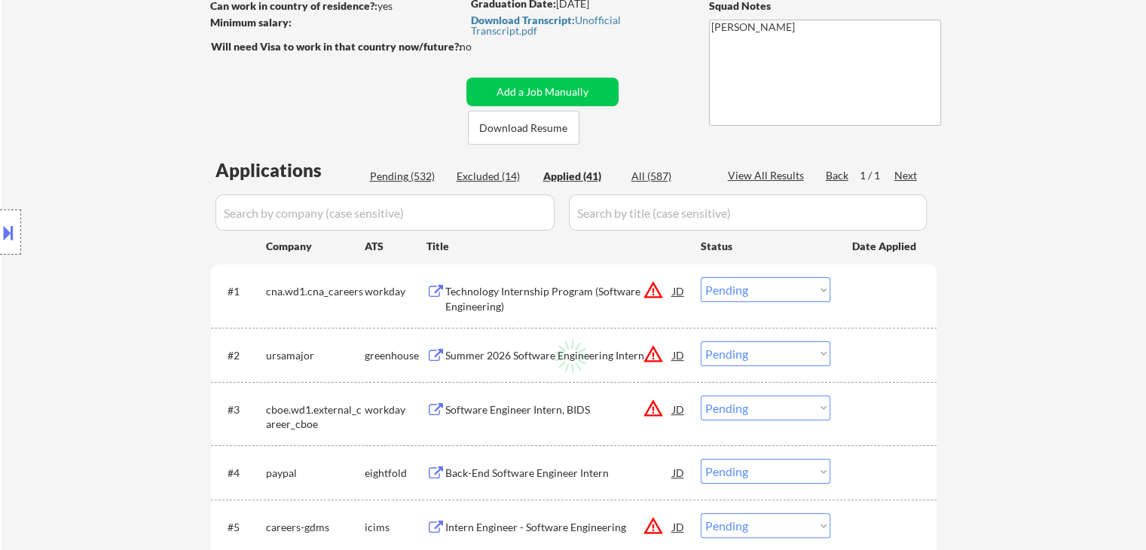
select select ""applied""
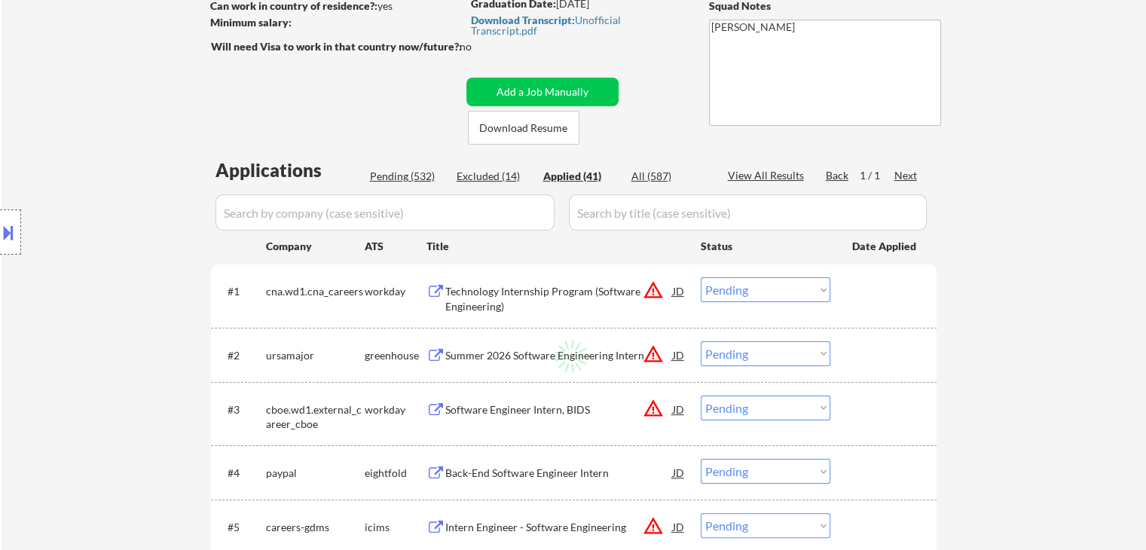
select select ""applied""
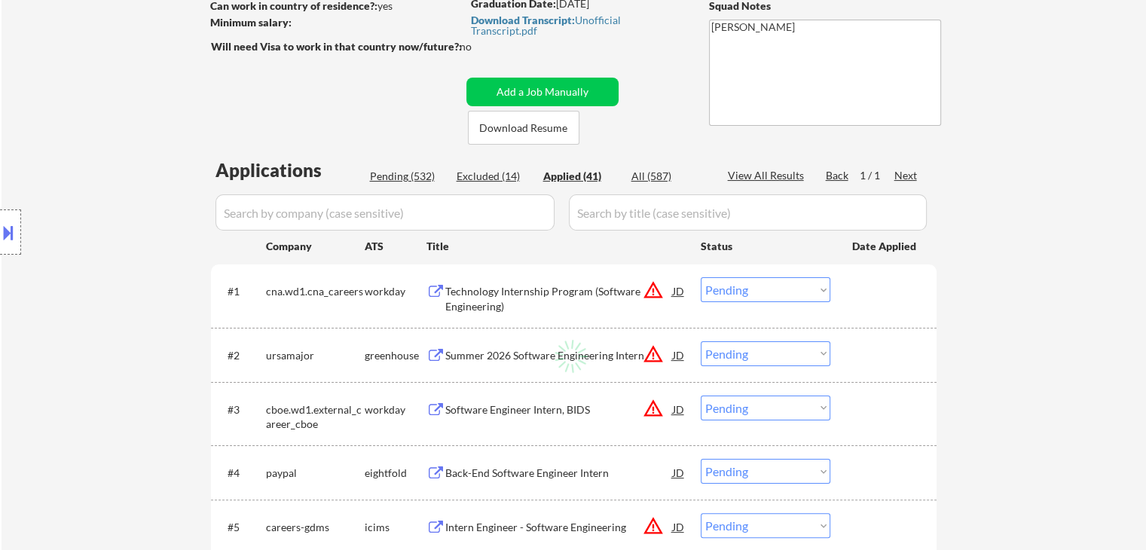
select select ""applied""
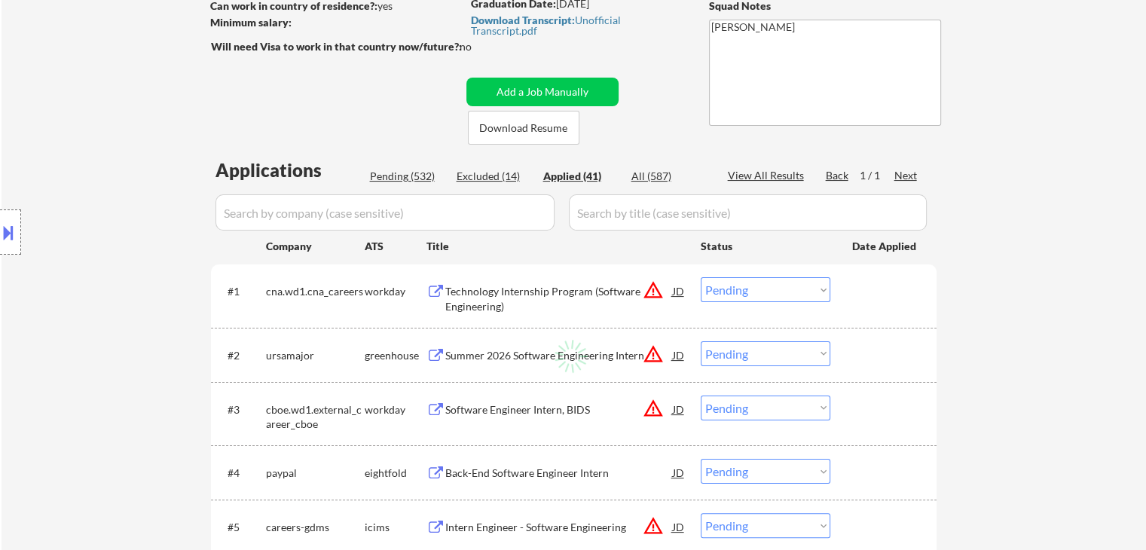
select select ""applied""
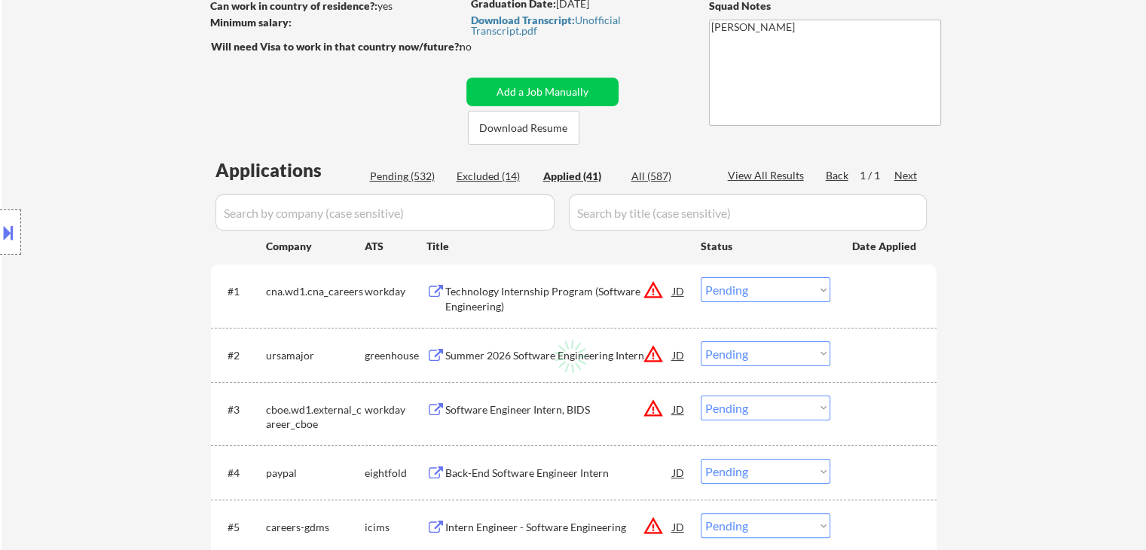
select select ""applied""
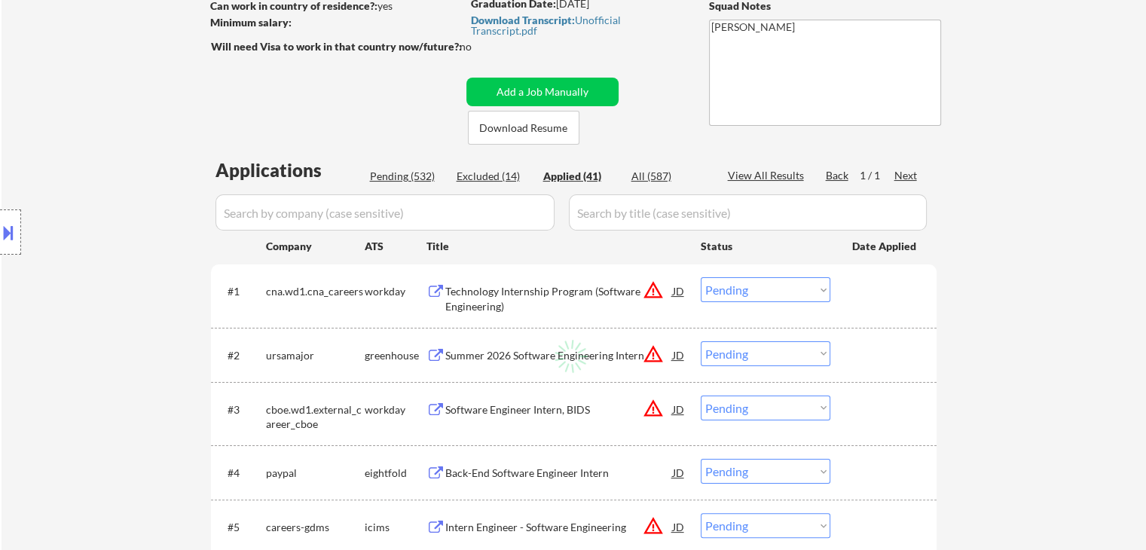
select select ""applied""
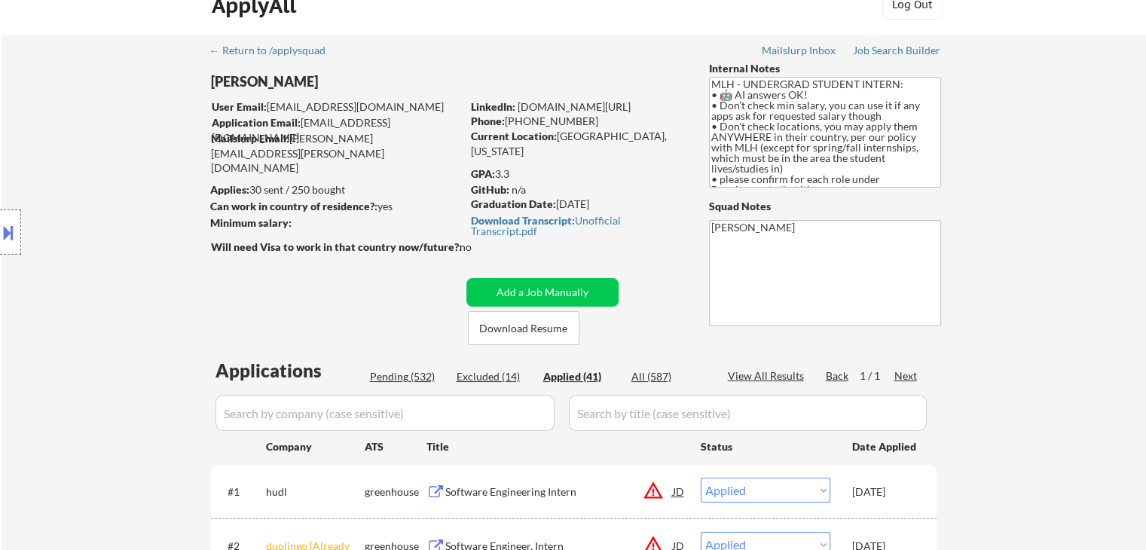
scroll to position [0, 0]
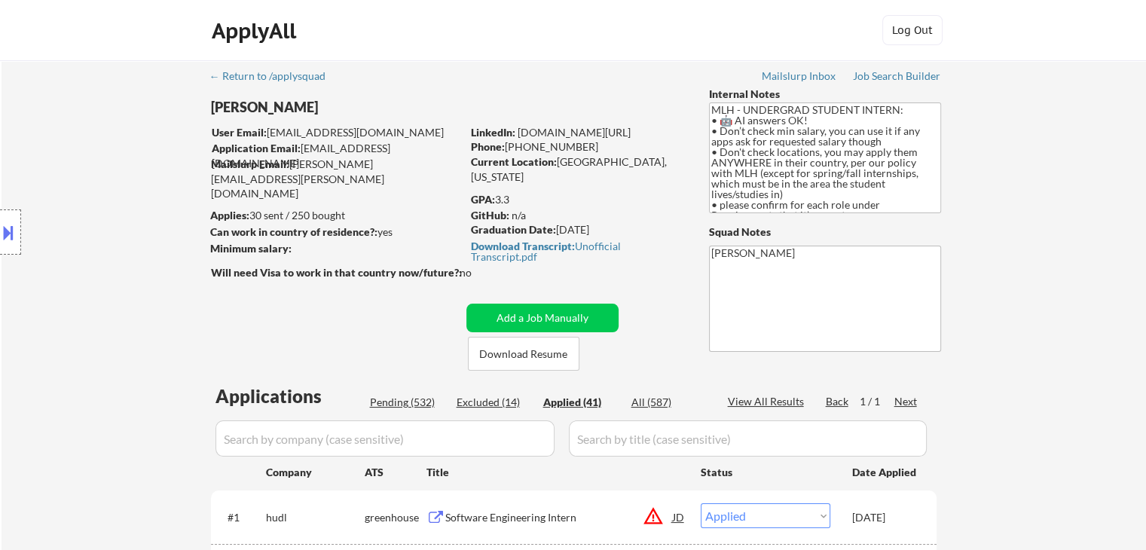
click at [401, 404] on div "Pending (532)" at bounding box center [407, 402] width 75 height 15
select select ""pending""
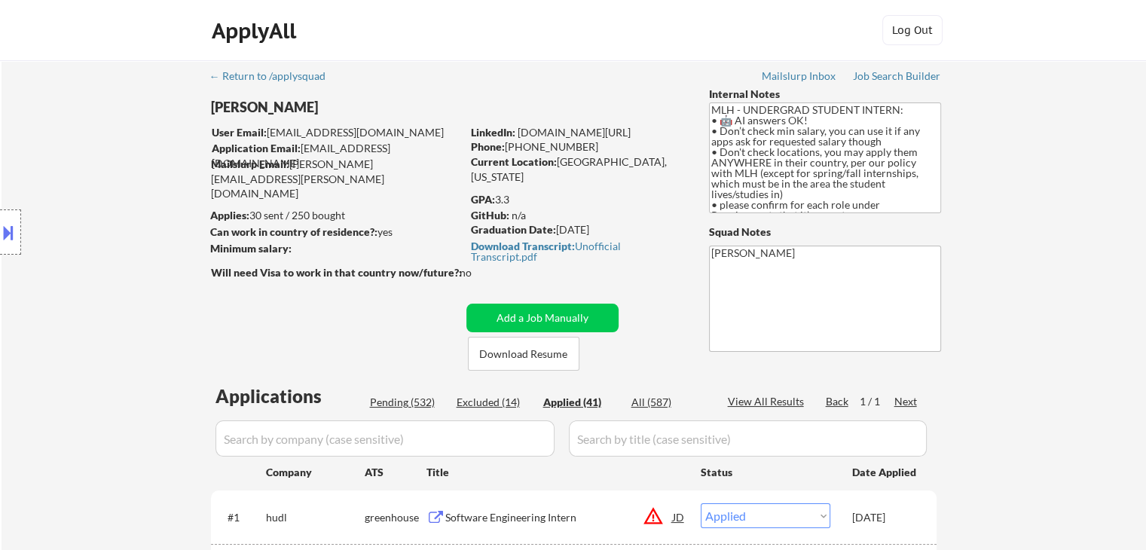
select select ""pending""
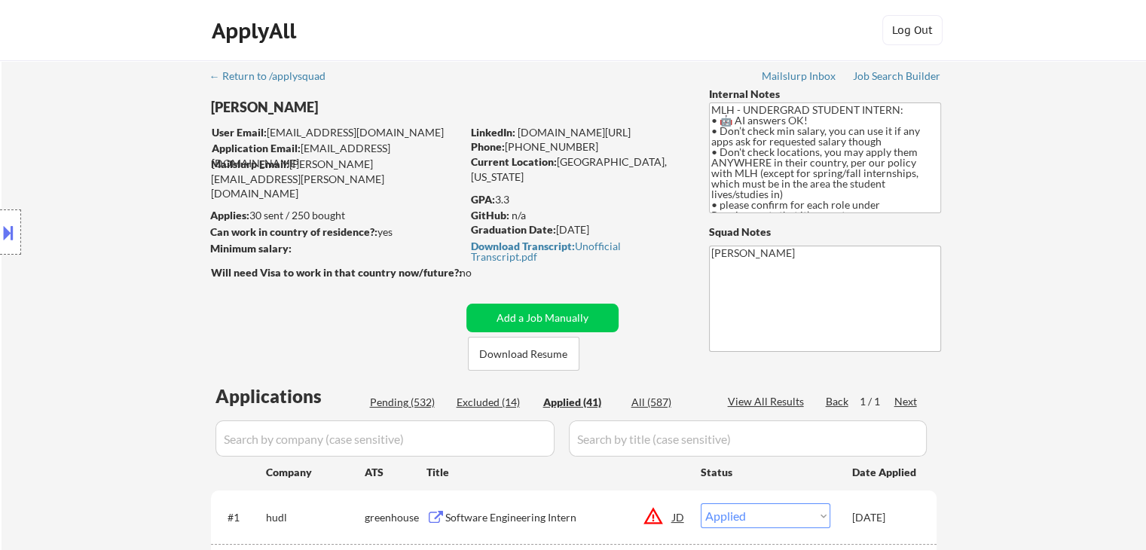
select select ""pending""
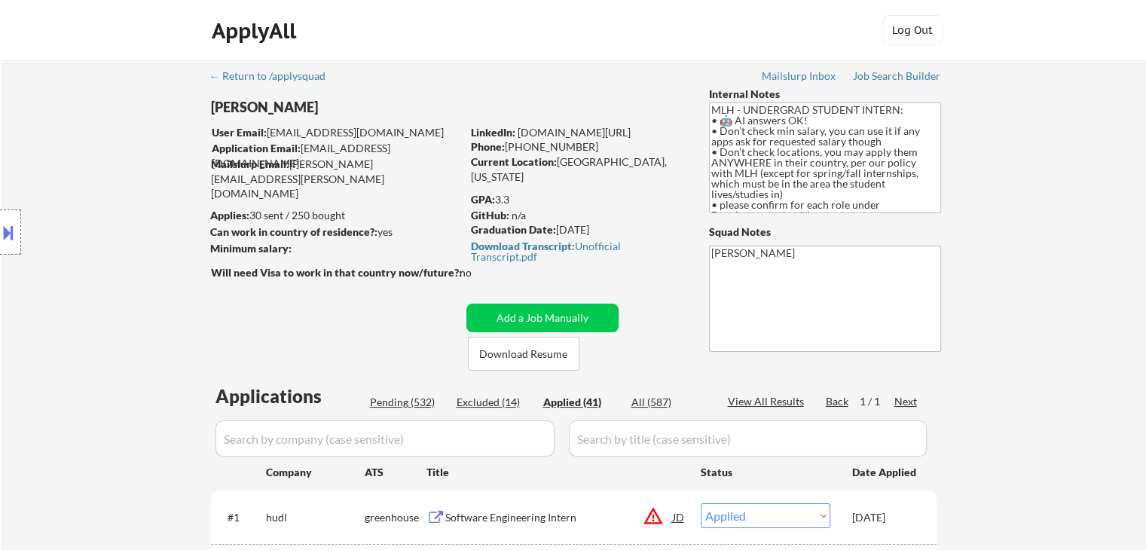
select select ""pending""
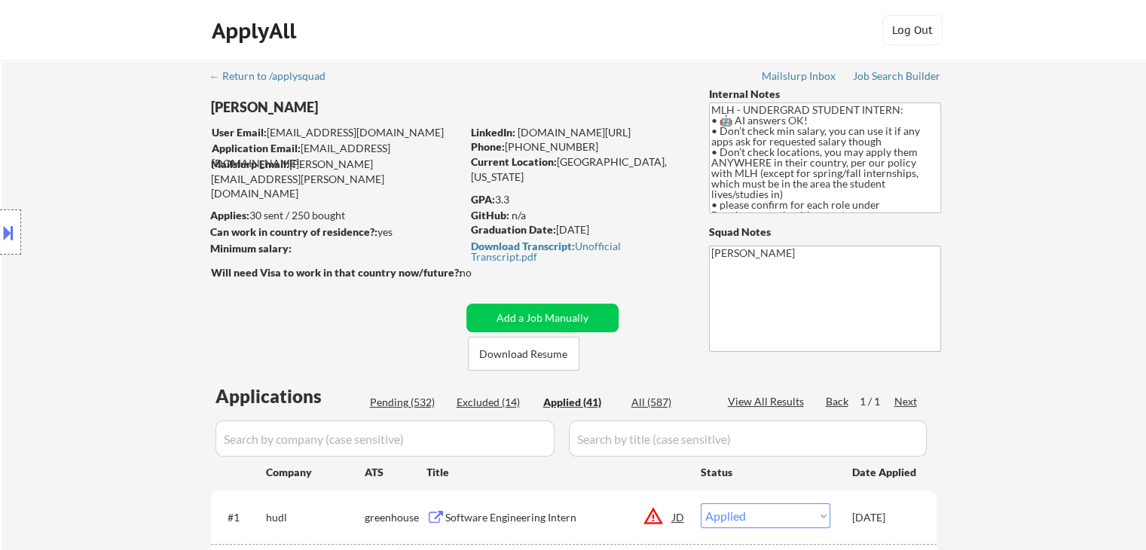
select select ""pending""
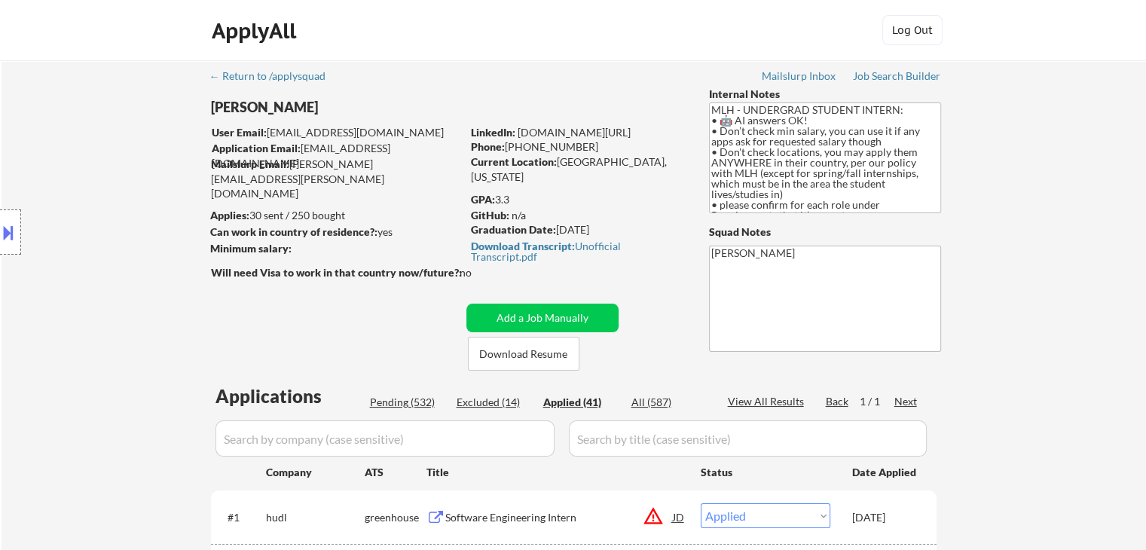
select select ""pending""
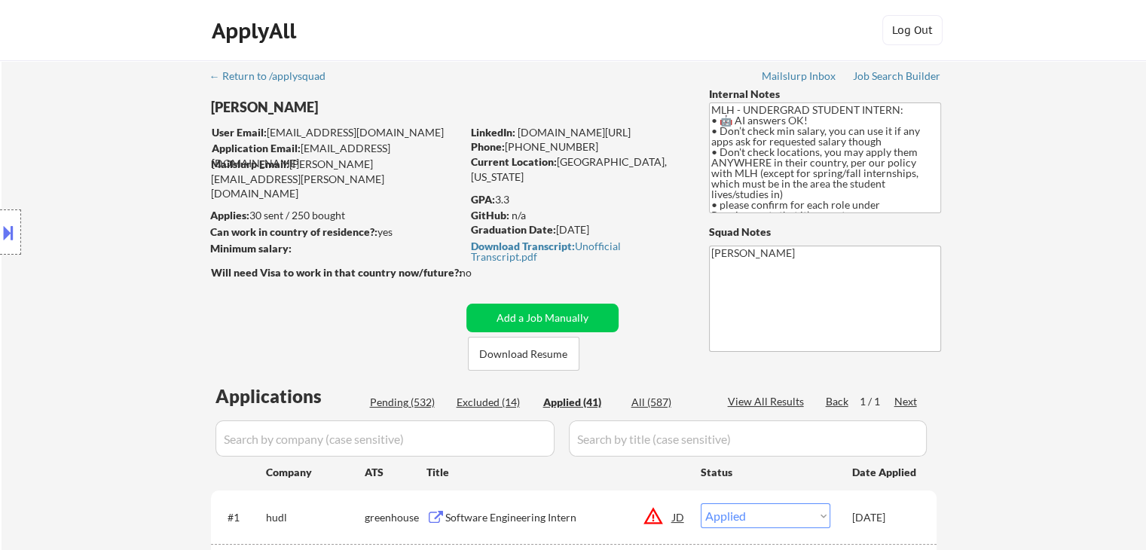
select select ""pending""
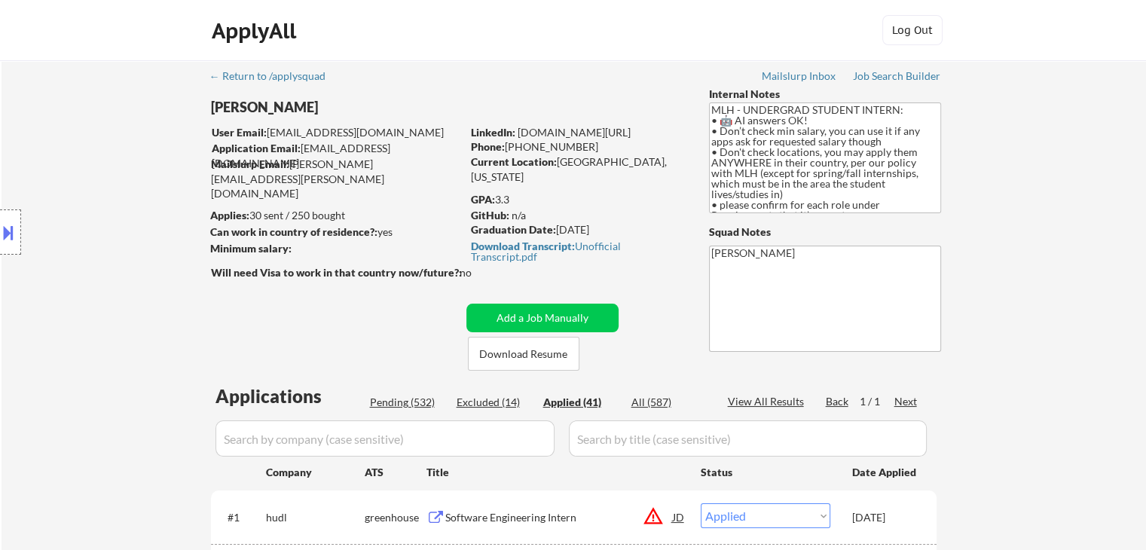
select select ""pending""
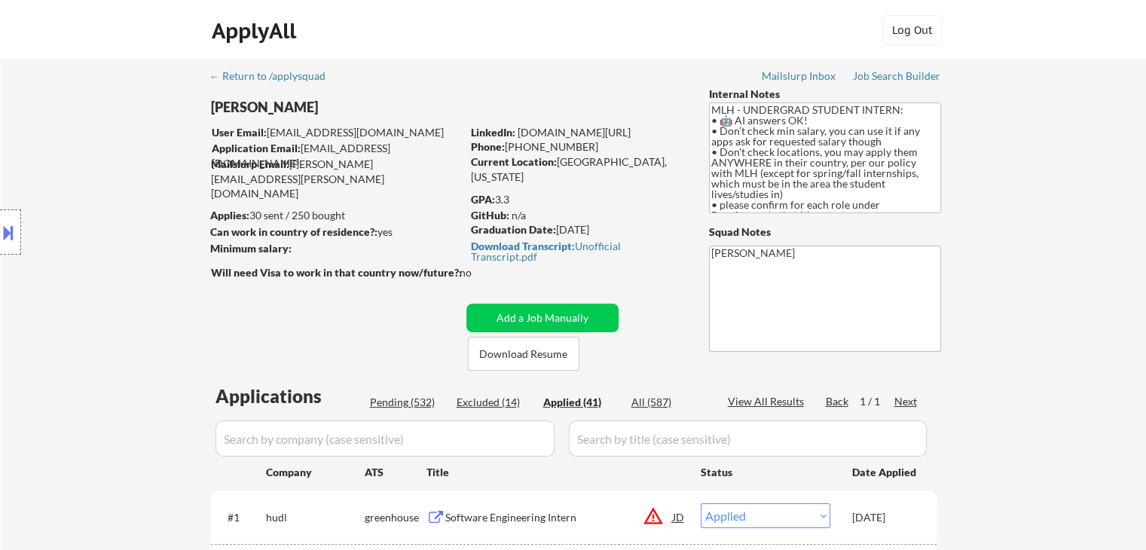
select select ""pending""
click at [904, 397] on div "Next" at bounding box center [906, 401] width 24 height 15
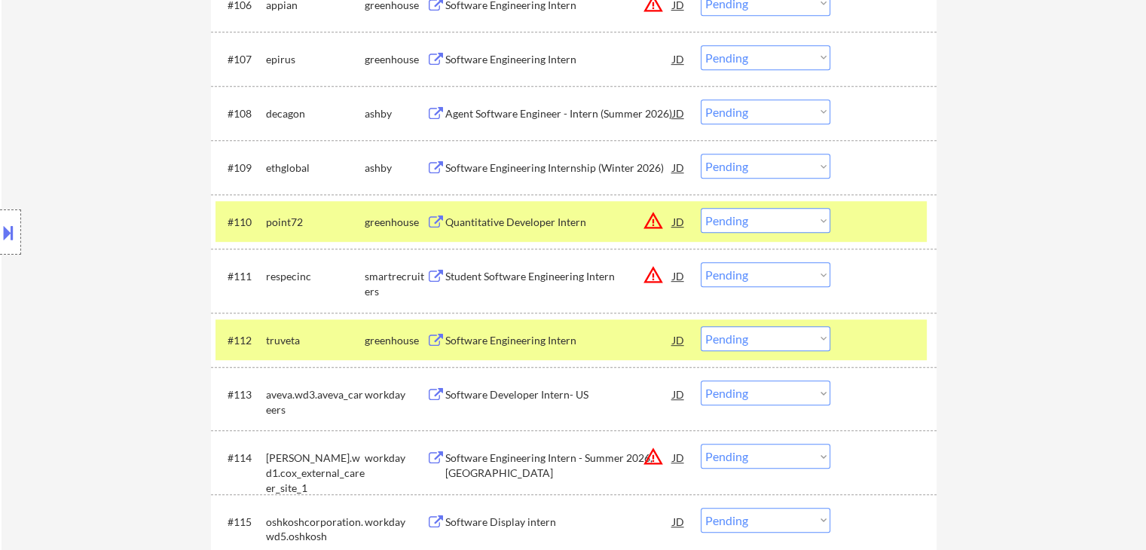
scroll to position [826, 0]
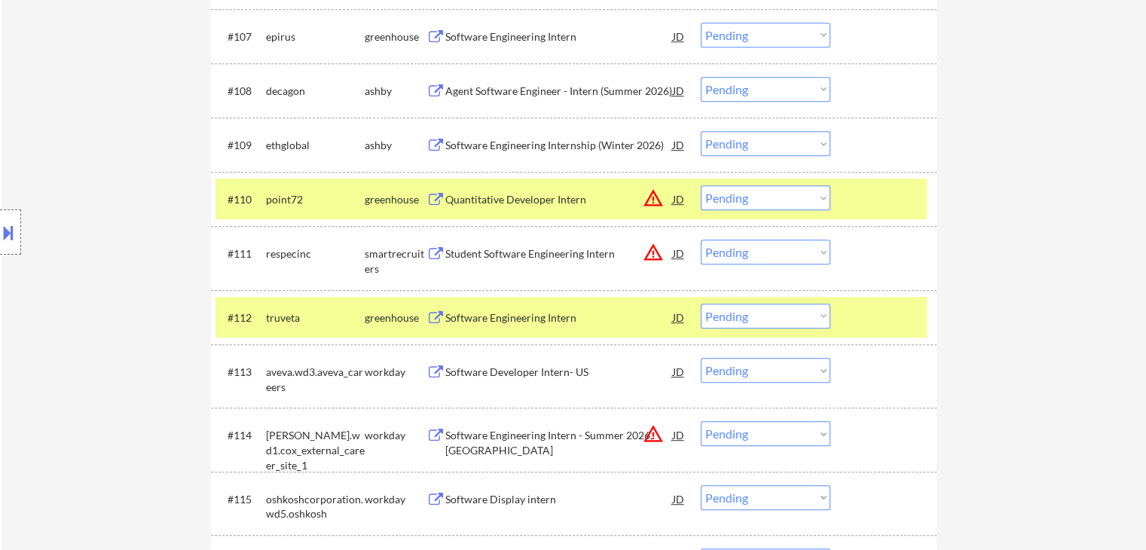
click at [747, 203] on select "Choose an option... Pending Applied Excluded (Questions) Excluded (Expired) Exc…" at bounding box center [766, 197] width 130 height 25
click at [701, 185] on select "Choose an option... Pending Applied Excluded (Questions) Excluded (Expired) Exc…" at bounding box center [766, 197] width 130 height 25
select select ""pending""
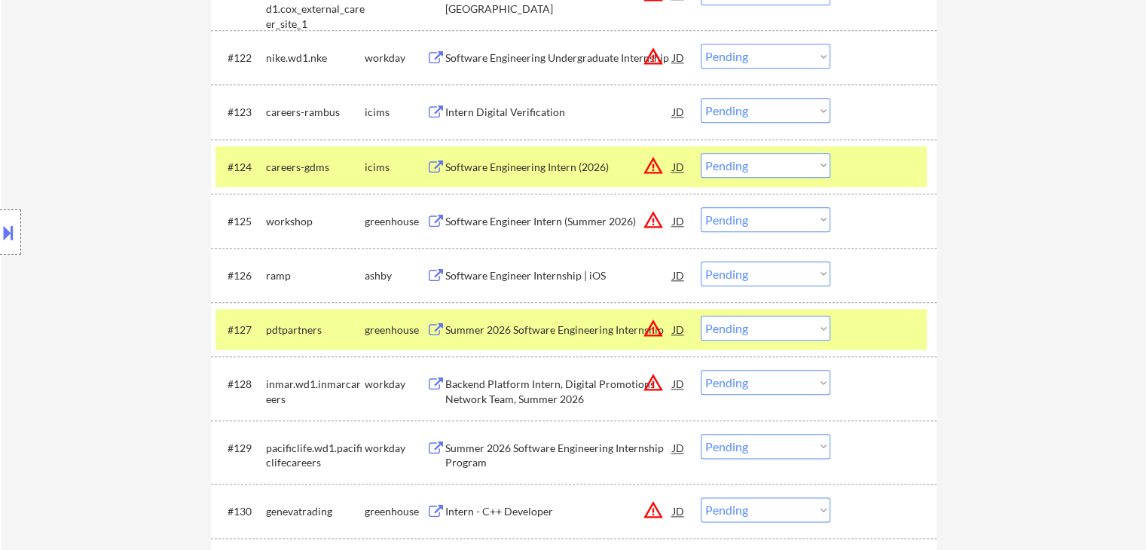
scroll to position [1177, 0]
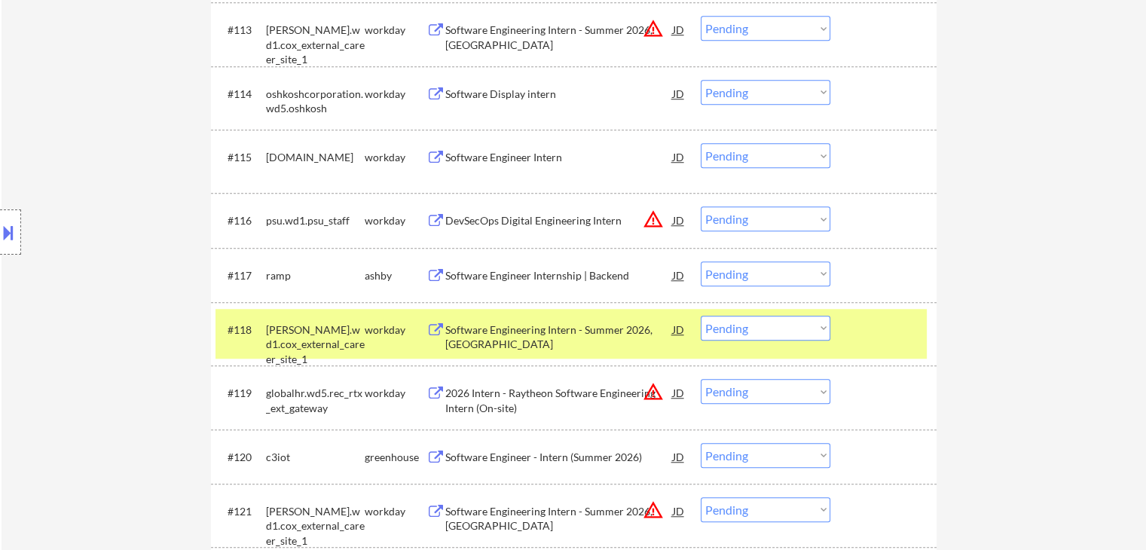
drag, startPoint x: 774, startPoint y: 272, endPoint x: 774, endPoint y: 283, distance: 11.3
click at [774, 272] on select "Choose an option... Pending Applied Excluded (Questions) Excluded (Expired) Exc…" at bounding box center [766, 273] width 130 height 25
click at [701, 261] on select "Choose an option... Pending Applied Excluded (Questions) Excluded (Expired) Exc…" at bounding box center [766, 273] width 130 height 25
select select ""pending""
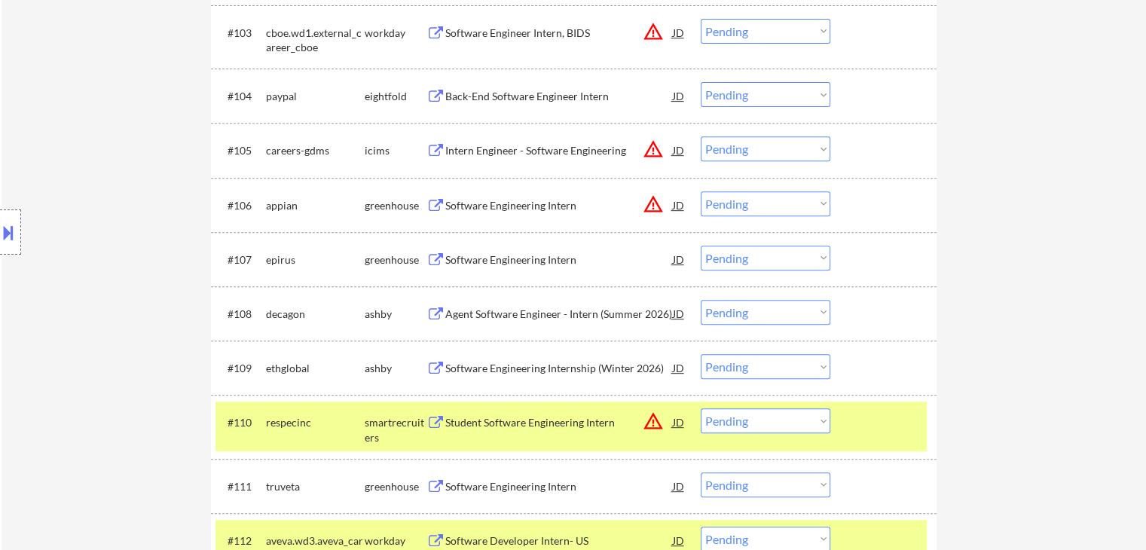
scroll to position [5946, 0]
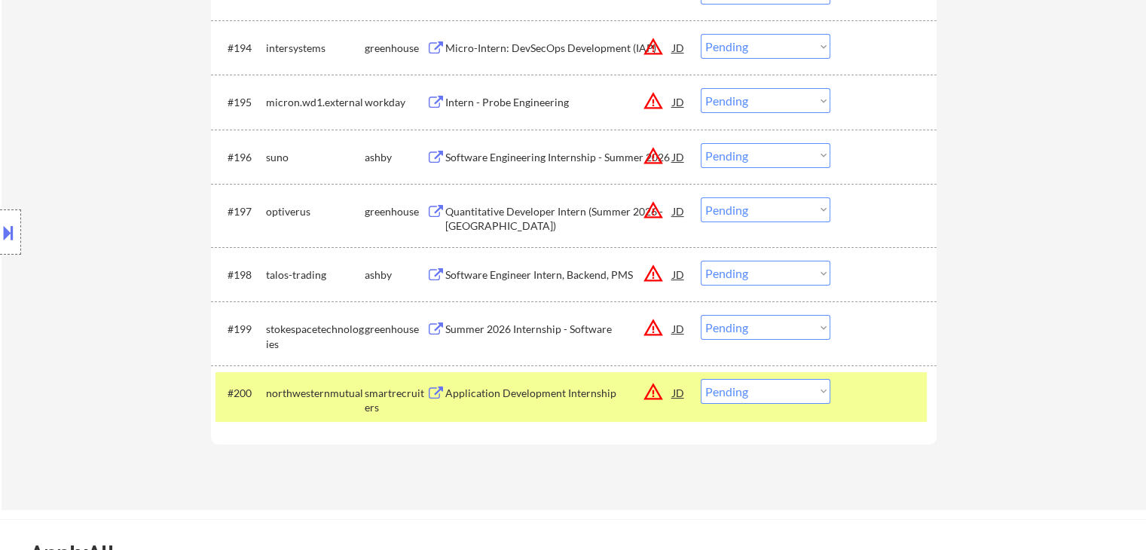
click at [777, 279] on select "Choose an option... Pending Applied Excluded (Questions) Excluded (Expired) Exc…" at bounding box center [766, 273] width 130 height 25
click at [701, 261] on select "Choose an option... Pending Applied Excluded (Questions) Excluded (Expired) Exc…" at bounding box center [766, 273] width 130 height 25
select select ""pending""
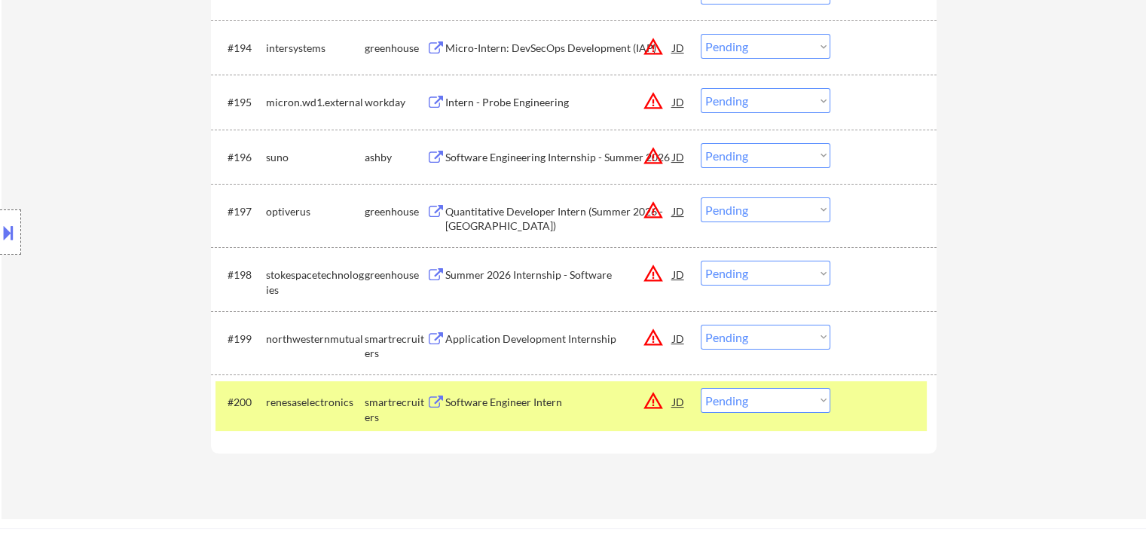
scroll to position [4005, 0]
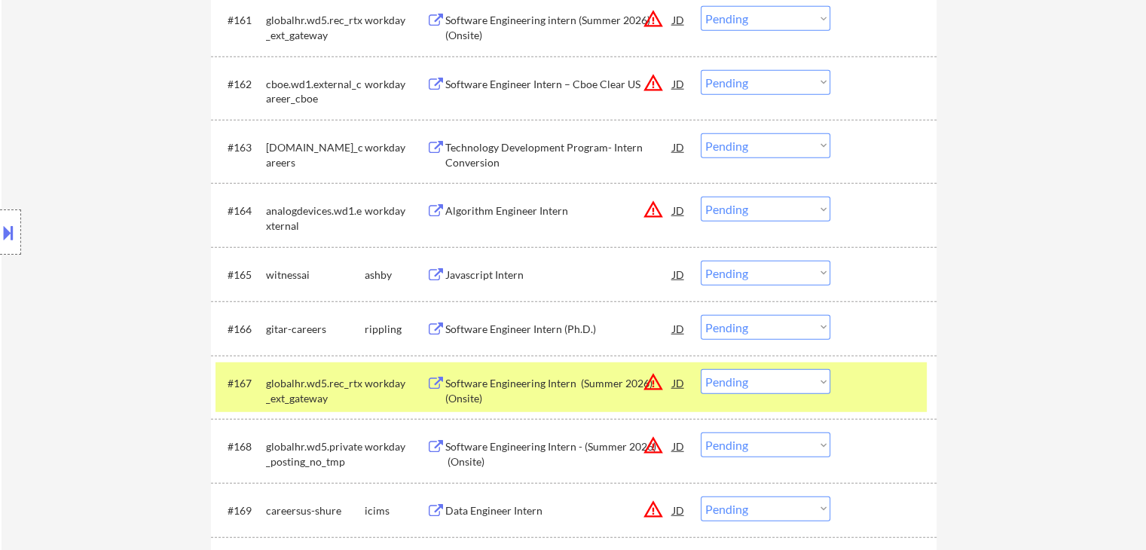
drag, startPoint x: 774, startPoint y: 267, endPoint x: 765, endPoint y: 278, distance: 13.9
click at [774, 268] on select "Choose an option... Pending Applied Excluded (Questions) Excluded (Expired) Exc…" at bounding box center [766, 273] width 130 height 25
click at [701, 261] on select "Choose an option... Pending Applied Excluded (Questions) Excluded (Expired) Exc…" at bounding box center [766, 273] width 130 height 25
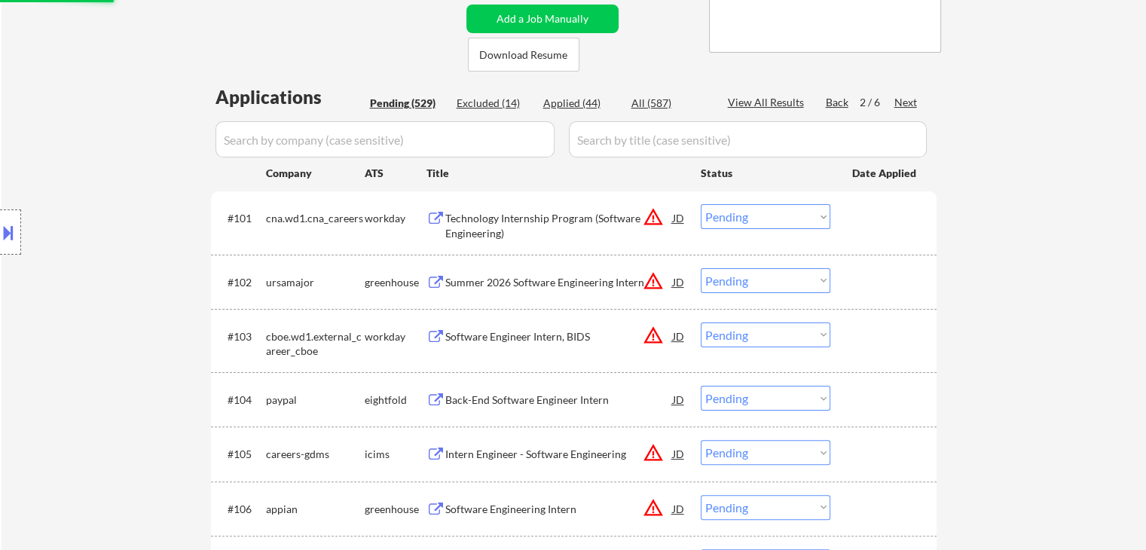
scroll to position [38, 0]
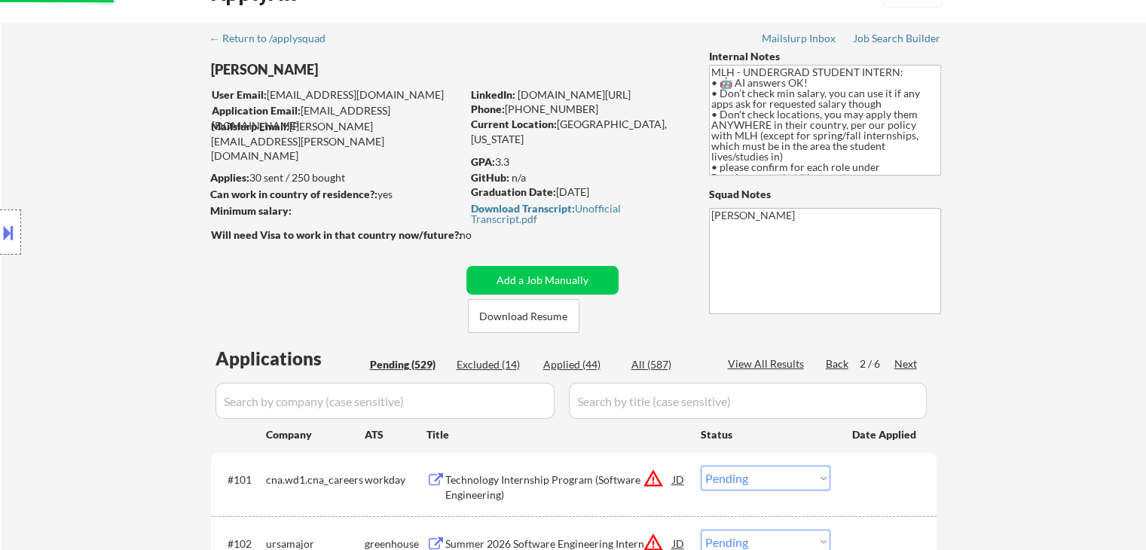
select select ""pending""
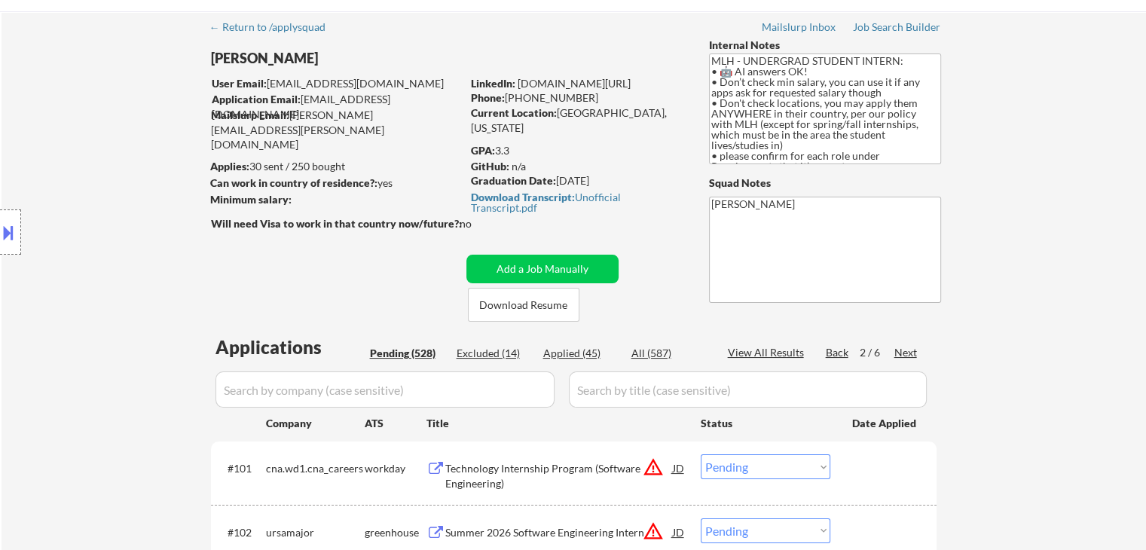
scroll to position [75, 0]
